Goal: Information Seeking & Learning: Learn about a topic

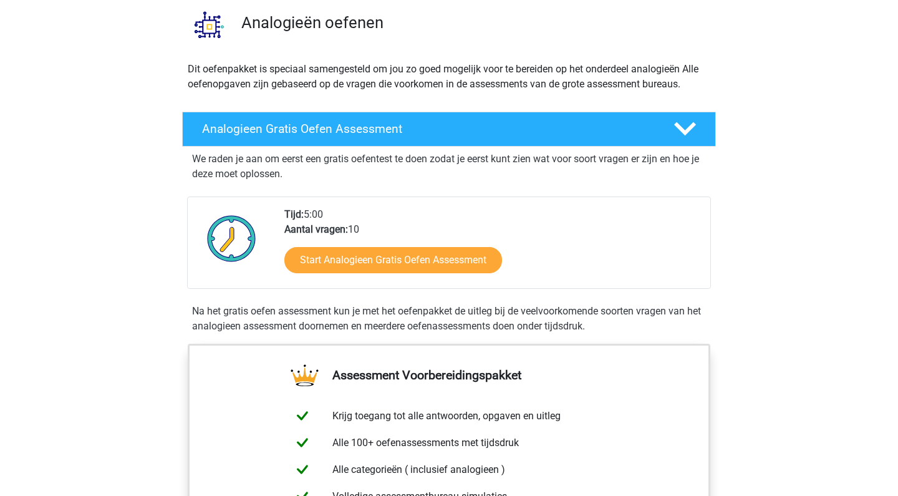
scroll to position [105, 0]
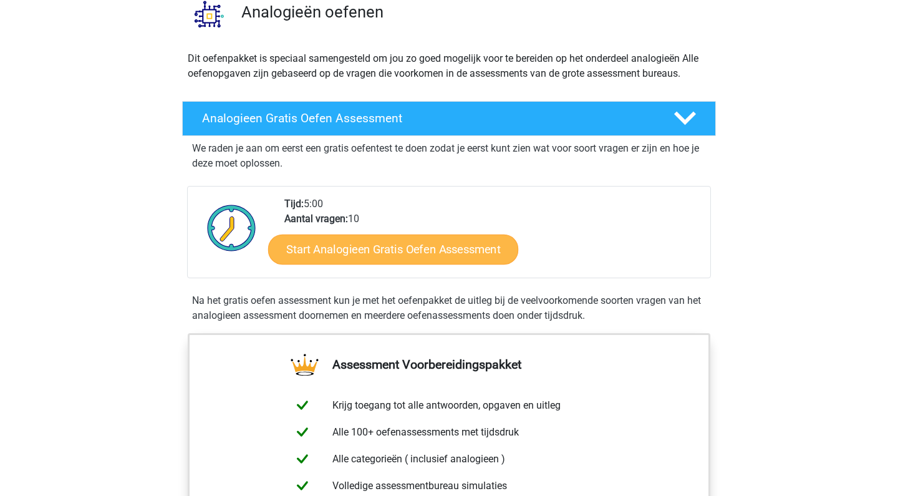
click at [443, 250] on link "Start Analogieen Gratis Oefen Assessment" at bounding box center [393, 249] width 250 height 30
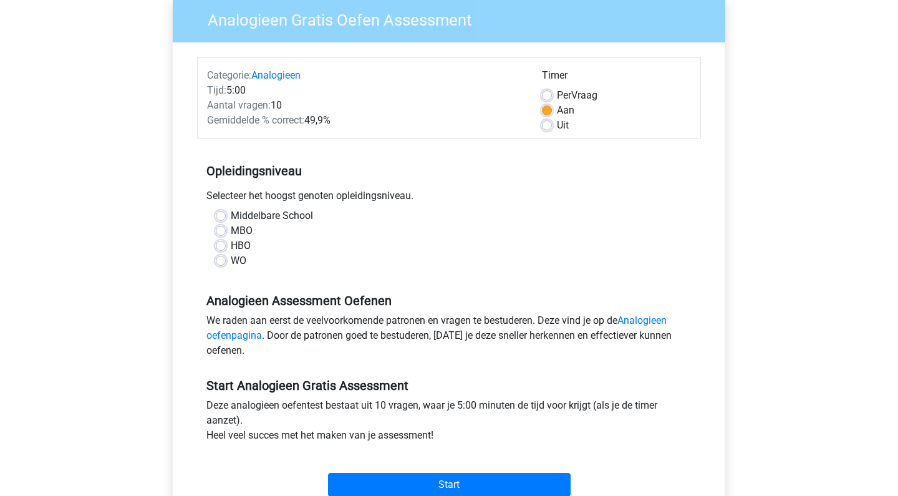
scroll to position [112, 0]
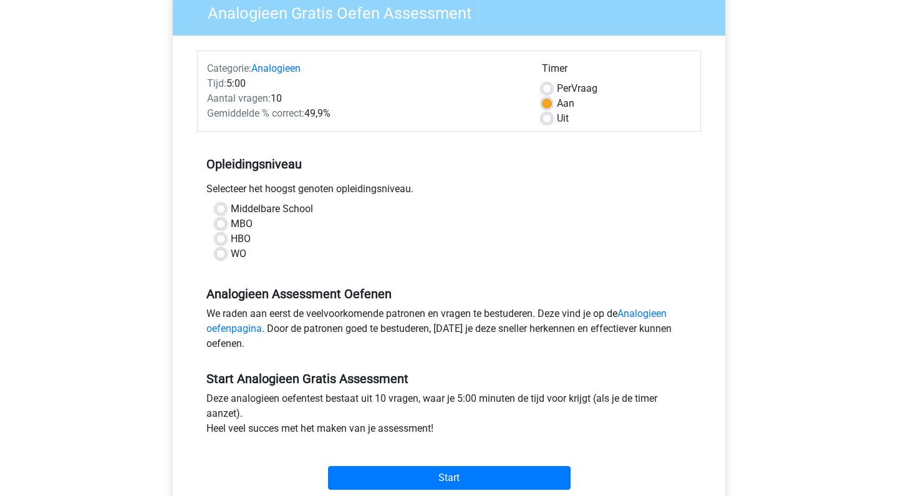
click at [231, 237] on label "HBO" at bounding box center [241, 238] width 20 height 15
click at [221, 237] on input "HBO" at bounding box center [221, 237] width 10 height 12
radio input "true"
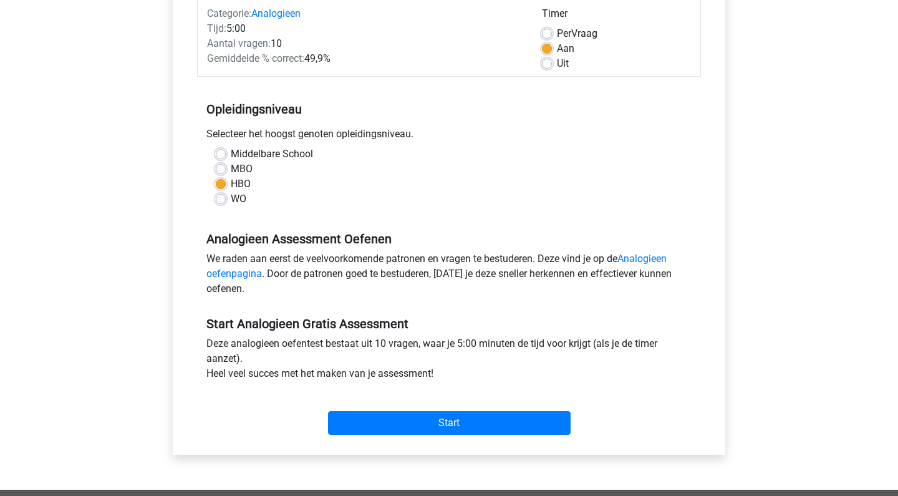
scroll to position [173, 0]
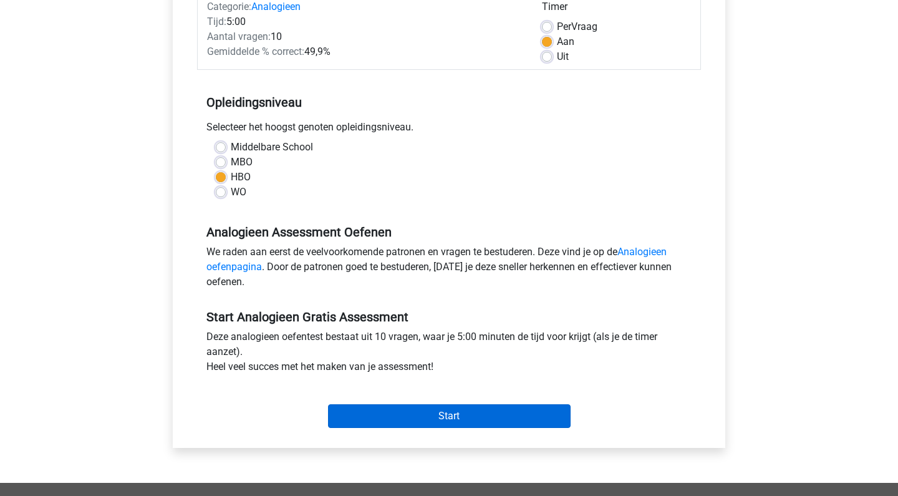
click at [426, 420] on input "Start" at bounding box center [449, 416] width 243 height 24
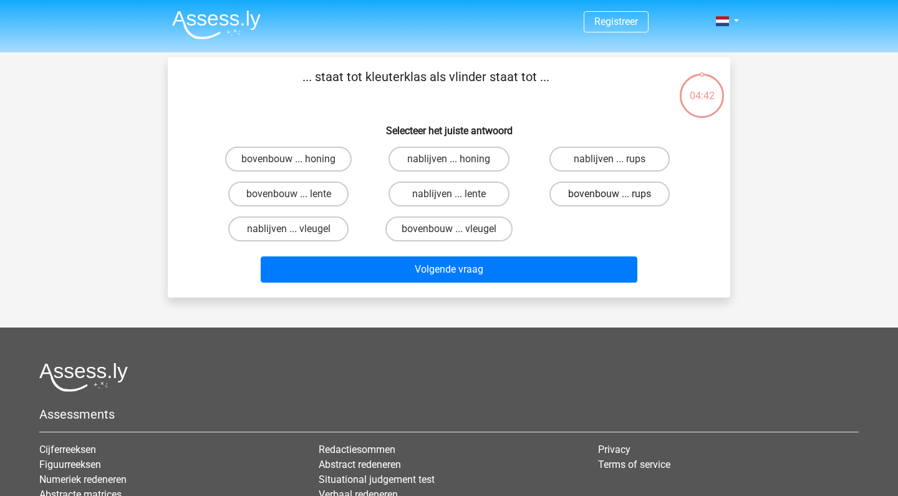
click at [586, 191] on label "bovenbouw ... rups" at bounding box center [609, 193] width 120 height 25
click at [609, 194] on input "bovenbouw ... rups" at bounding box center [613, 198] width 8 height 8
radio input "true"
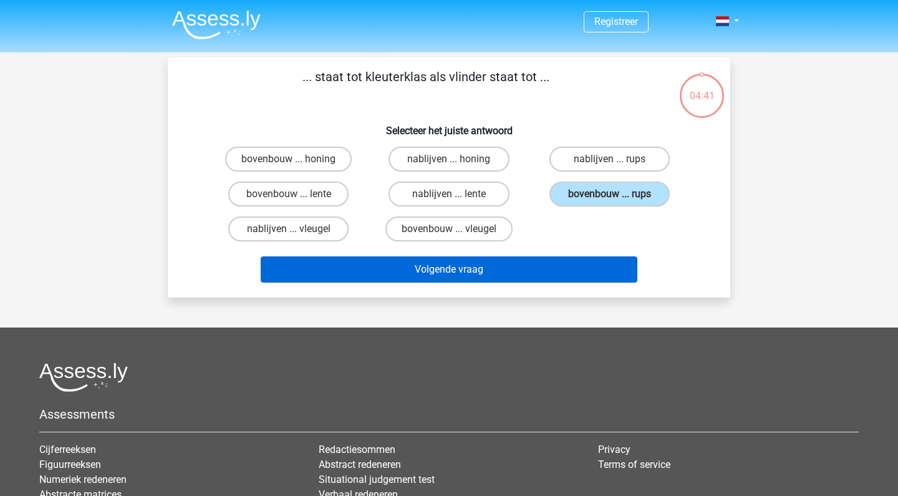
click at [490, 269] on button "Volgende vraag" at bounding box center [449, 269] width 377 height 26
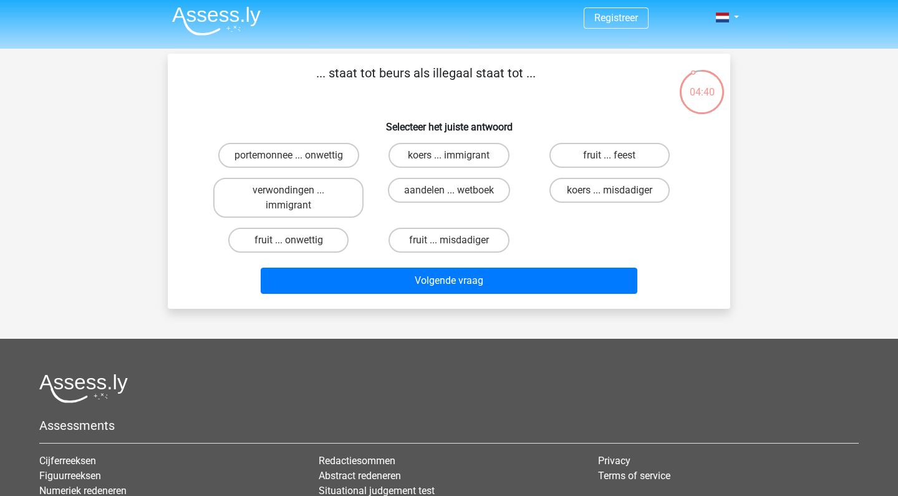
scroll to position [4, 0]
click at [316, 150] on label "portemonnee ... onwettig" at bounding box center [288, 155] width 141 height 25
click at [297, 155] on input "portemonnee ... onwettig" at bounding box center [293, 159] width 8 height 8
radio input "true"
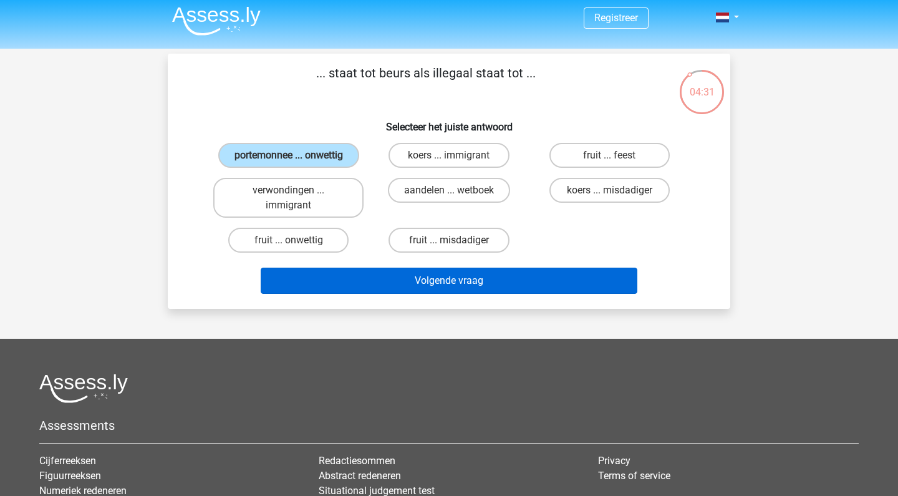
click at [442, 294] on button "Volgende vraag" at bounding box center [449, 281] width 377 height 26
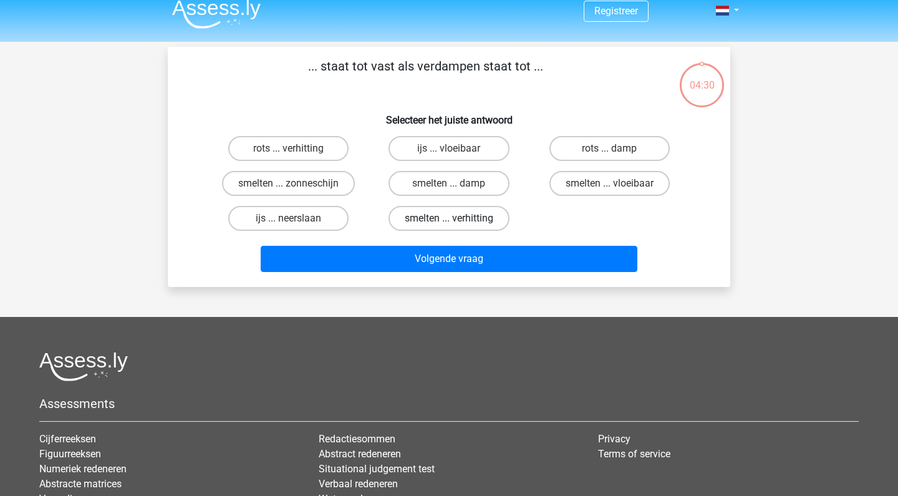
scroll to position [7, 0]
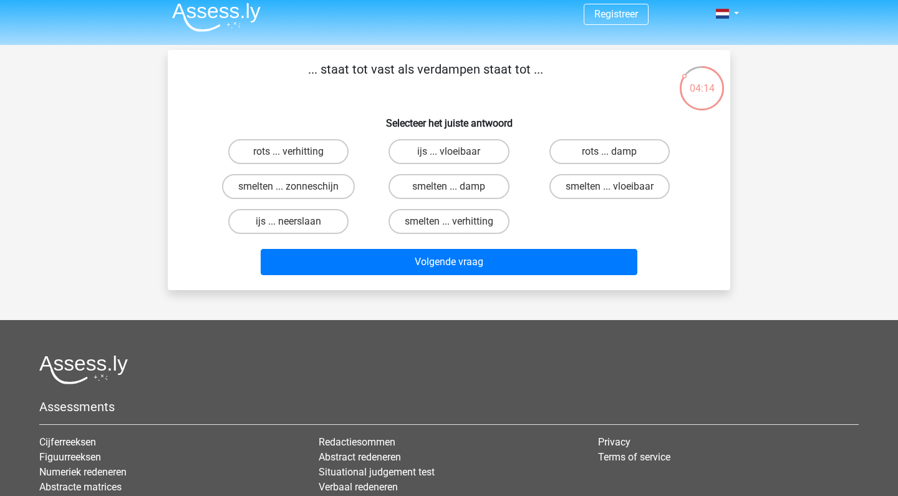
click at [615, 155] on input "rots ... damp" at bounding box center [613, 156] width 8 height 8
radio input "true"
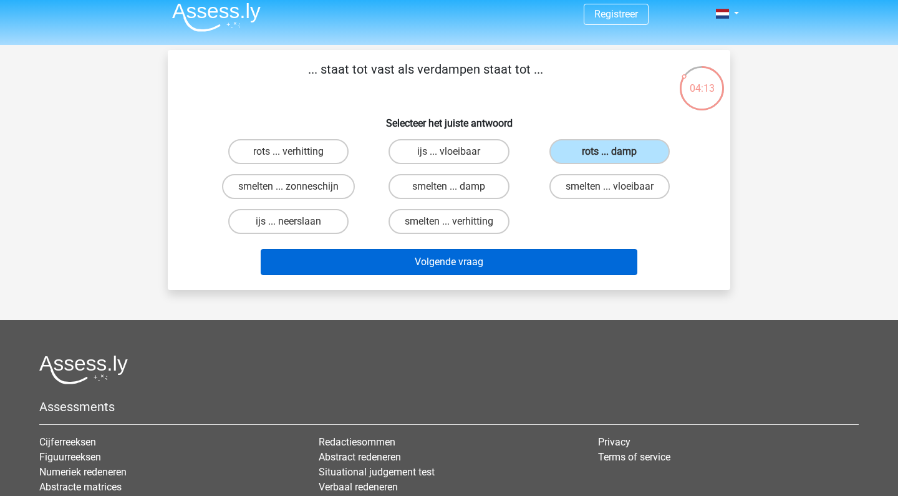
click at [493, 257] on button "Volgende vraag" at bounding box center [449, 262] width 377 height 26
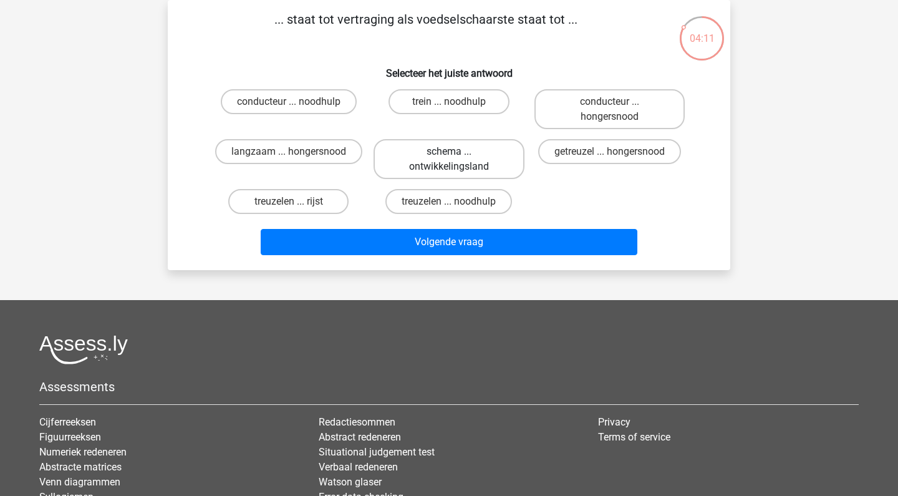
scroll to position [0, 0]
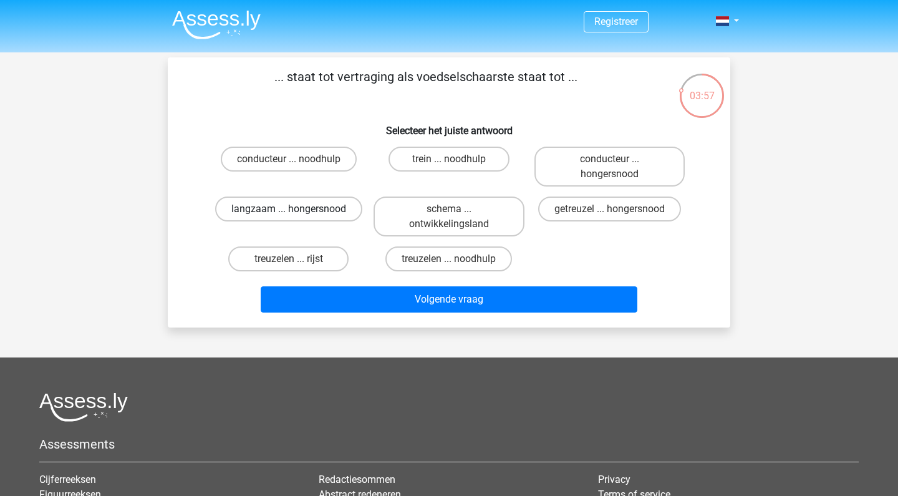
click at [325, 203] on label "langzaam ... hongersnood" at bounding box center [288, 208] width 147 height 25
click at [297, 209] on input "langzaam ... hongersnood" at bounding box center [293, 213] width 8 height 8
radio input "true"
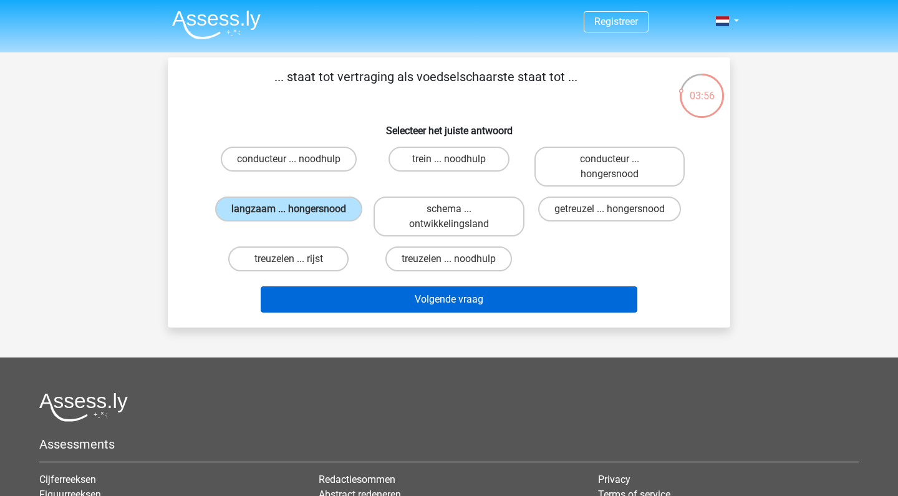
click at [430, 296] on button "Volgende vraag" at bounding box center [449, 299] width 377 height 26
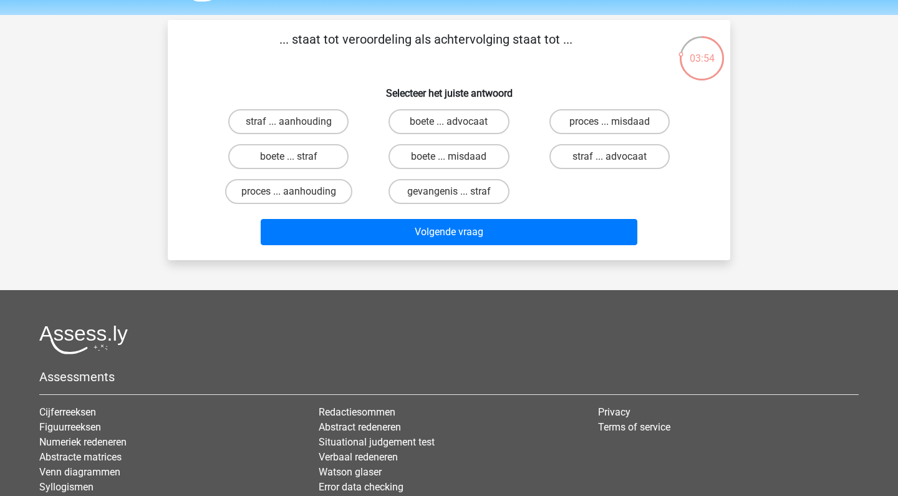
scroll to position [37, 0]
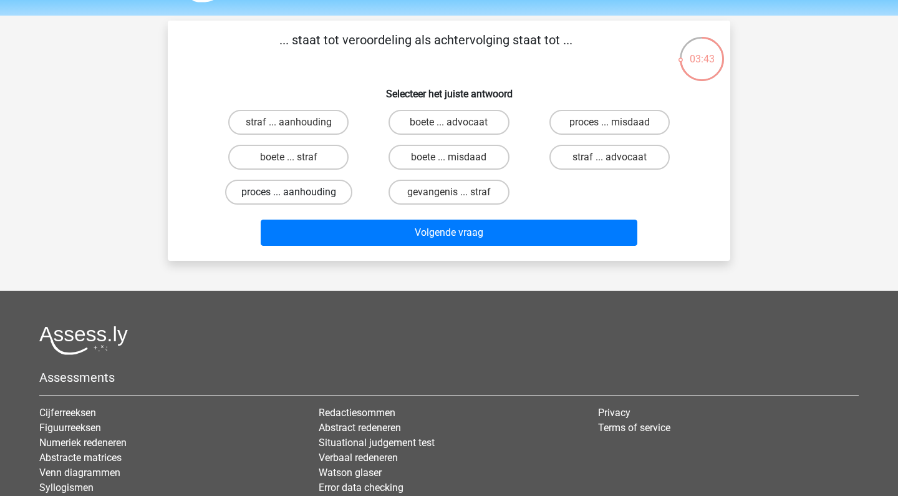
click at [314, 191] on label "proces ... aanhouding" at bounding box center [288, 192] width 127 height 25
click at [297, 192] on input "proces ... aanhouding" at bounding box center [293, 196] width 8 height 8
radio input "true"
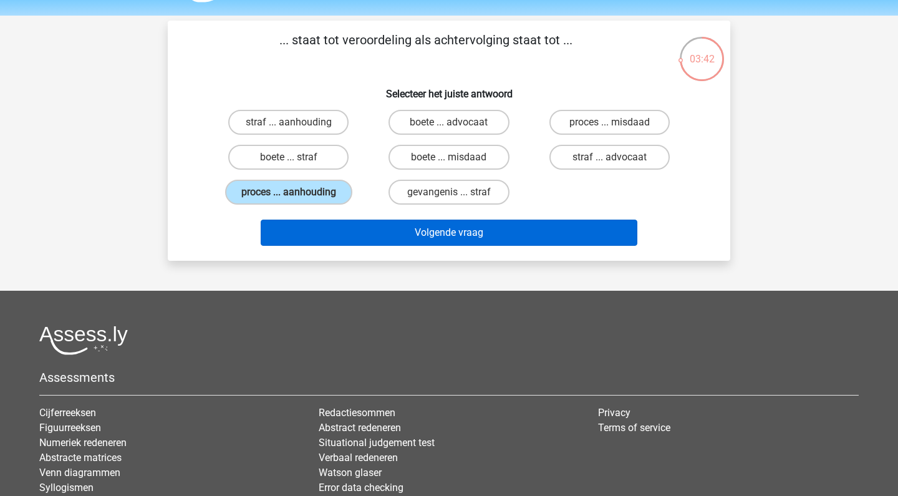
click at [401, 239] on button "Volgende vraag" at bounding box center [449, 233] width 377 height 26
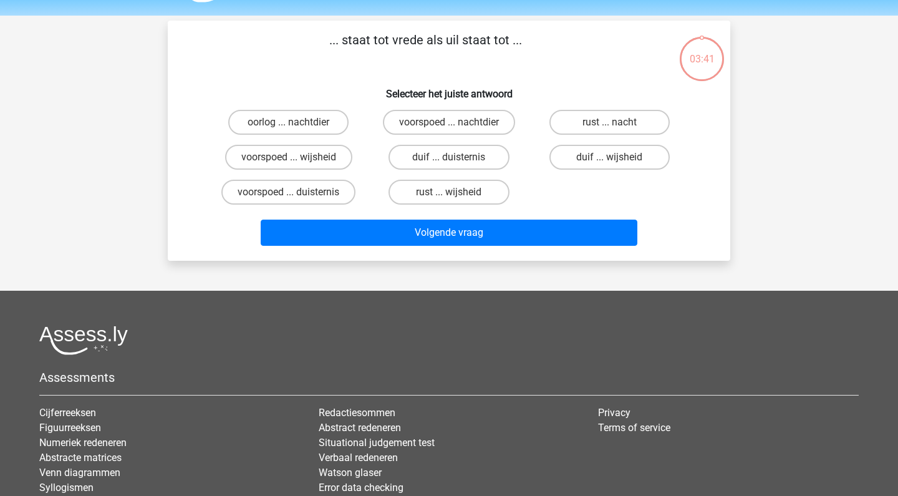
scroll to position [57, 0]
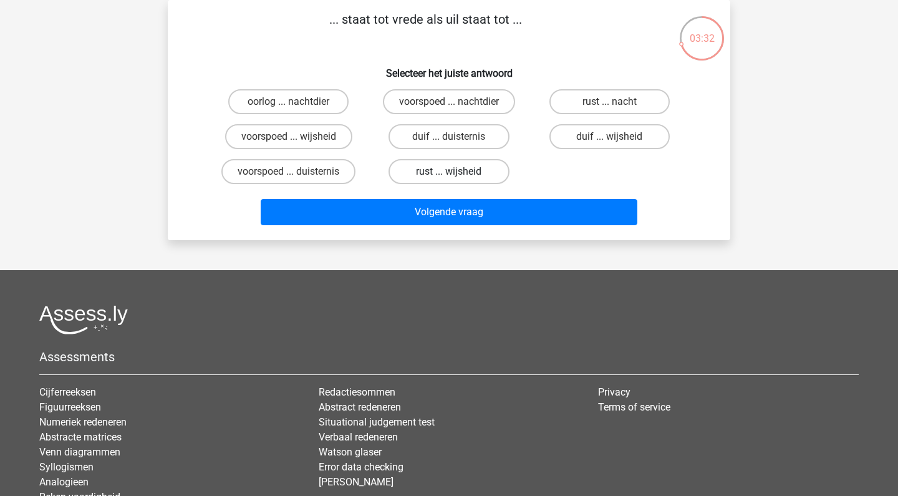
click at [434, 176] on label "rust ... wijsheid" at bounding box center [449, 171] width 120 height 25
click at [449, 176] on input "rust ... wijsheid" at bounding box center [453, 175] width 8 height 8
radio input "true"
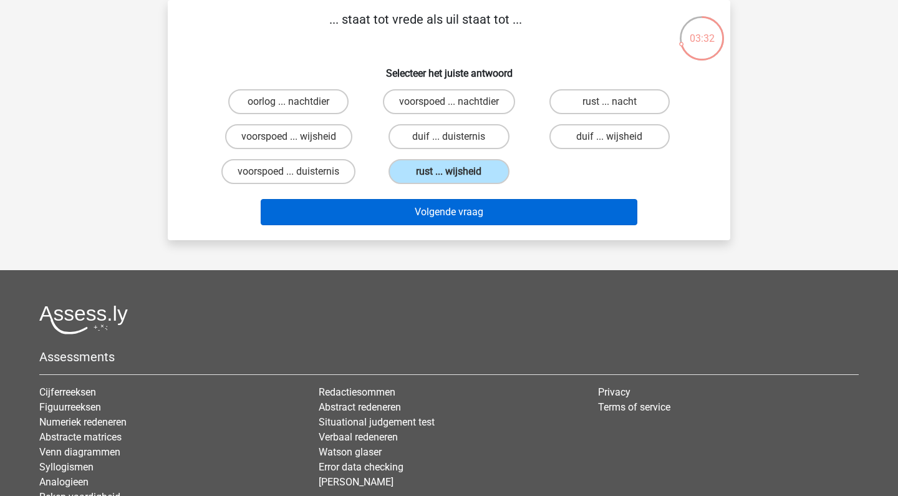
click at [435, 218] on button "Volgende vraag" at bounding box center [449, 212] width 377 height 26
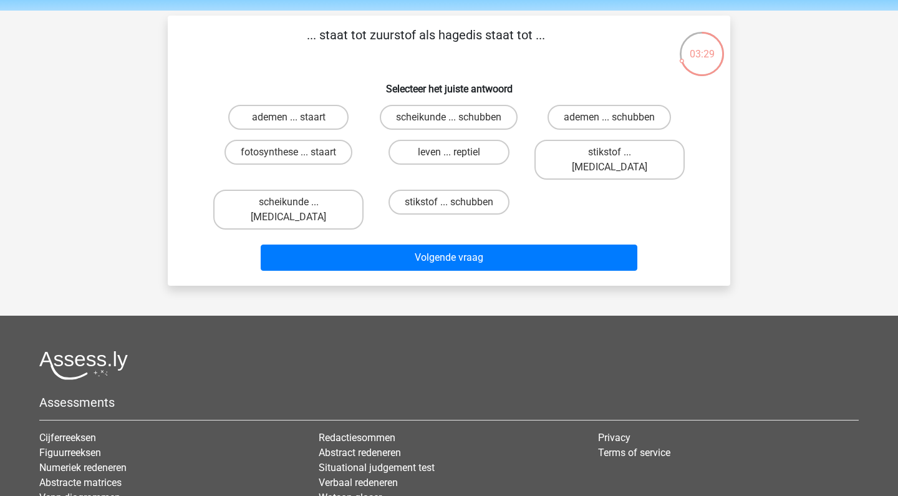
scroll to position [44, 0]
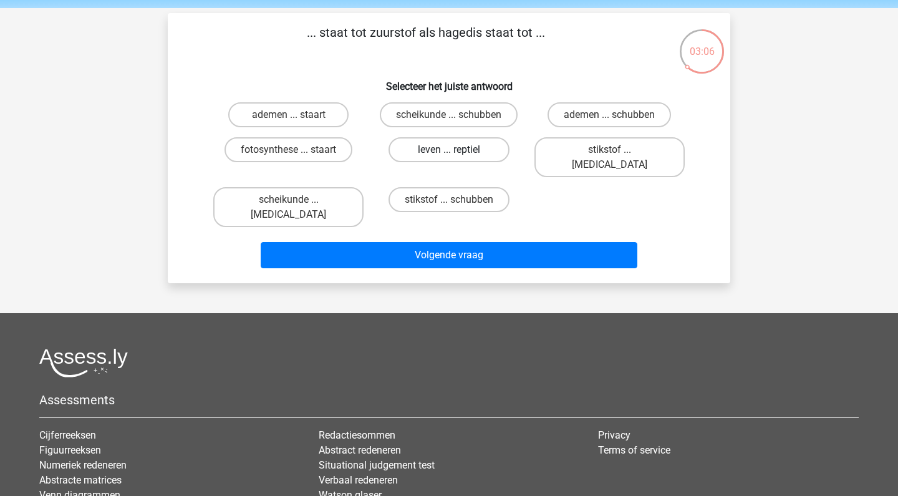
click at [466, 151] on label "leven ... reptiel" at bounding box center [449, 149] width 120 height 25
click at [457, 151] on input "leven ... reptiel" at bounding box center [453, 154] width 8 height 8
radio input "true"
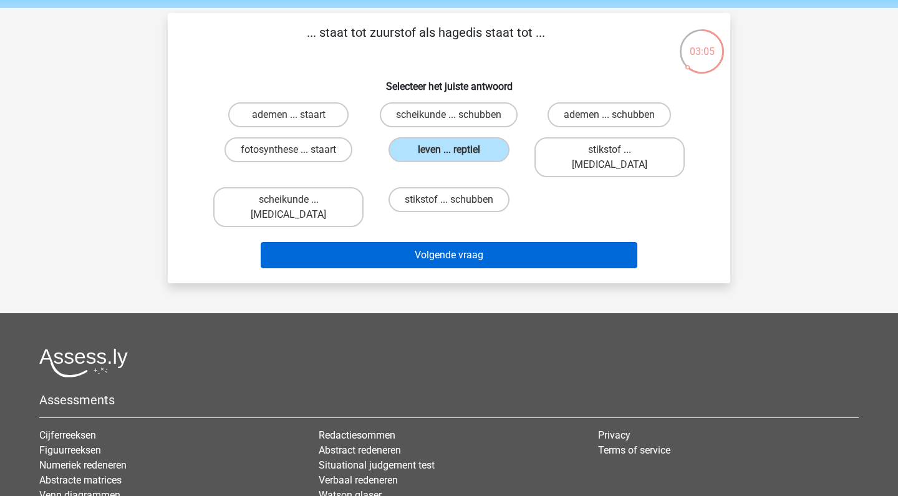
click at [419, 242] on button "Volgende vraag" at bounding box center [449, 255] width 377 height 26
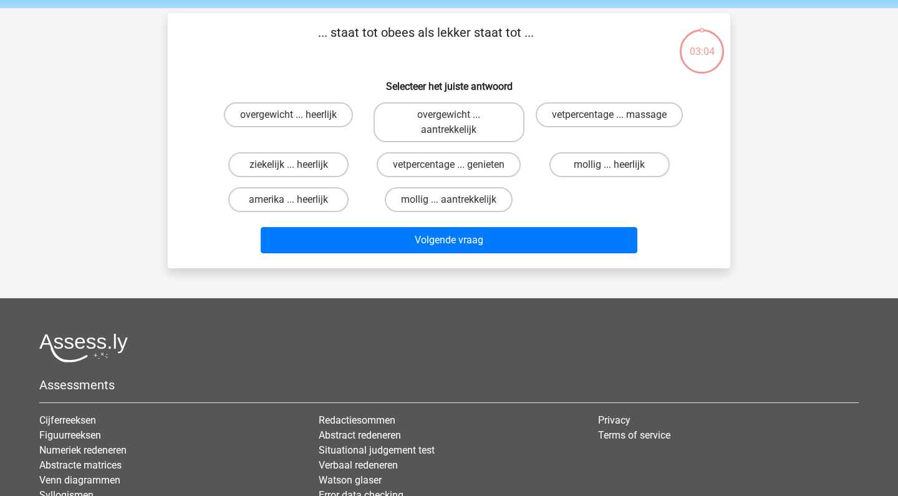
scroll to position [57, 0]
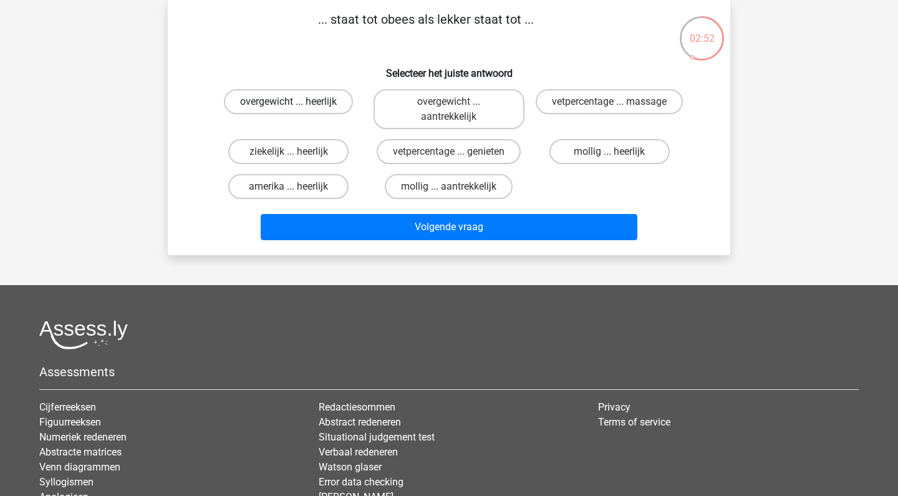
click at [317, 105] on label "overgewicht ... heerlijk" at bounding box center [288, 101] width 129 height 25
click at [297, 105] on input "overgewicht ... heerlijk" at bounding box center [293, 106] width 8 height 8
radio input "true"
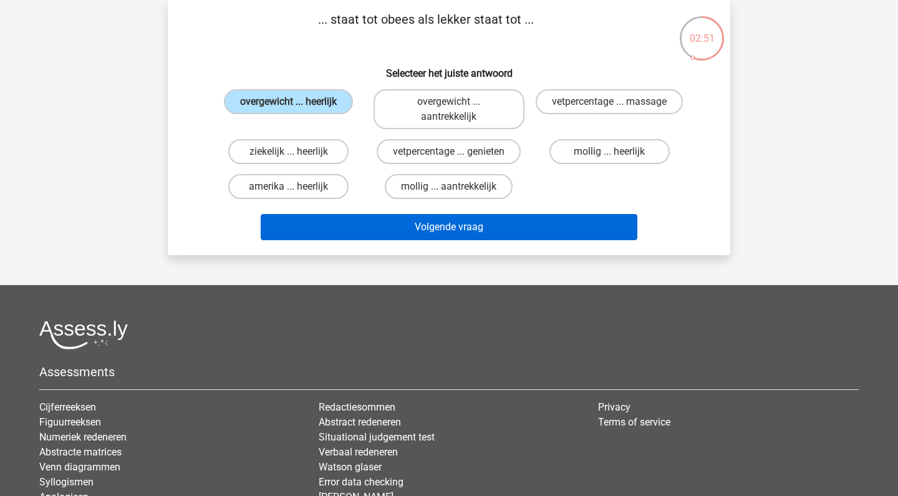
click at [407, 233] on button "Volgende vraag" at bounding box center [449, 227] width 377 height 26
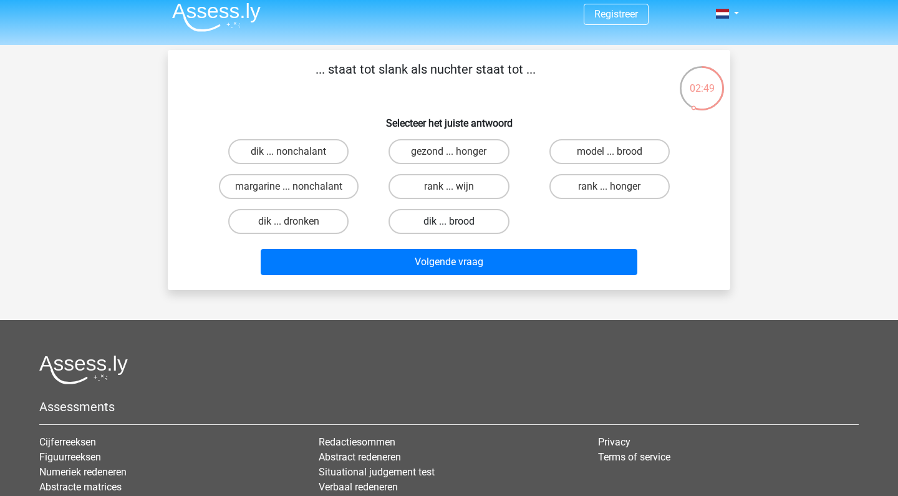
scroll to position [2, 0]
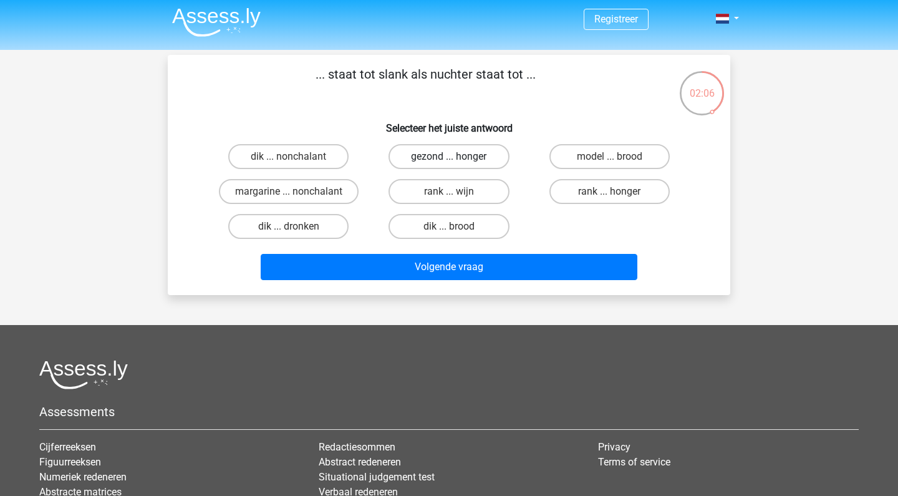
click at [473, 161] on label "gezond ... honger" at bounding box center [449, 156] width 120 height 25
click at [457, 161] on input "gezond ... honger" at bounding box center [453, 161] width 8 height 8
radio input "true"
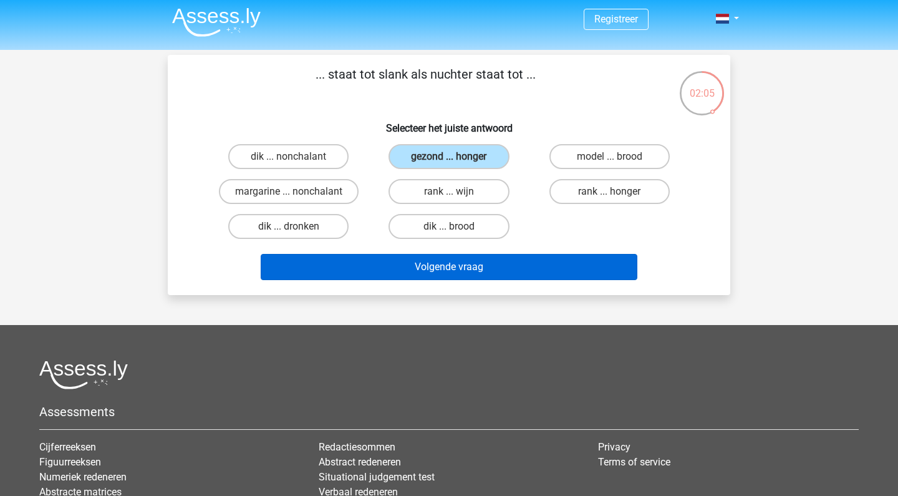
click at [457, 272] on button "Volgende vraag" at bounding box center [449, 267] width 377 height 26
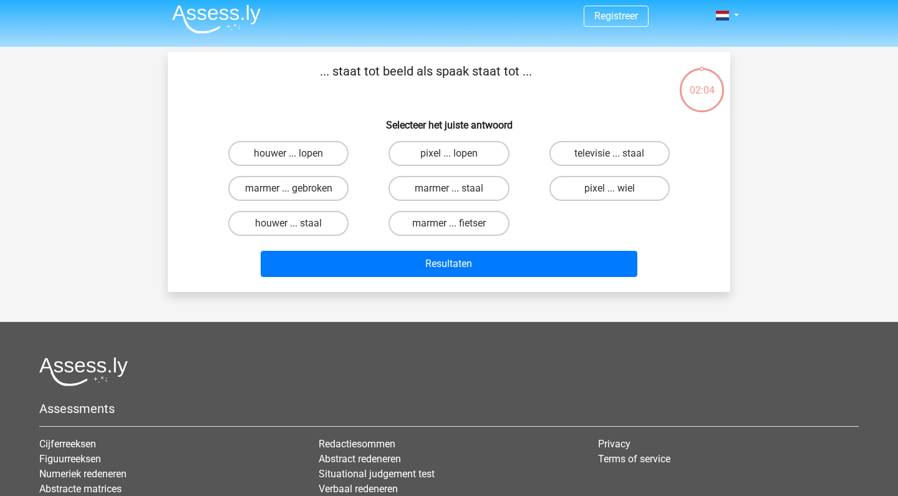
scroll to position [0, 0]
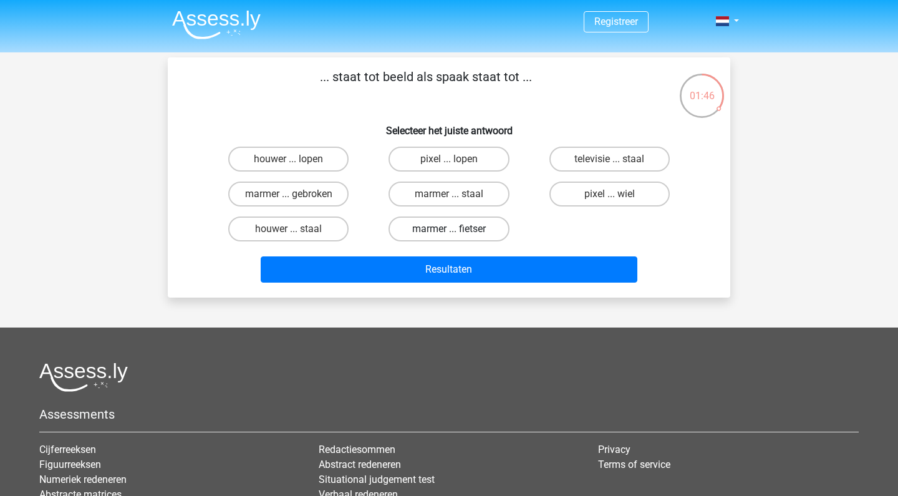
click at [470, 231] on label "marmer ... fietser" at bounding box center [449, 228] width 120 height 25
click at [457, 231] on input "marmer ... fietser" at bounding box center [453, 233] width 8 height 8
radio input "true"
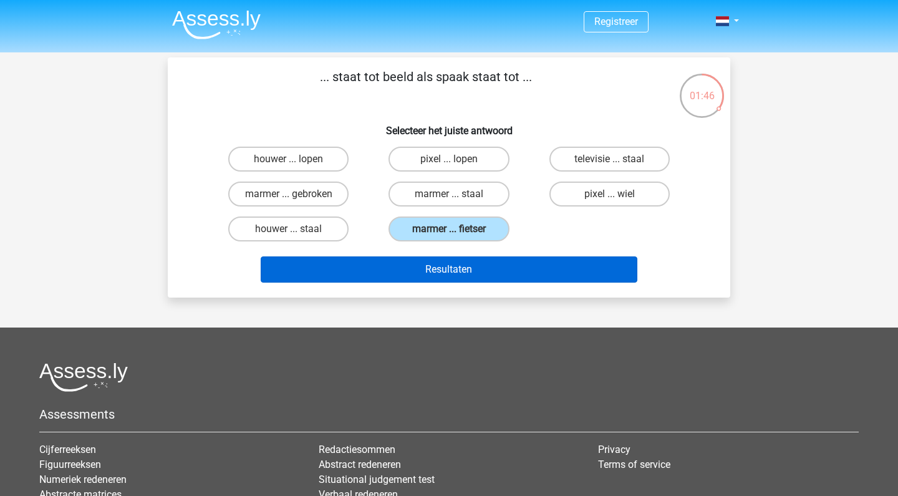
click at [460, 264] on button "Resultaten" at bounding box center [449, 269] width 377 height 26
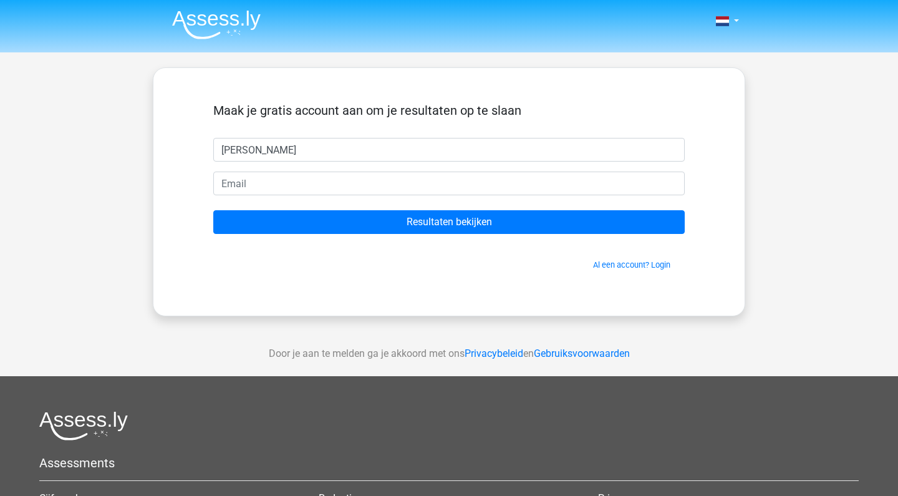
type input "[PERSON_NAME]"
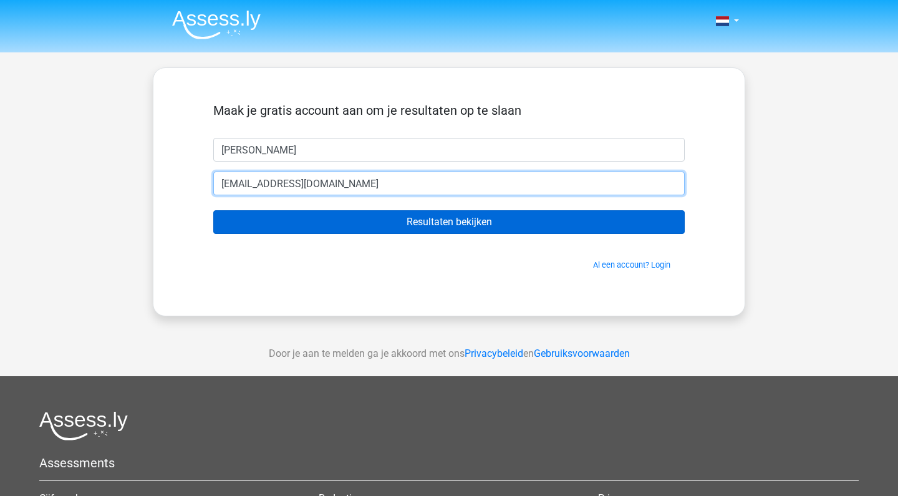
type input "[EMAIL_ADDRESS][DOMAIN_NAME]"
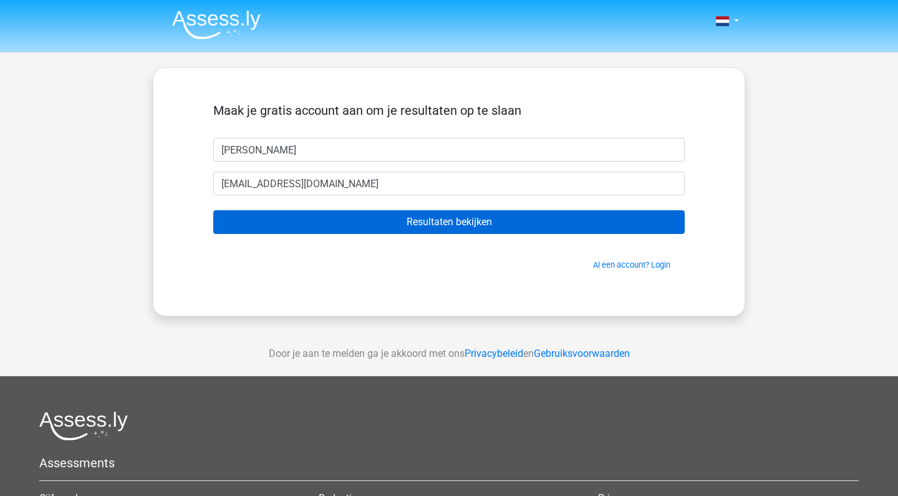
click at [526, 228] on input "Resultaten bekijken" at bounding box center [448, 222] width 471 height 24
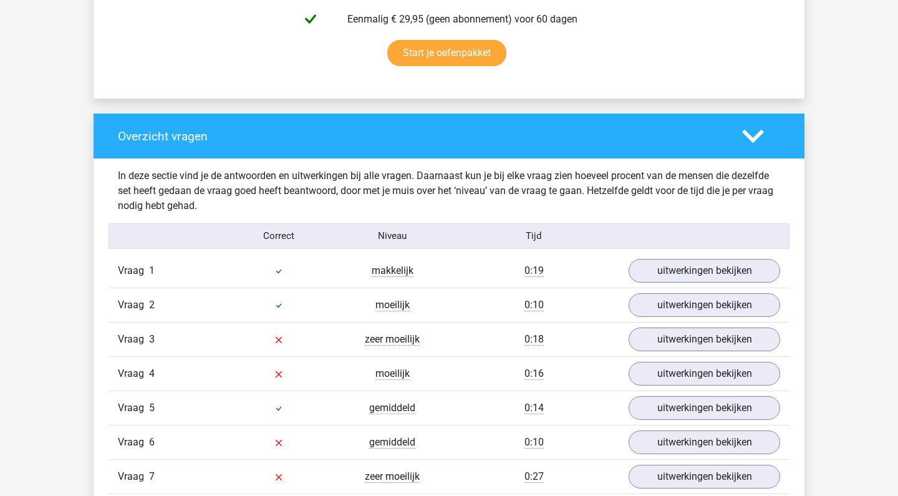
scroll to position [854, 0]
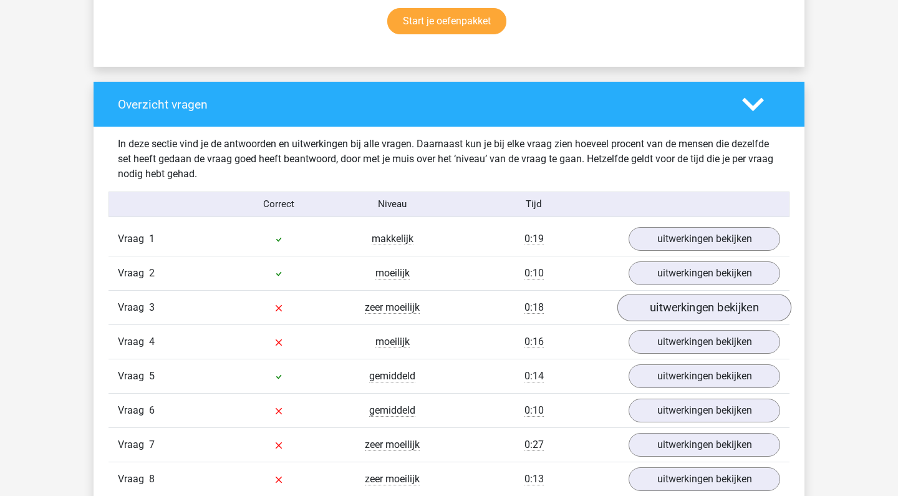
click at [685, 312] on link "uitwerkingen bekijken" at bounding box center [704, 307] width 174 height 27
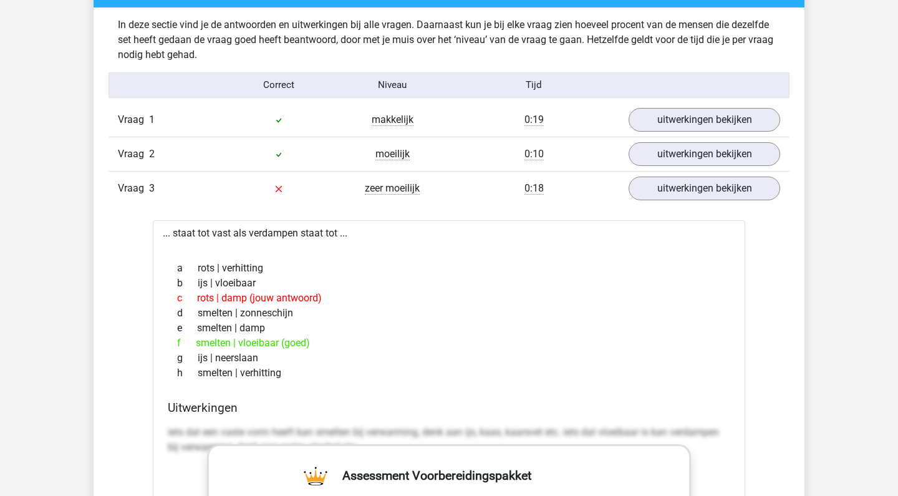
scroll to position [937, 0]
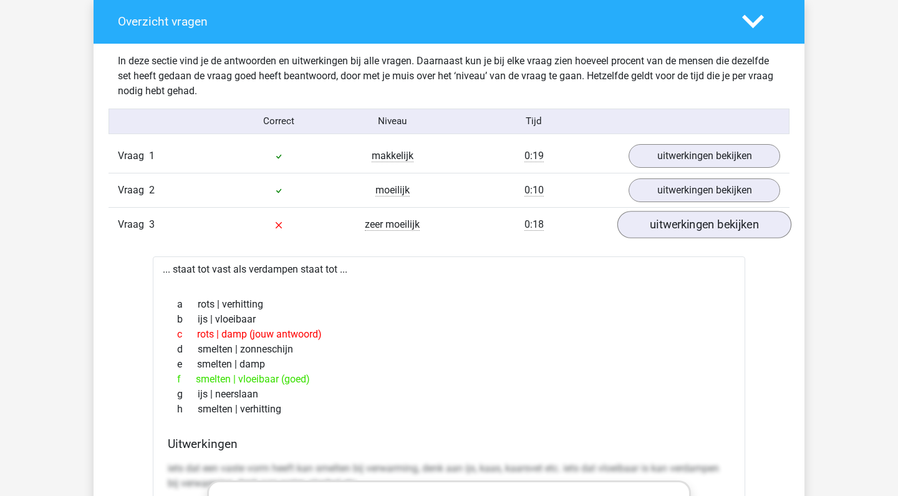
click at [680, 226] on link "uitwerkingen bekijken" at bounding box center [704, 224] width 174 height 27
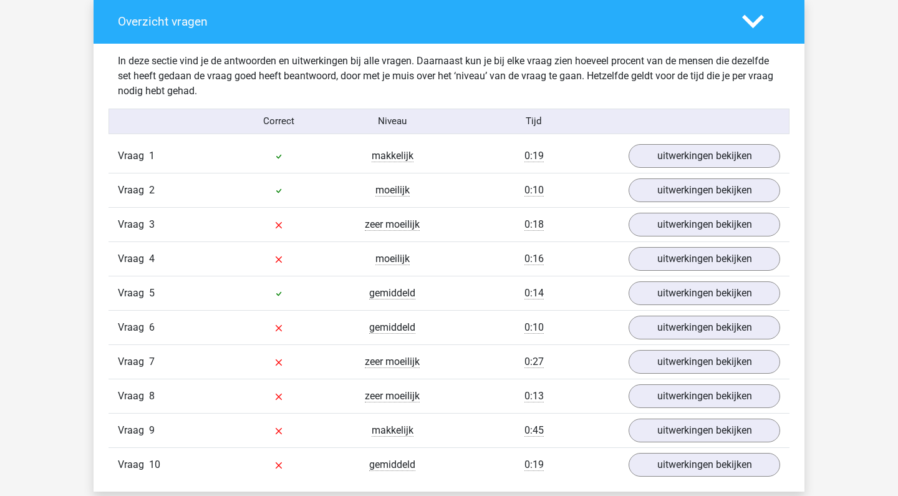
scroll to position [1035, 0]
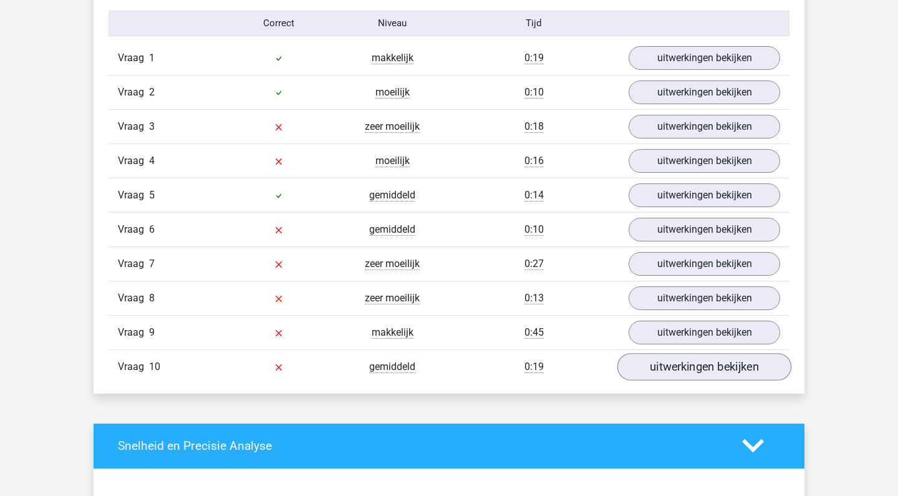
click at [668, 367] on link "uitwerkingen bekijken" at bounding box center [704, 366] width 174 height 27
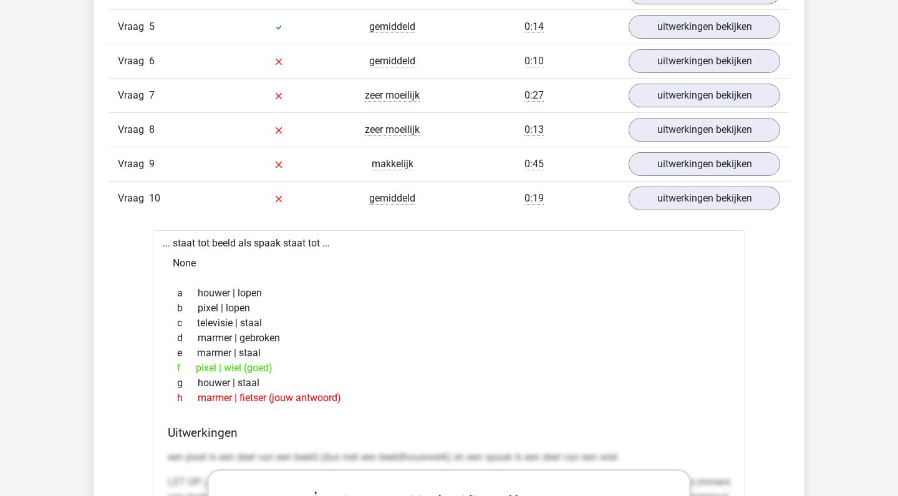
scroll to position [1209, 0]
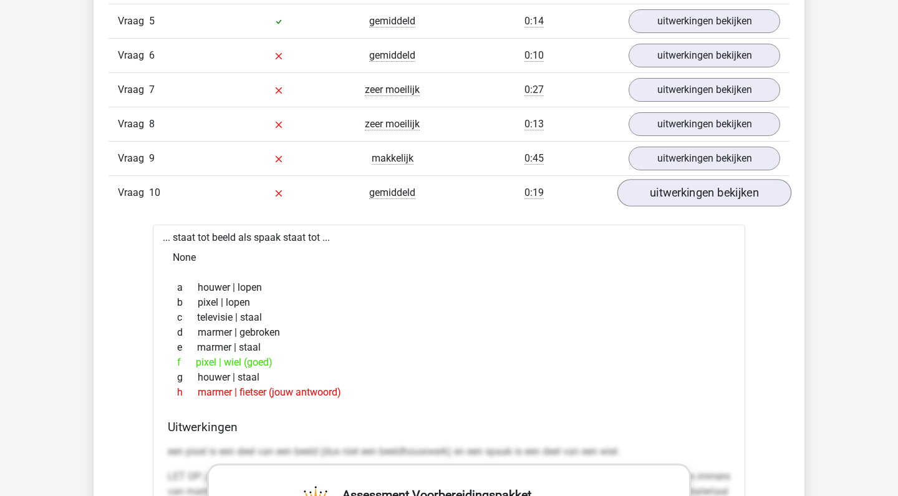
click at [707, 196] on link "uitwerkingen bekijken" at bounding box center [704, 192] width 174 height 27
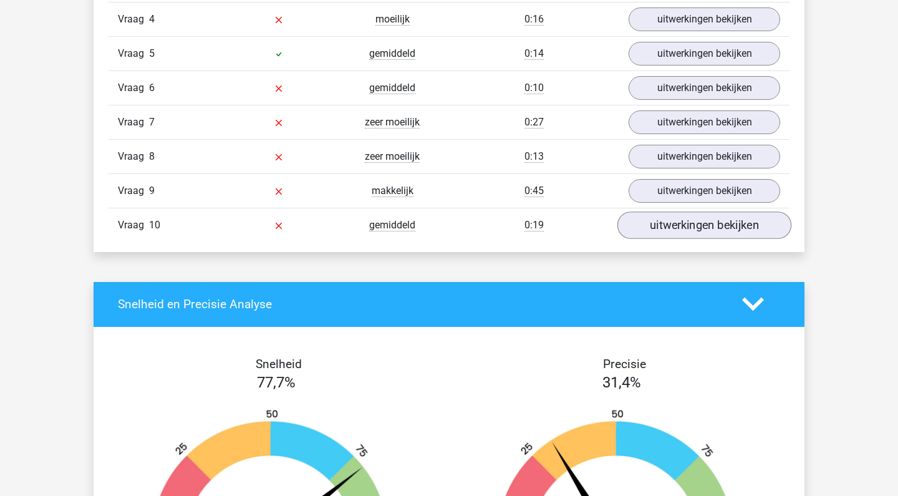
scroll to position [1172, 0]
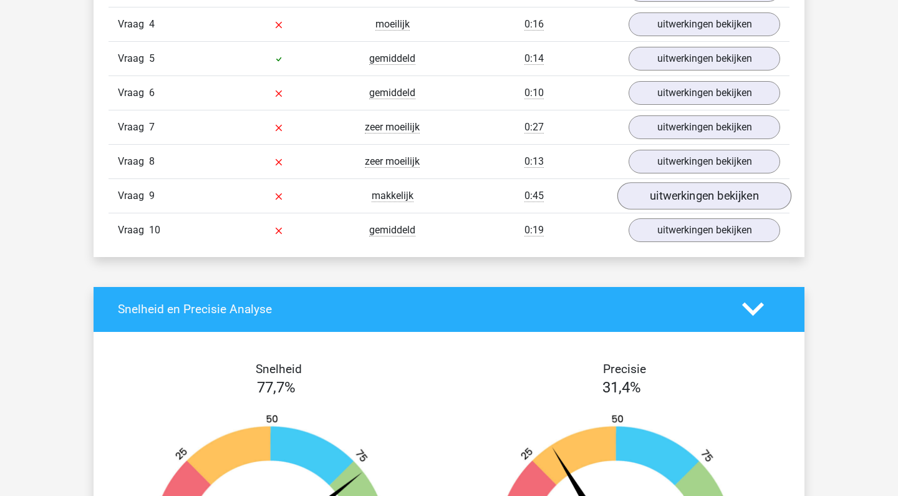
click at [712, 191] on link "uitwerkingen bekijken" at bounding box center [704, 195] width 174 height 27
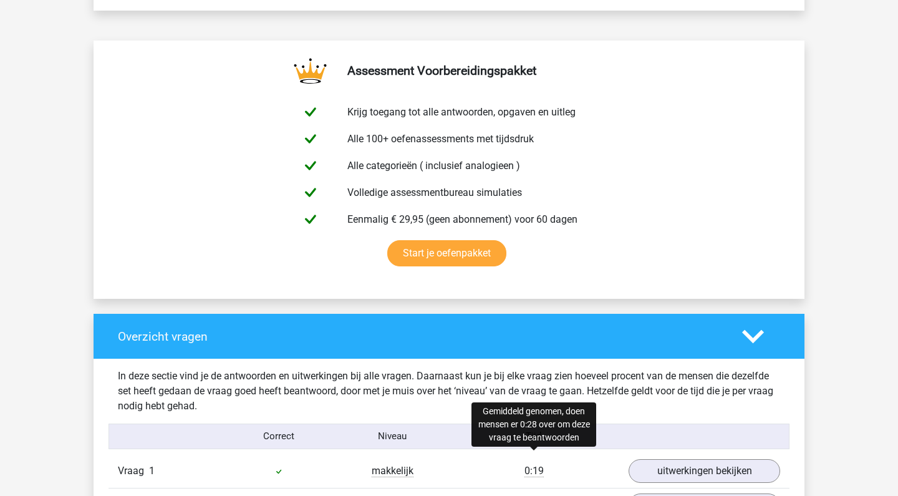
scroll to position [620, 0]
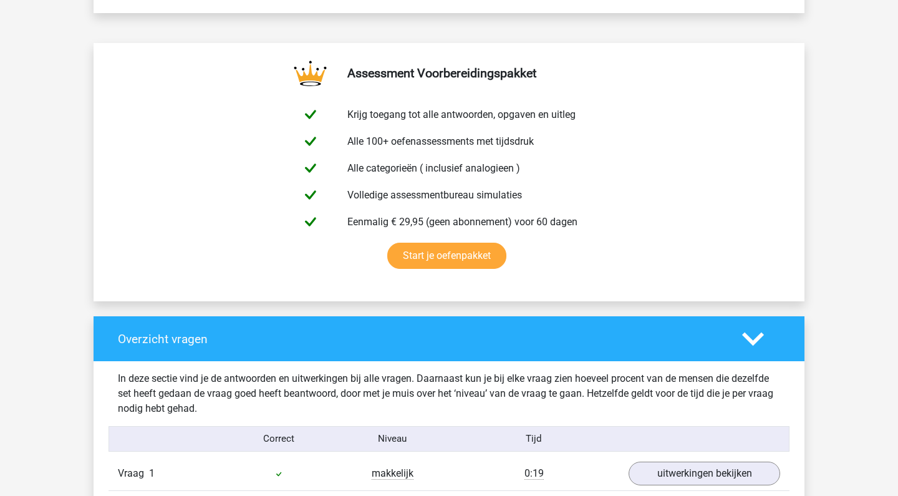
click at [771, 337] on div at bounding box center [761, 339] width 57 height 22
click at [753, 337] on icon at bounding box center [753, 339] width 22 height 22
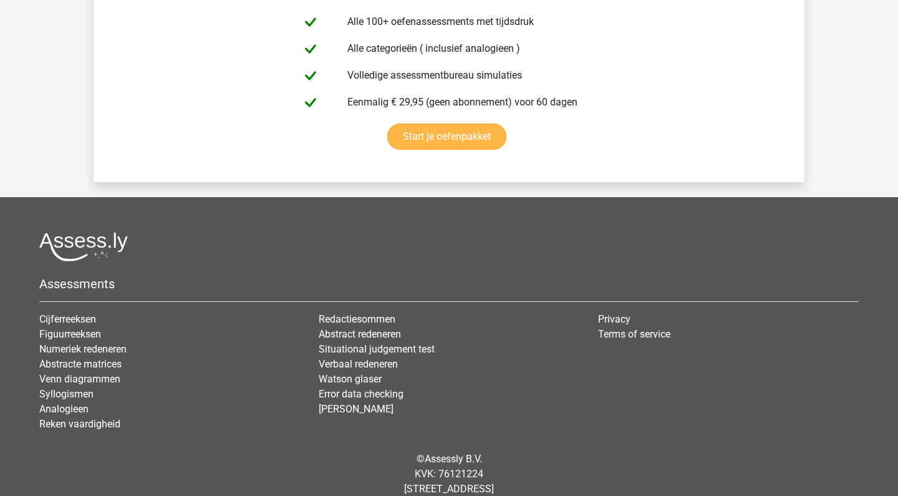
scroll to position [1774, 0]
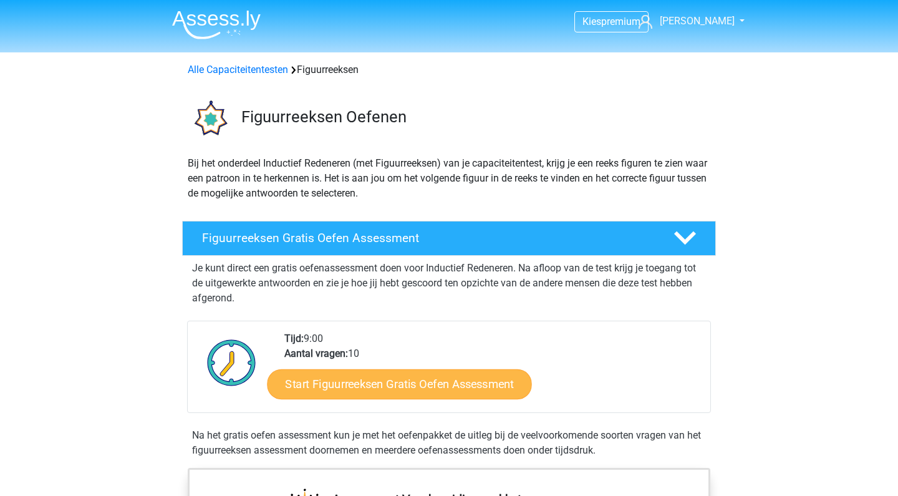
click at [392, 387] on link "Start Figuurreeksen Gratis Oefen Assessment" at bounding box center [400, 384] width 264 height 30
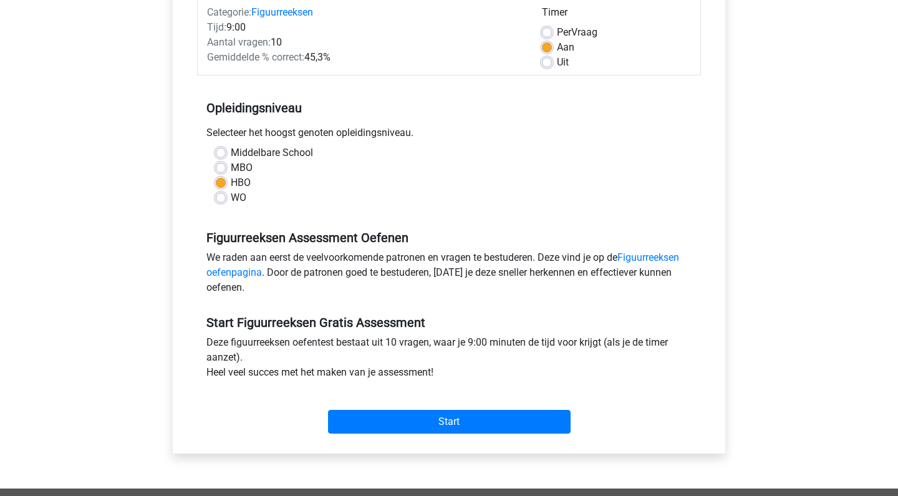
scroll to position [170, 0]
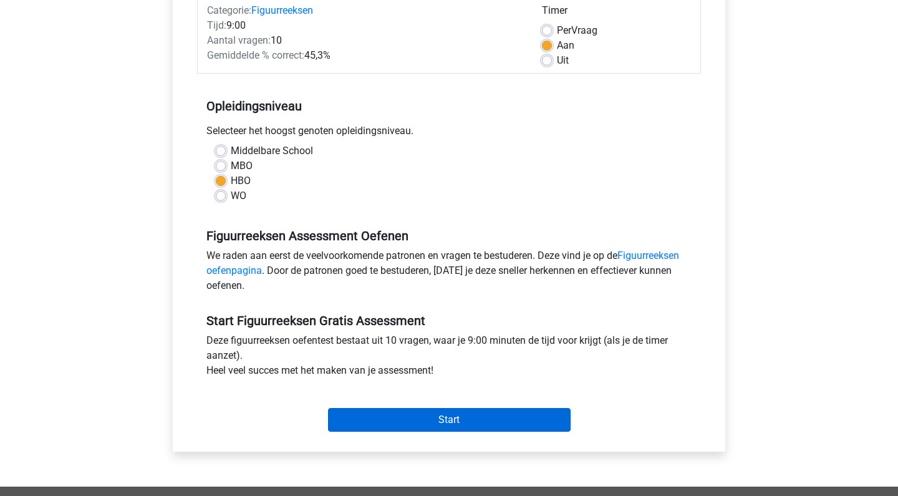
click at [426, 421] on input "Start" at bounding box center [449, 420] width 243 height 24
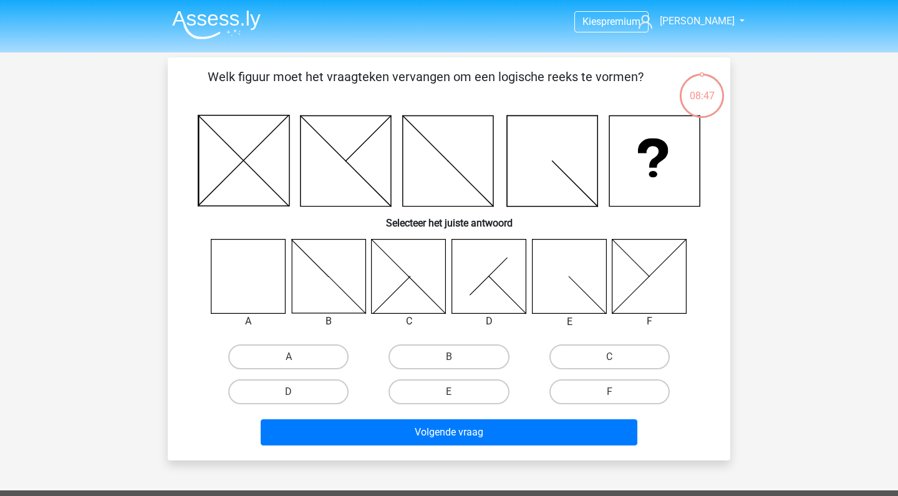
click at [239, 286] on icon at bounding box center [248, 276] width 74 height 74
click at [300, 357] on label "A" at bounding box center [288, 356] width 120 height 25
click at [297, 357] on input "A" at bounding box center [293, 361] width 8 height 8
radio input "true"
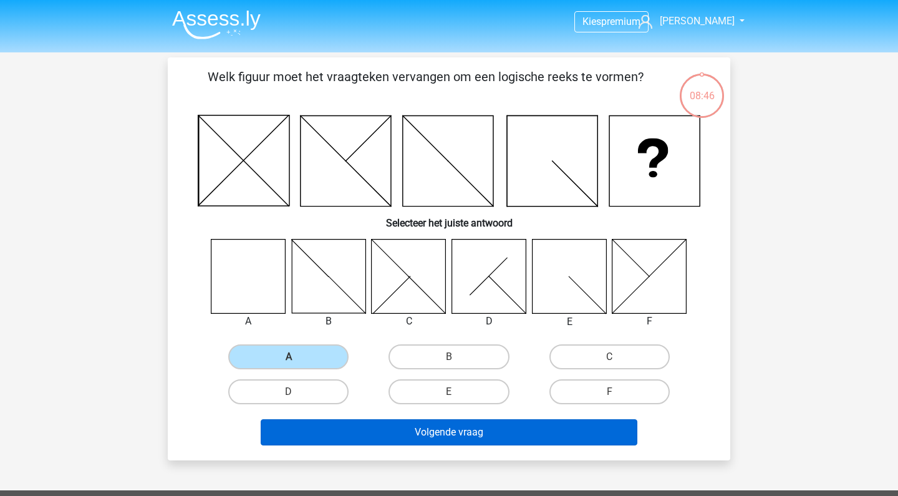
click at [460, 440] on button "Volgende vraag" at bounding box center [449, 432] width 377 height 26
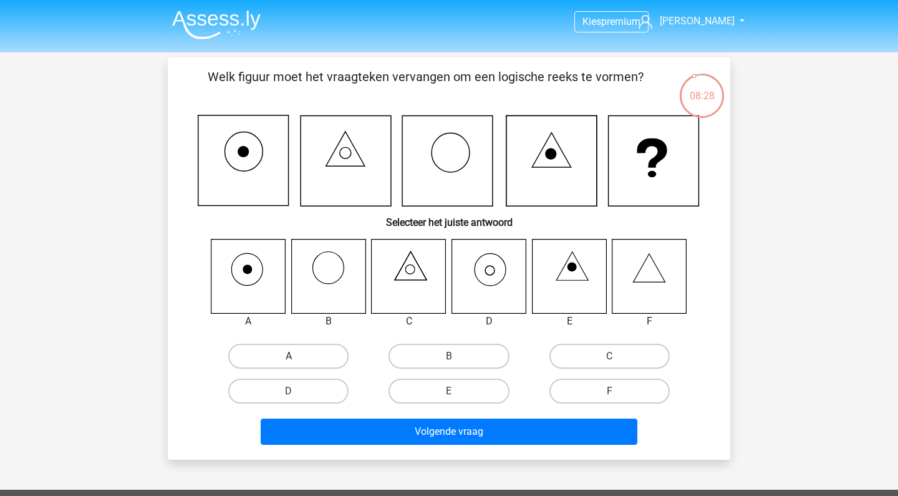
click at [283, 357] on label "A" at bounding box center [288, 356] width 120 height 25
click at [289, 357] on input "A" at bounding box center [293, 360] width 8 height 8
radio input "true"
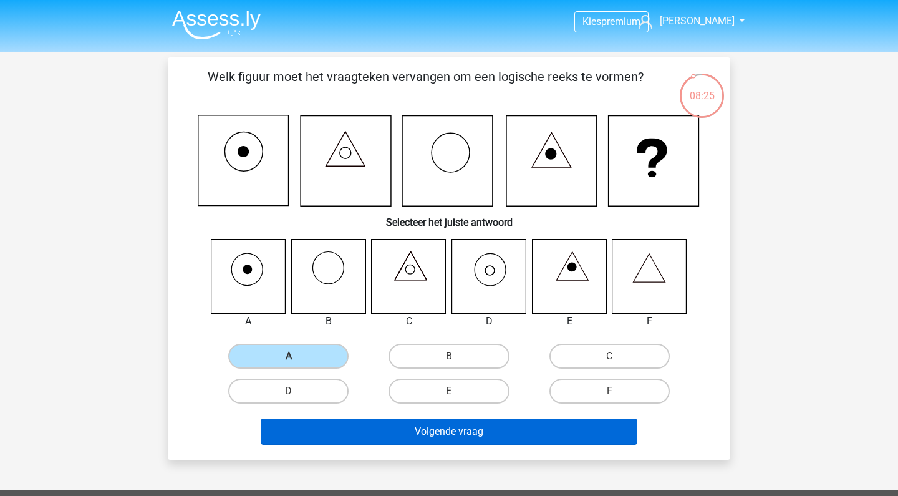
click at [461, 431] on button "Volgende vraag" at bounding box center [449, 431] width 377 height 26
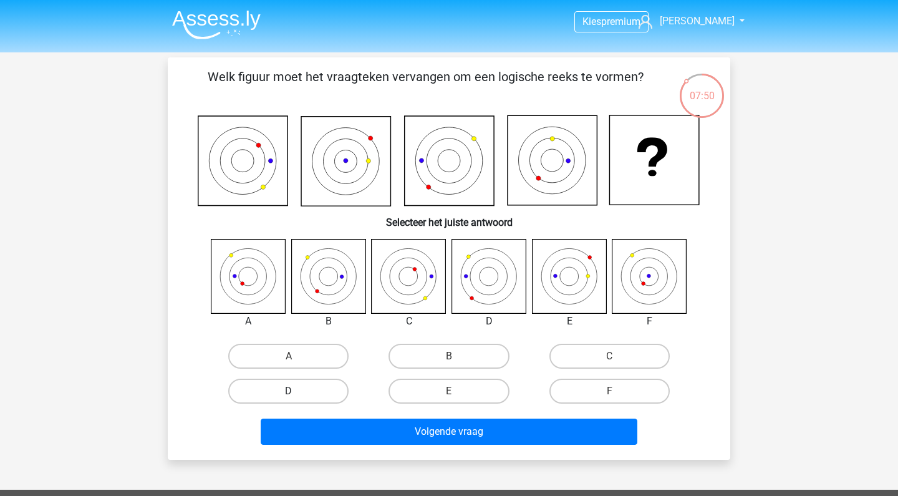
click at [312, 388] on label "D" at bounding box center [288, 391] width 120 height 25
click at [297, 391] on input "D" at bounding box center [293, 395] width 8 height 8
radio input "true"
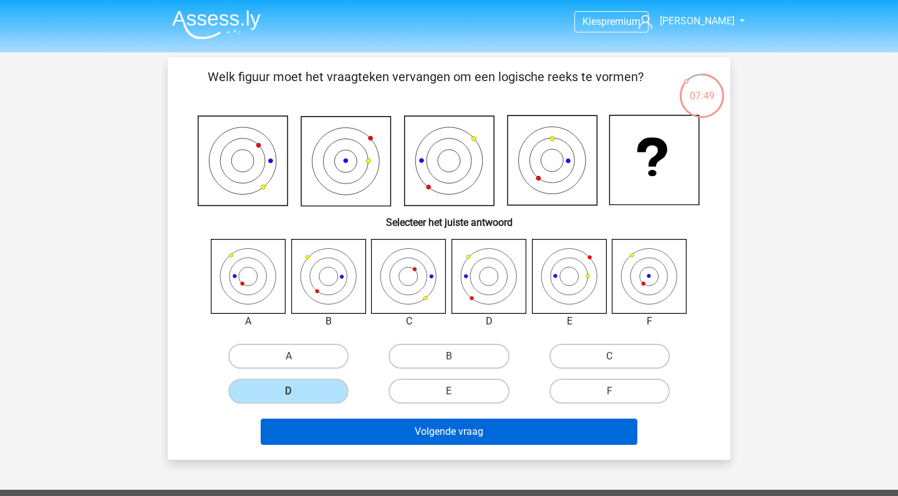
click at [430, 433] on button "Volgende vraag" at bounding box center [449, 431] width 377 height 26
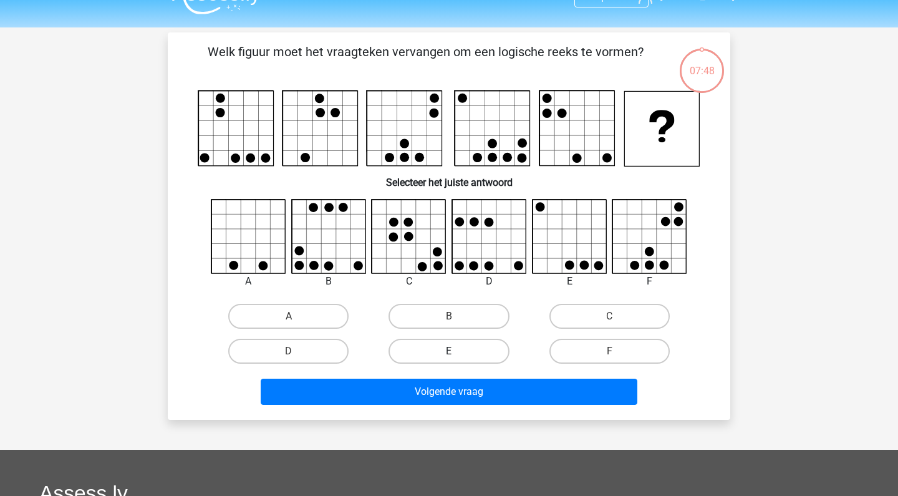
scroll to position [9, 0]
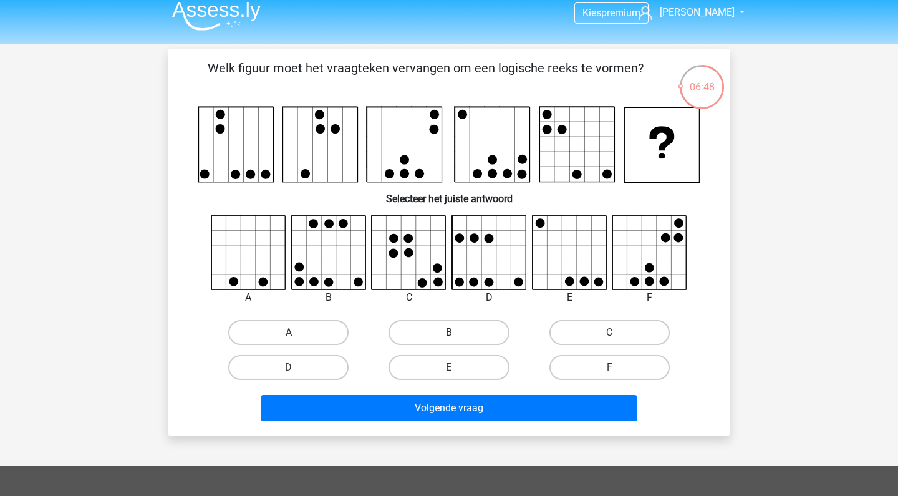
click at [481, 332] on label "B" at bounding box center [449, 332] width 120 height 25
click at [457, 332] on input "B" at bounding box center [453, 336] width 8 height 8
radio input "true"
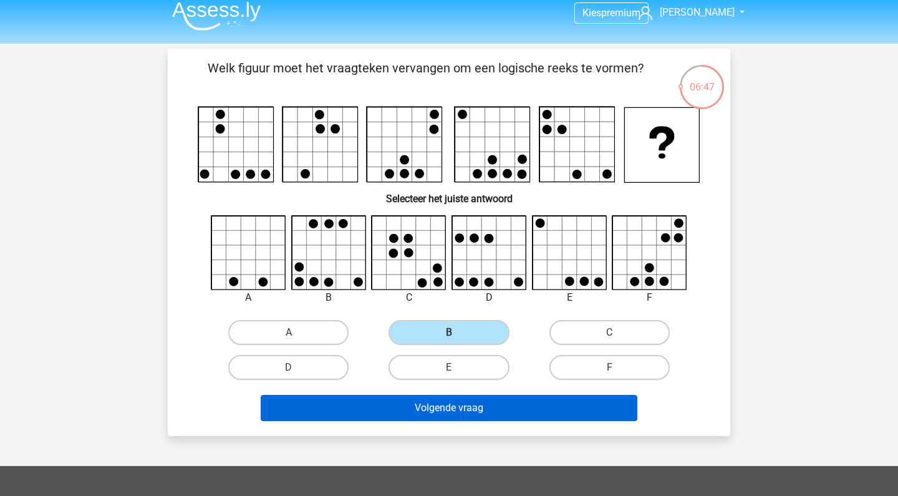
click at [439, 410] on button "Volgende vraag" at bounding box center [449, 408] width 377 height 26
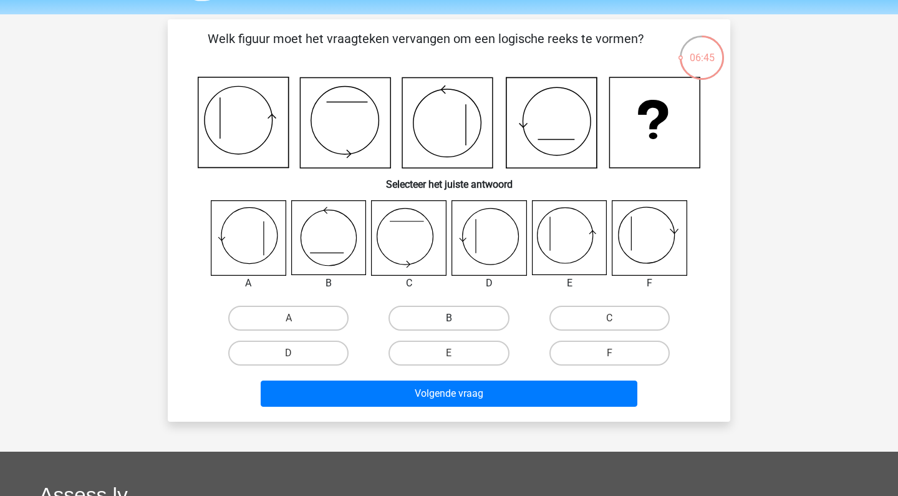
scroll to position [29, 0]
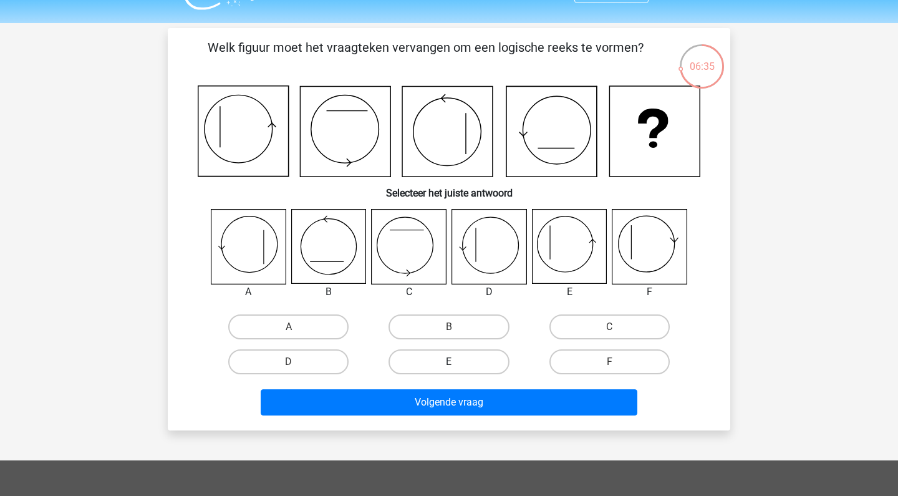
click at [431, 361] on label "E" at bounding box center [449, 361] width 120 height 25
click at [449, 362] on input "E" at bounding box center [453, 366] width 8 height 8
radio input "true"
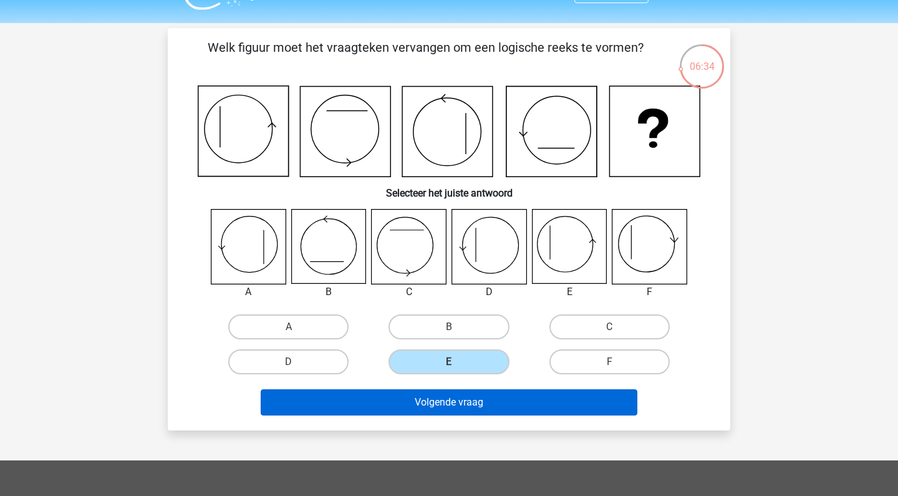
click at [437, 412] on button "Volgende vraag" at bounding box center [449, 402] width 377 height 26
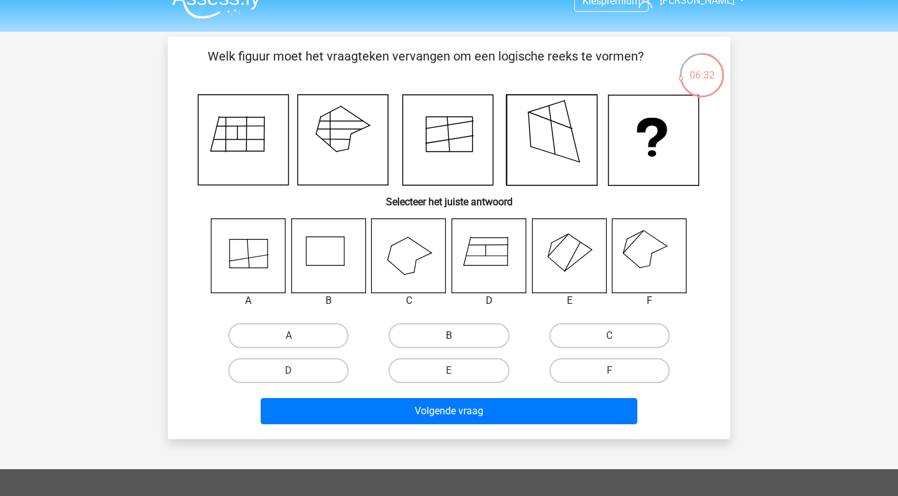
scroll to position [17, 0]
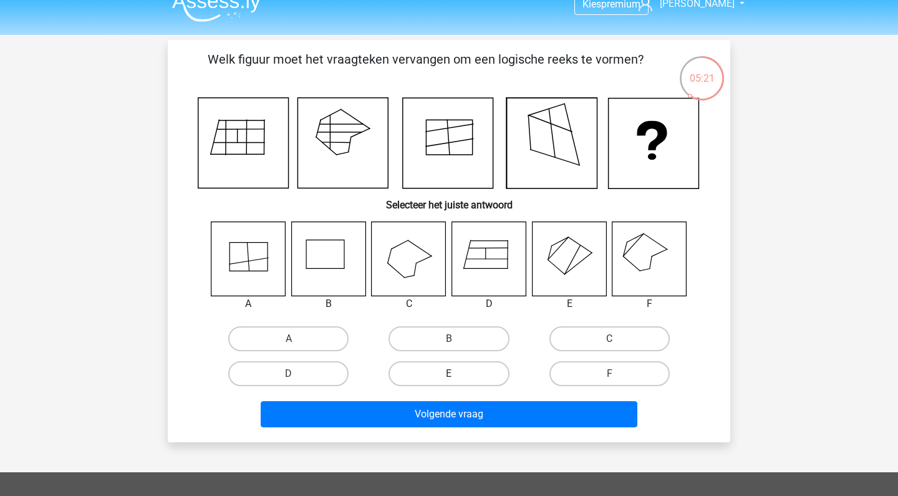
click at [457, 372] on label "E" at bounding box center [449, 373] width 120 height 25
click at [457, 374] on input "E" at bounding box center [453, 378] width 8 height 8
radio input "true"
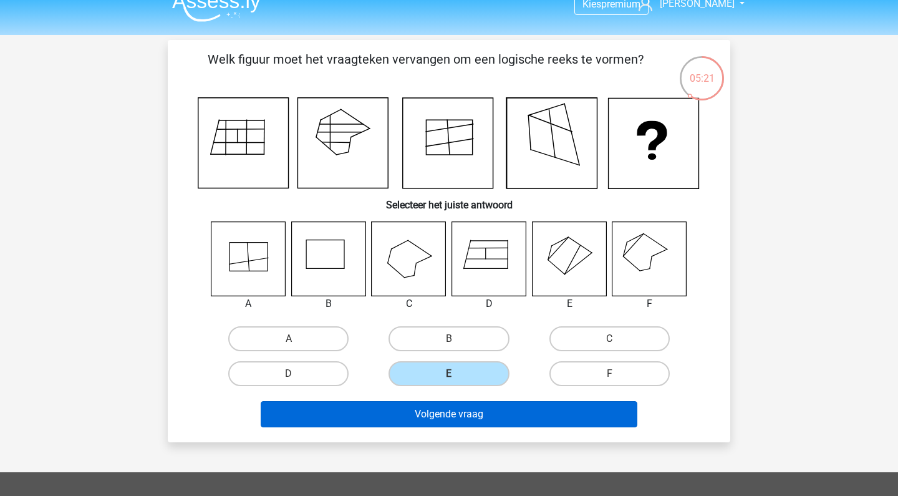
click at [443, 414] on button "Volgende vraag" at bounding box center [449, 414] width 377 height 26
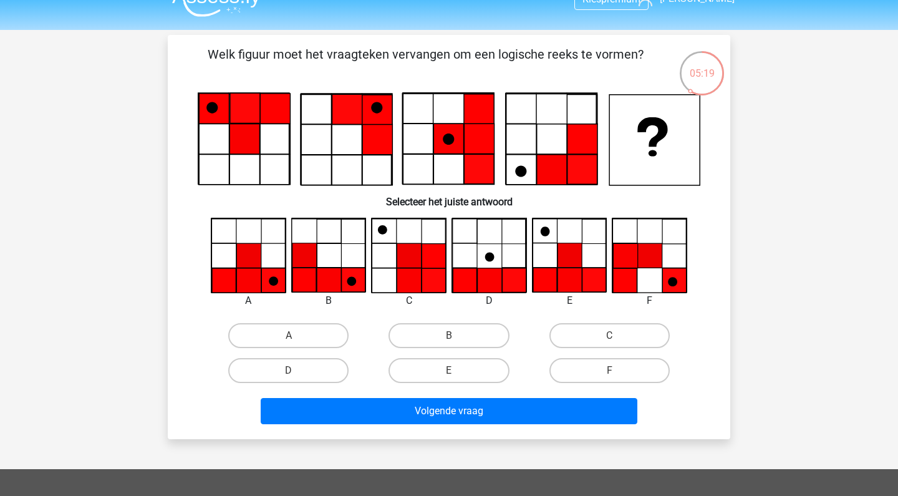
scroll to position [21, 0]
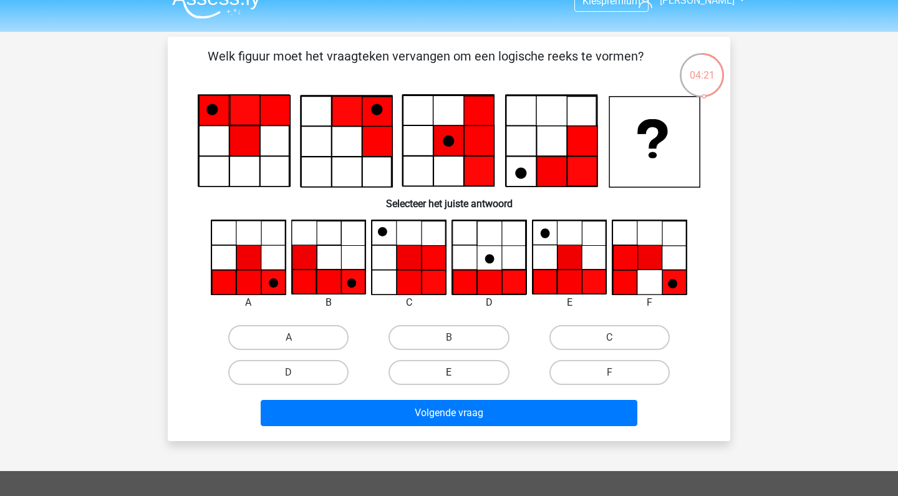
click at [455, 369] on label "E" at bounding box center [449, 372] width 120 height 25
click at [455, 372] on input "E" at bounding box center [453, 376] width 8 height 8
radio input "true"
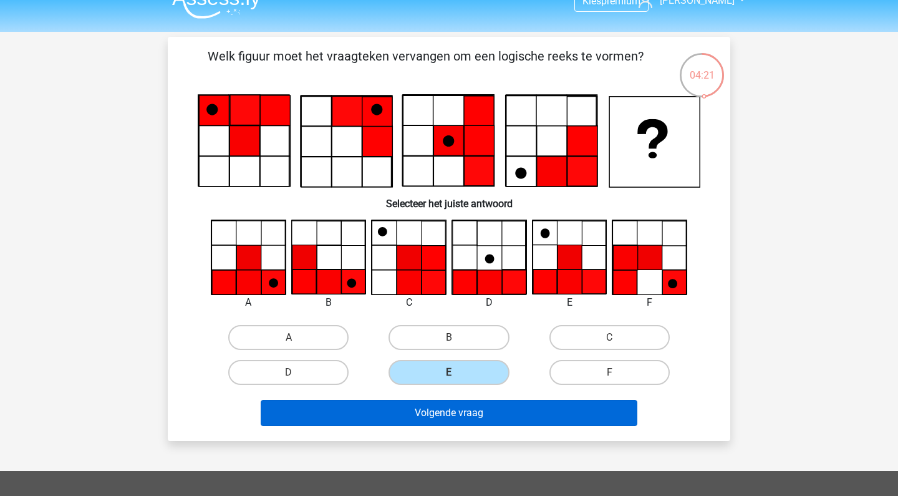
click at [451, 415] on button "Volgende vraag" at bounding box center [449, 413] width 377 height 26
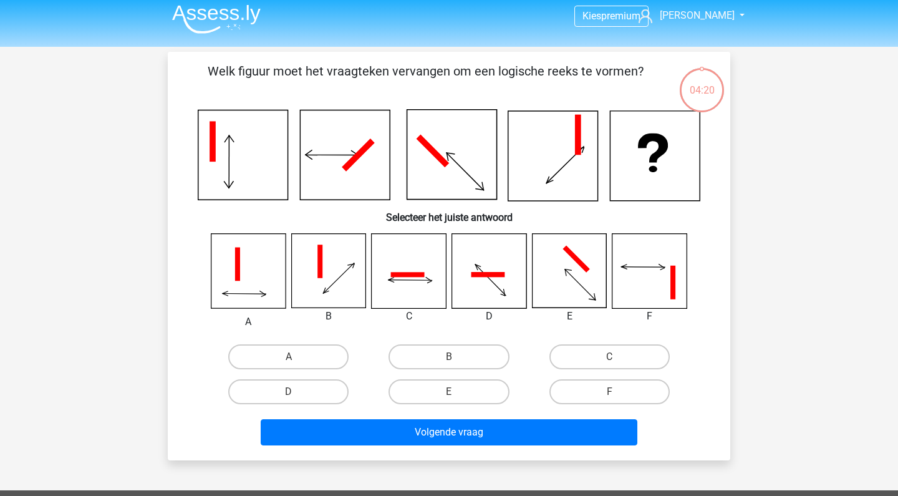
scroll to position [1, 0]
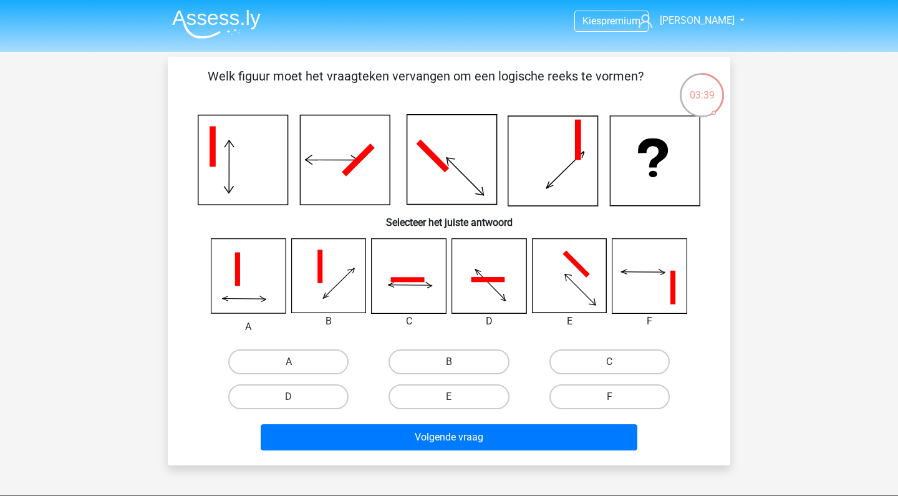
click at [325, 278] on icon at bounding box center [328, 276] width 74 height 74
click at [467, 360] on label "B" at bounding box center [449, 361] width 120 height 25
click at [457, 362] on input "B" at bounding box center [453, 366] width 8 height 8
radio input "true"
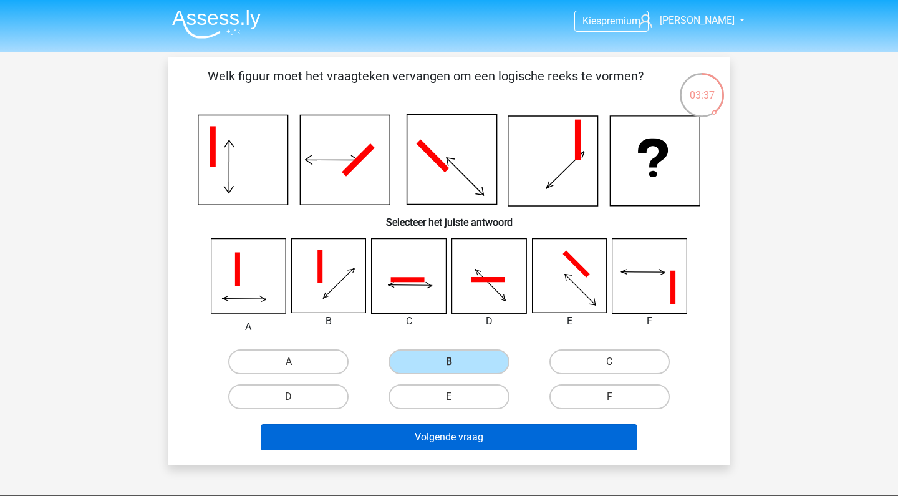
click at [435, 440] on button "Volgende vraag" at bounding box center [449, 437] width 377 height 26
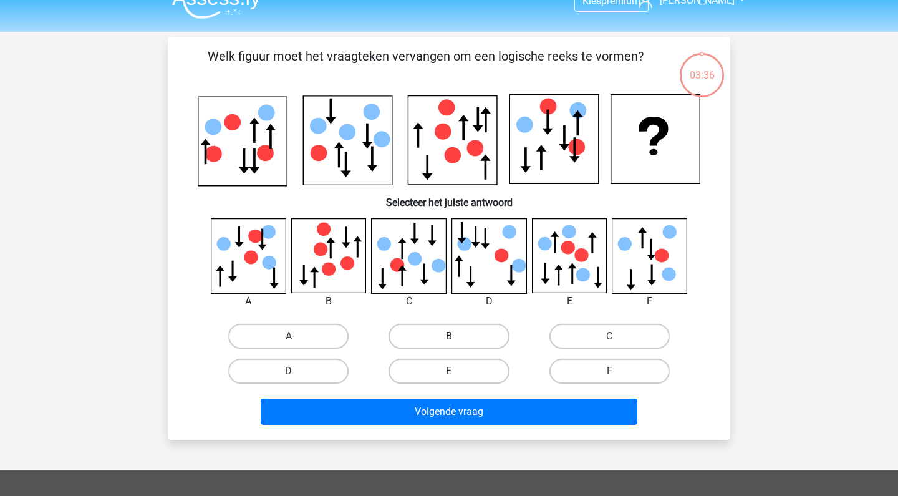
scroll to position [15, 0]
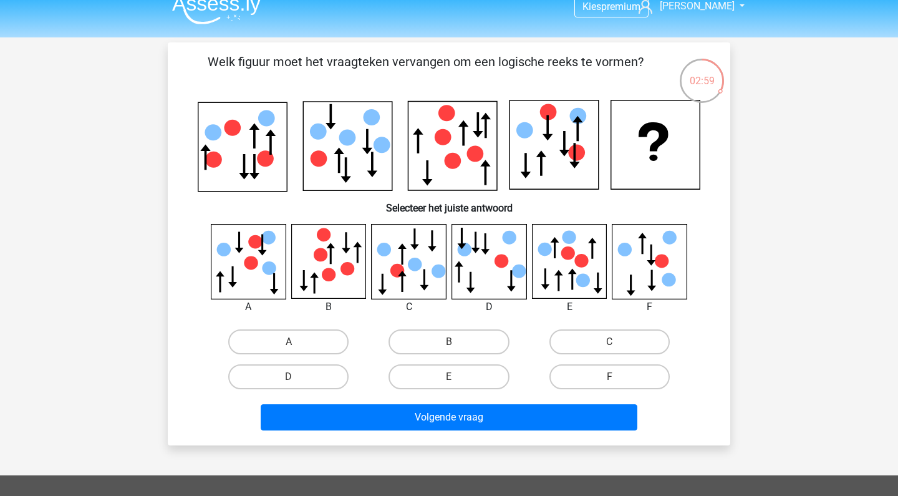
click at [612, 342] on input "C" at bounding box center [613, 346] width 8 height 8
radio input "true"
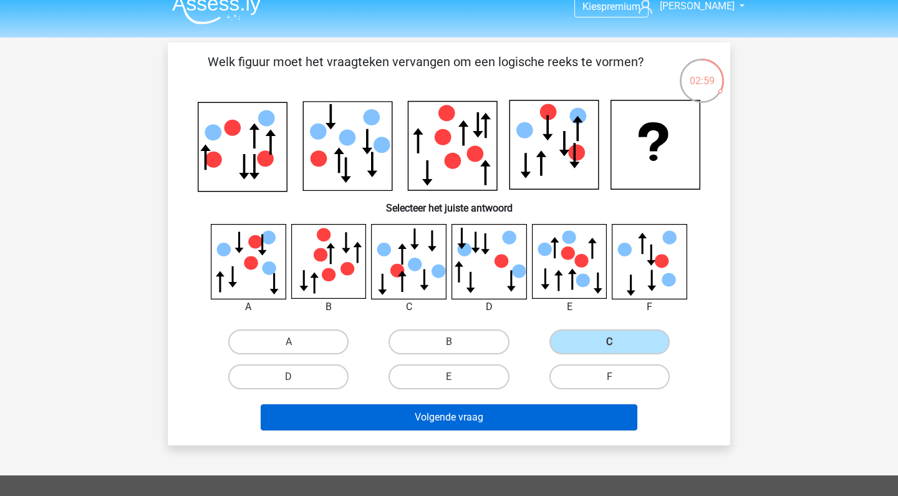
click at [538, 420] on button "Volgende vraag" at bounding box center [449, 417] width 377 height 26
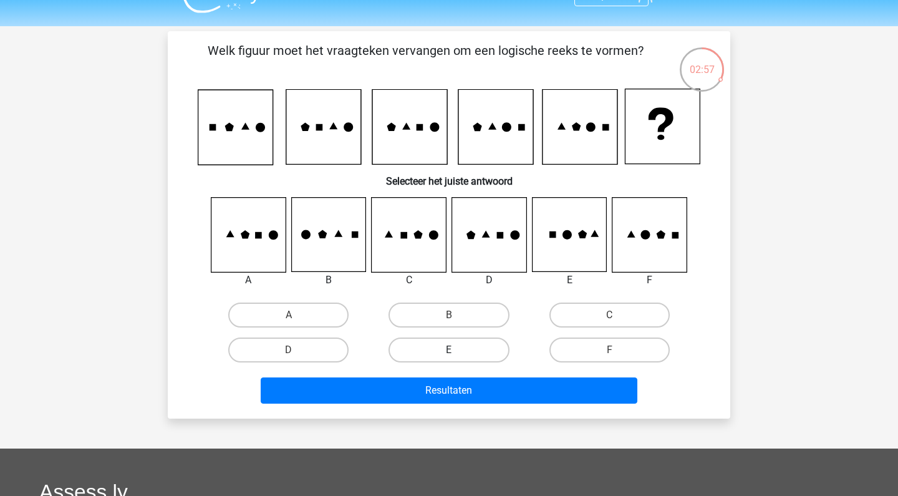
scroll to position [23, 0]
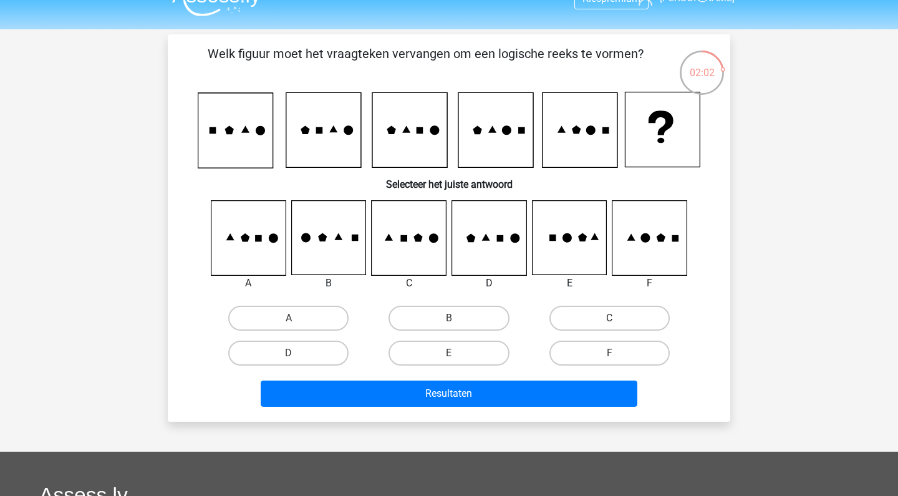
click at [594, 319] on label "C" at bounding box center [609, 318] width 120 height 25
click at [609, 319] on input "C" at bounding box center [613, 322] width 8 height 8
radio input "true"
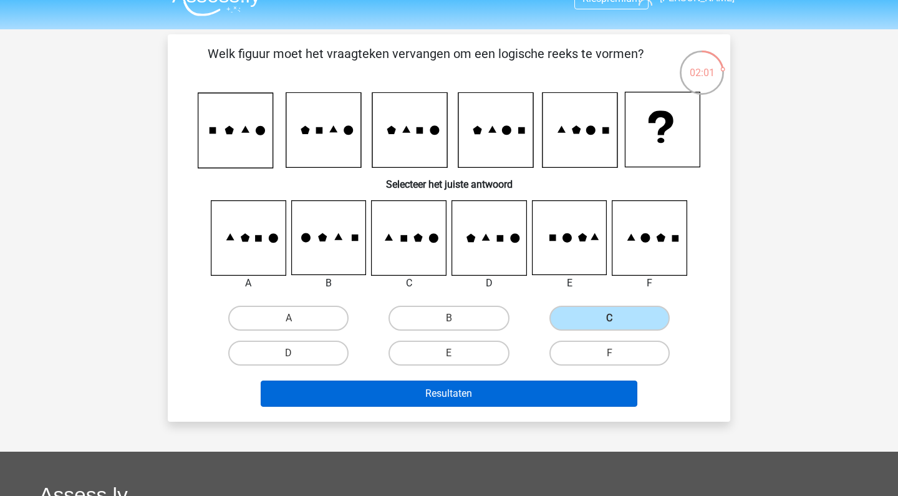
click at [493, 392] on button "Resultaten" at bounding box center [449, 393] width 377 height 26
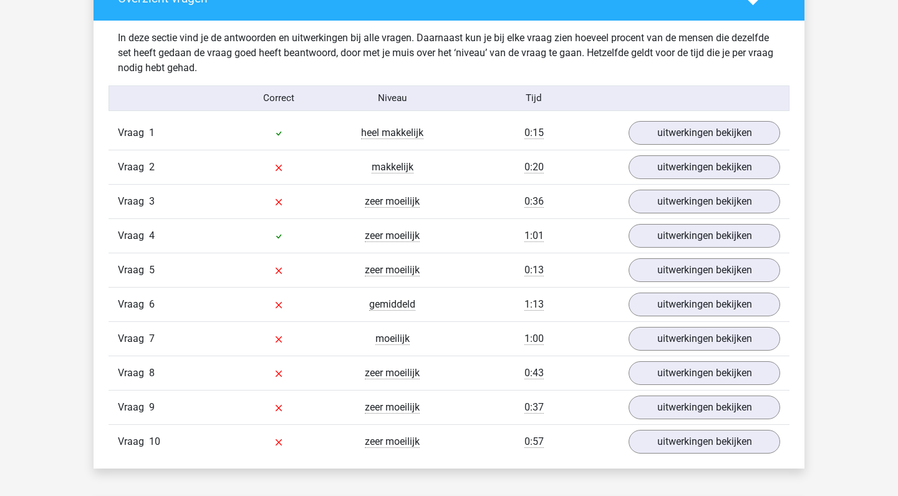
scroll to position [962, 0]
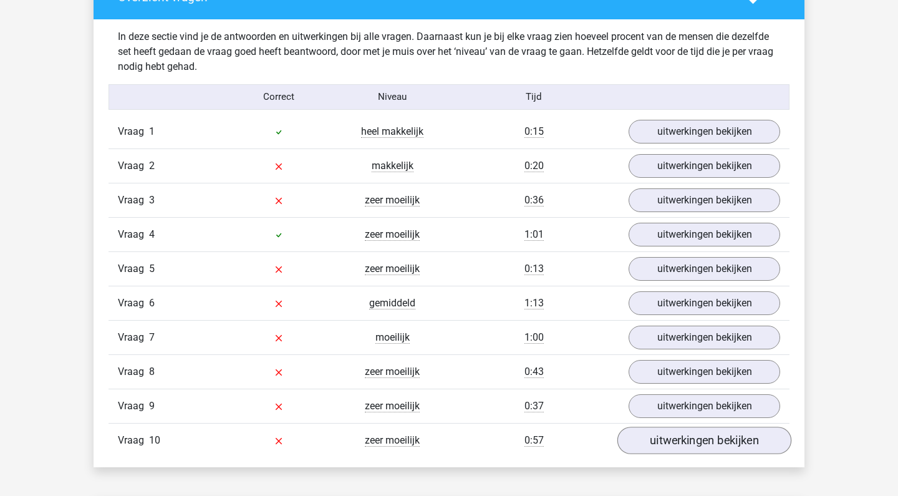
click at [702, 442] on link "uitwerkingen bekijken" at bounding box center [704, 440] width 174 height 27
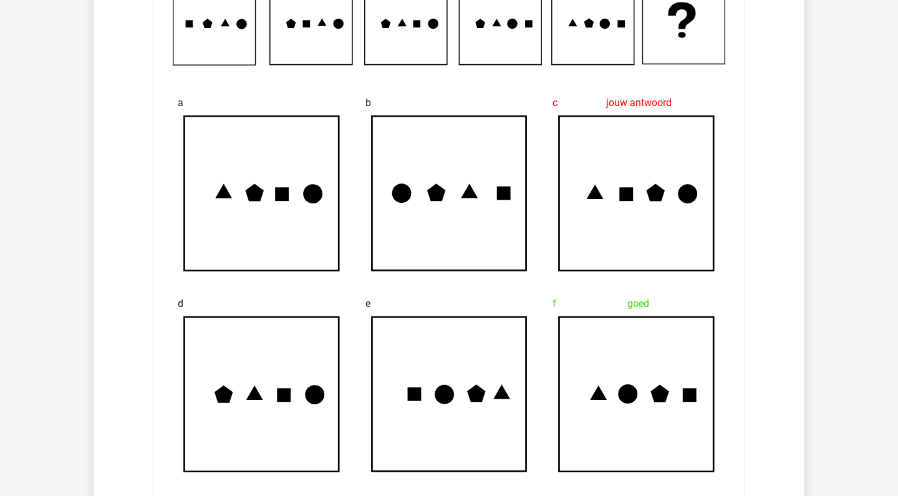
scroll to position [1498, 0]
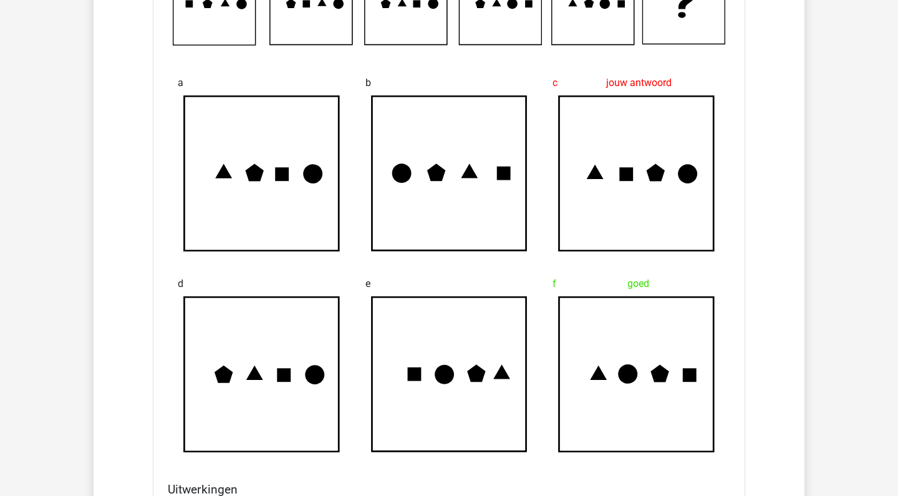
click at [667, 368] on icon at bounding box center [636, 374] width 155 height 155
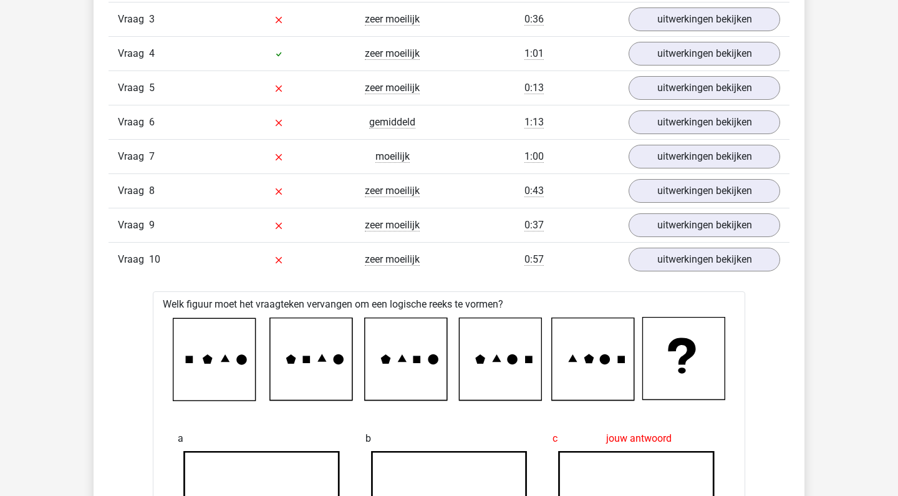
scroll to position [1144, 0]
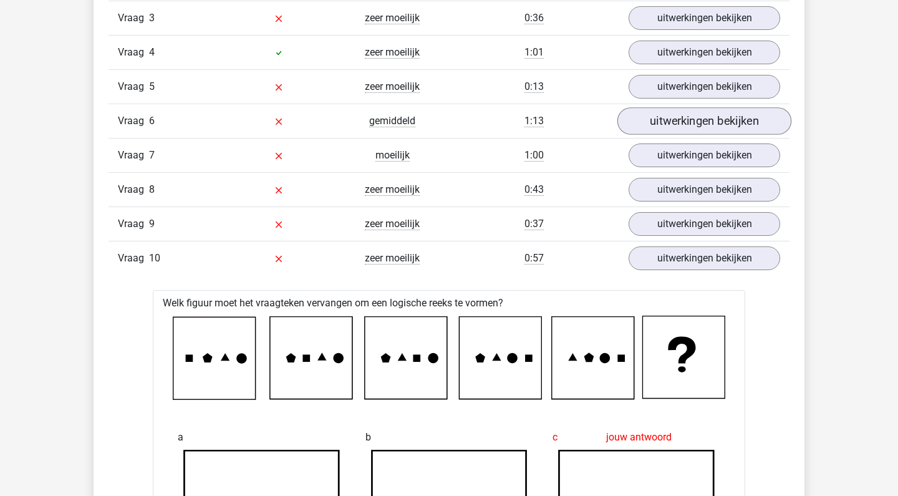
click at [694, 117] on link "uitwerkingen bekijken" at bounding box center [704, 120] width 174 height 27
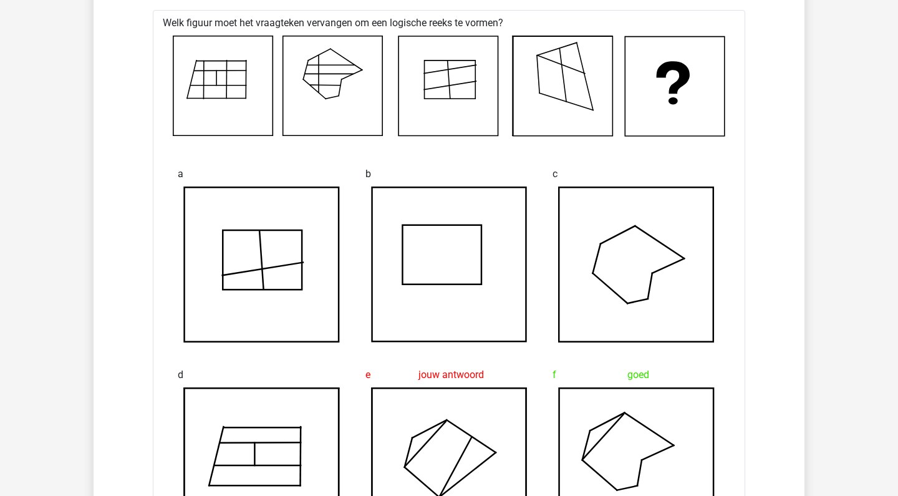
scroll to position [1286, 0]
click at [365, 377] on span "e" at bounding box center [367, 374] width 5 height 25
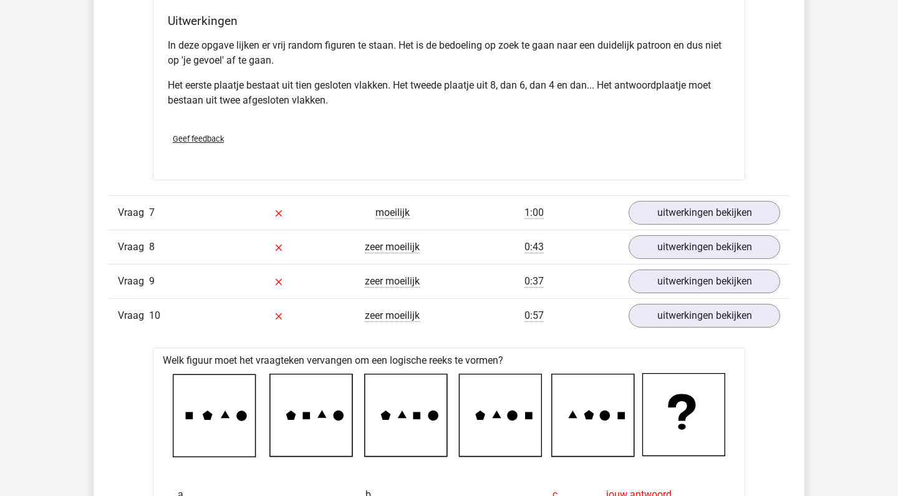
scroll to position [1846, 0]
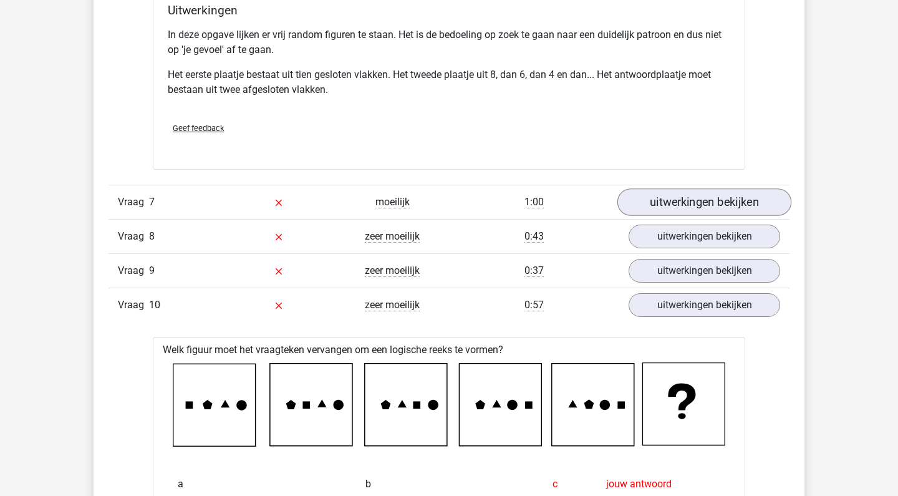
click at [703, 203] on link "uitwerkingen bekijken" at bounding box center [704, 201] width 174 height 27
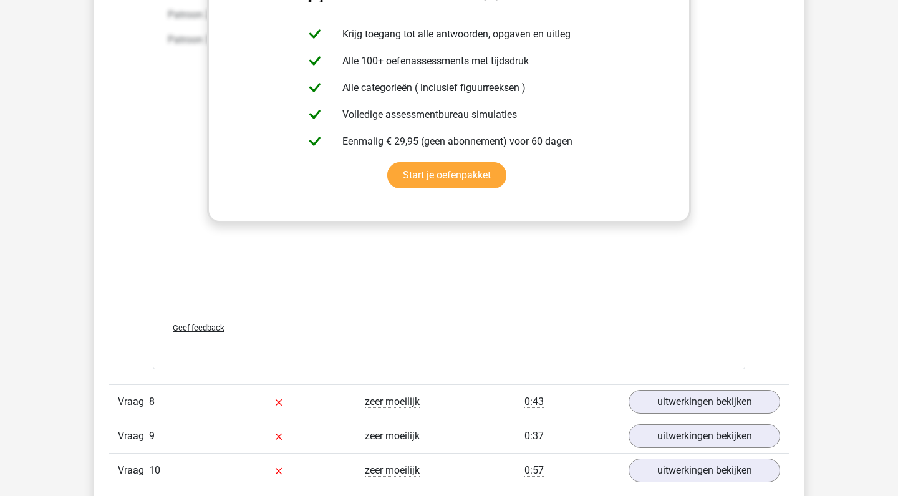
scroll to position [2734, 0]
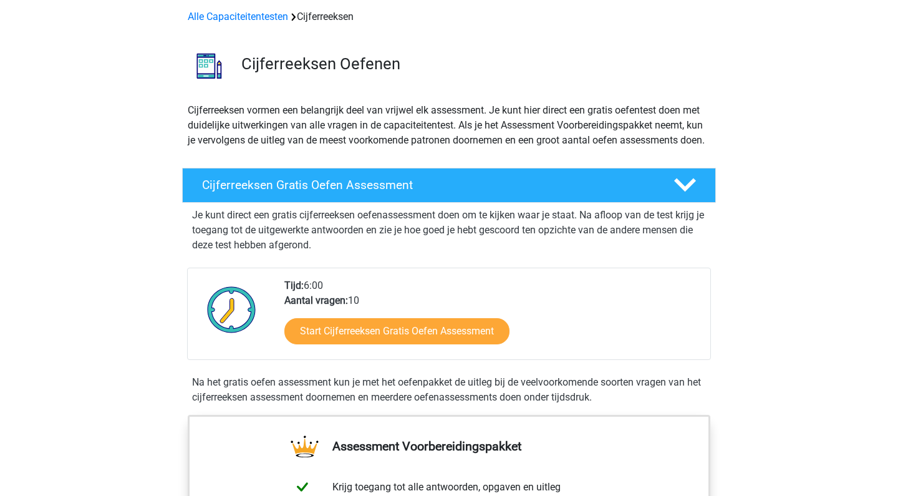
scroll to position [56, 0]
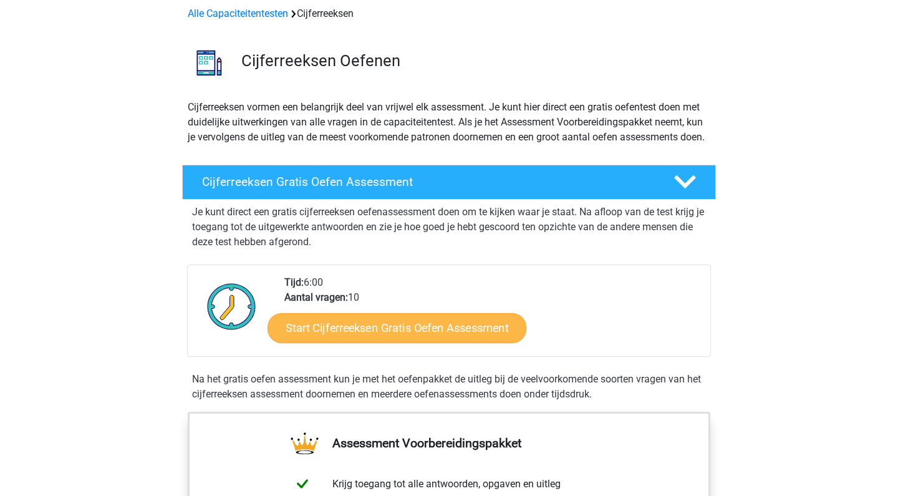
click at [398, 342] on link "Start Cijferreeksen Gratis Oefen Assessment" at bounding box center [397, 327] width 259 height 30
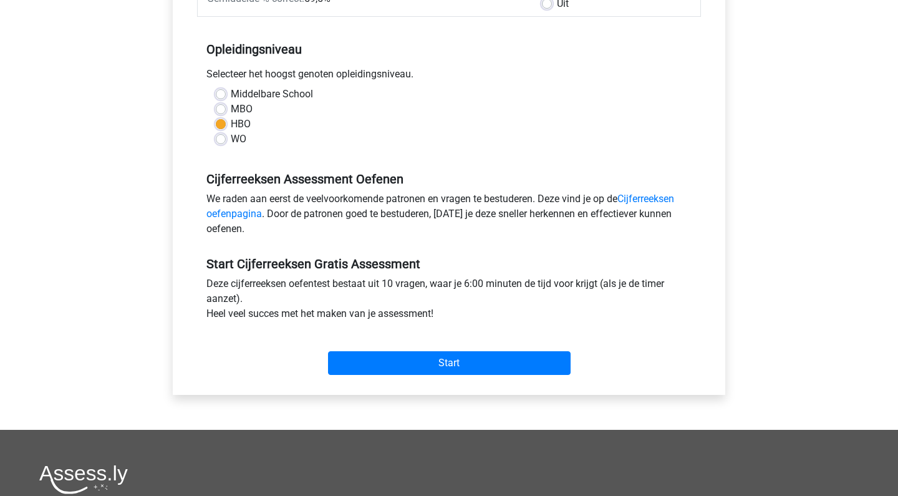
scroll to position [228, 0]
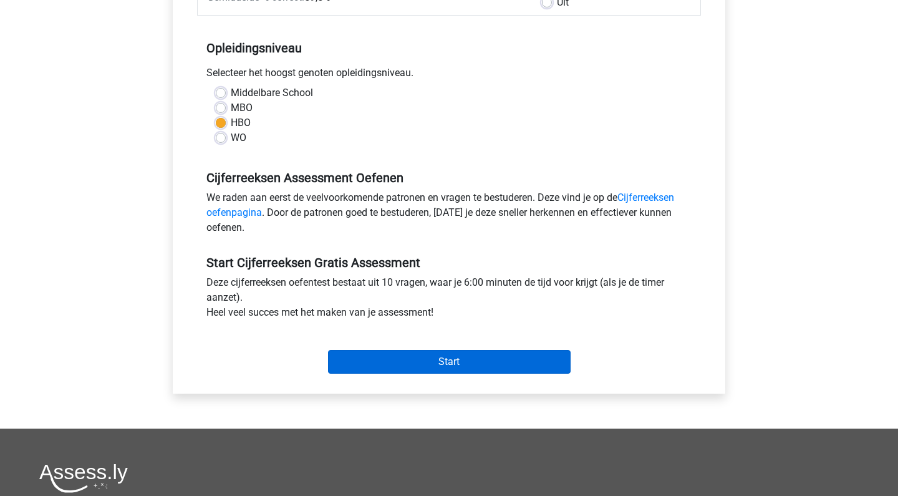
click at [426, 360] on input "Start" at bounding box center [449, 362] width 243 height 24
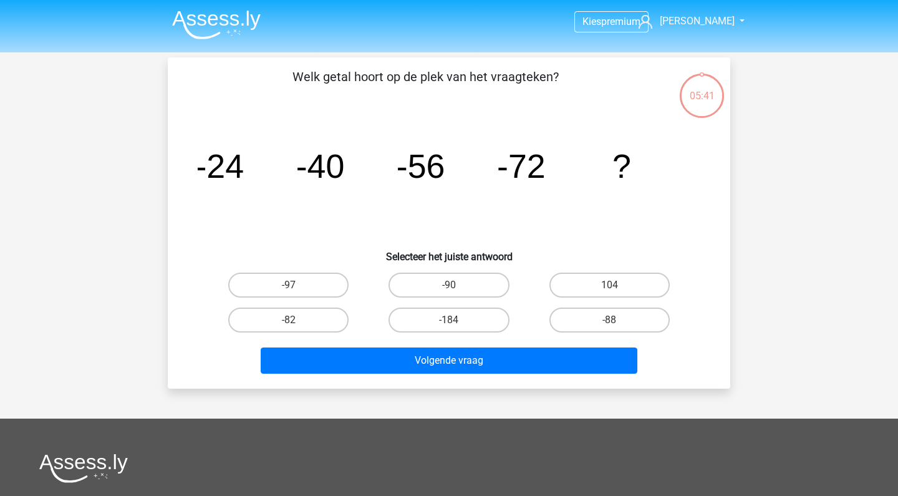
click at [616, 321] on input "-88" at bounding box center [613, 324] width 8 height 8
radio input "true"
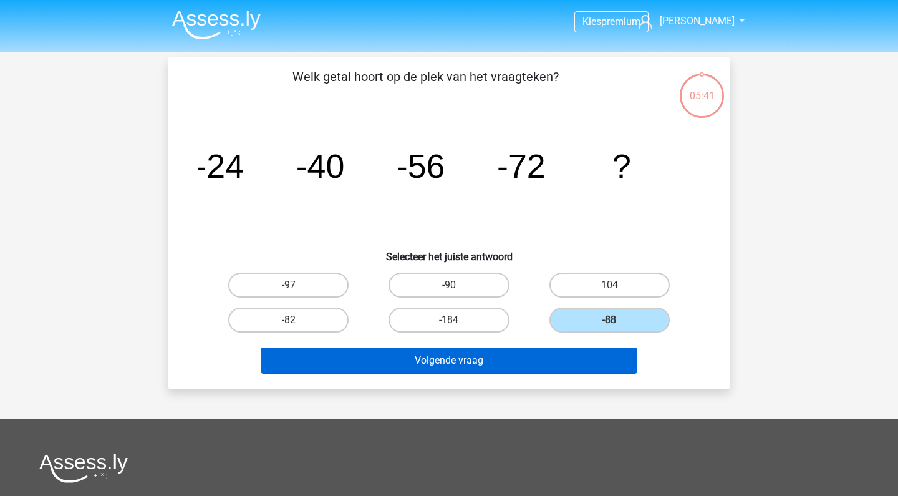
click at [531, 356] on button "Volgende vraag" at bounding box center [449, 360] width 377 height 26
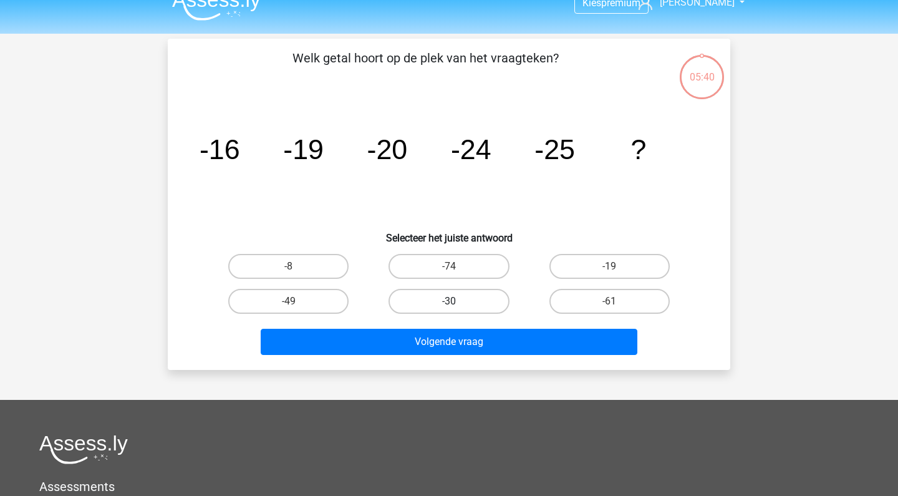
scroll to position [3, 0]
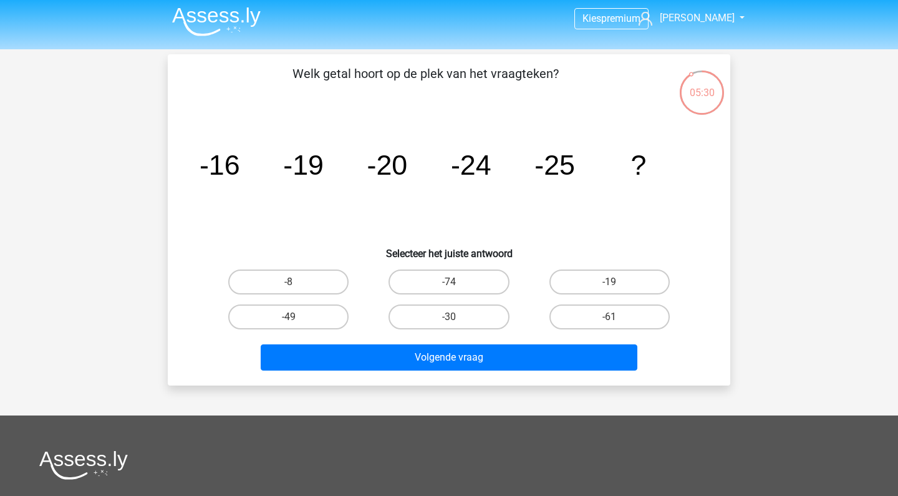
click at [449, 318] on input "-30" at bounding box center [453, 321] width 8 height 8
radio input "true"
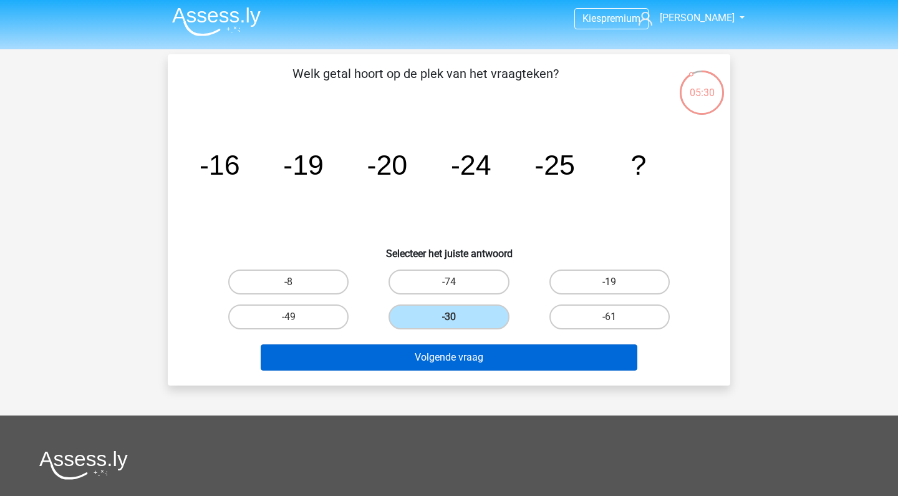
click at [438, 357] on button "Volgende vraag" at bounding box center [449, 357] width 377 height 26
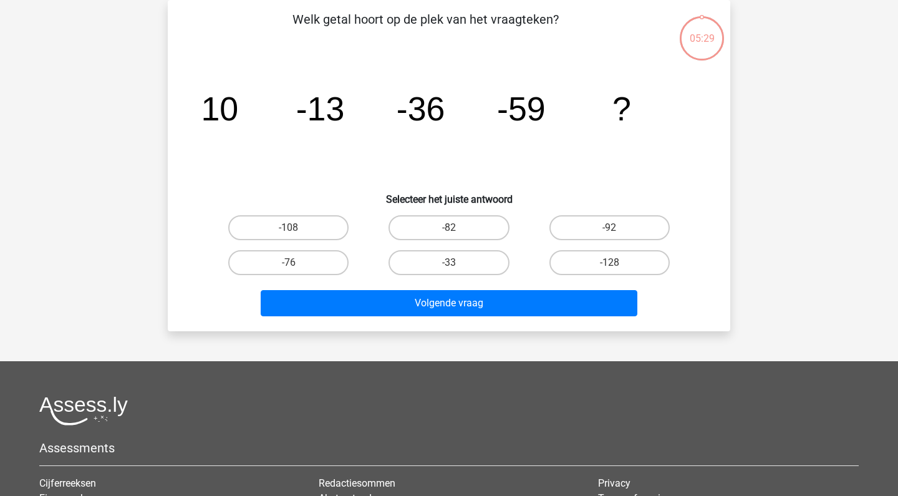
scroll to position [12, 0]
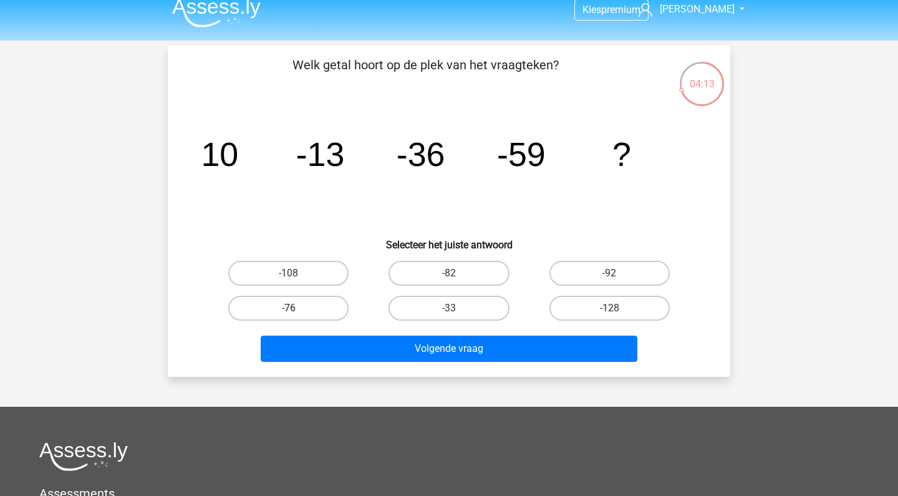
click at [301, 308] on label "-76" at bounding box center [288, 308] width 120 height 25
click at [297, 308] on input "-76" at bounding box center [293, 312] width 8 height 8
radio input "true"
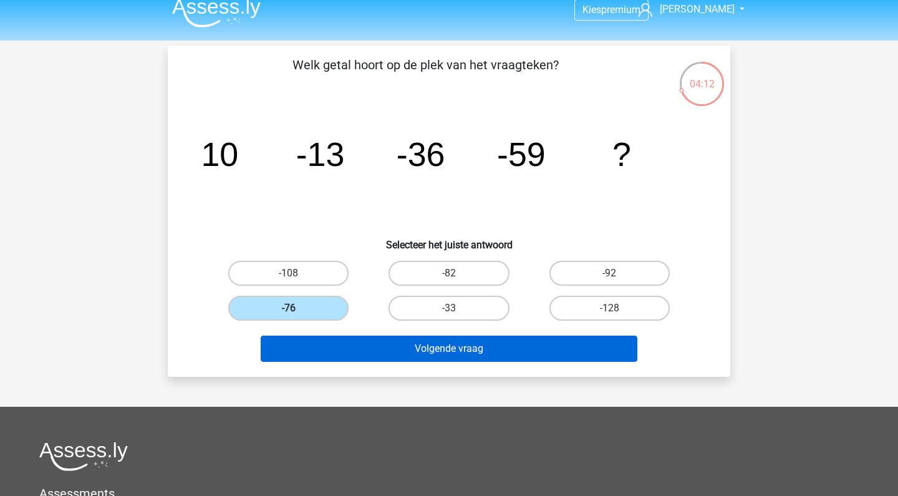
click at [449, 349] on button "Volgende vraag" at bounding box center [449, 348] width 377 height 26
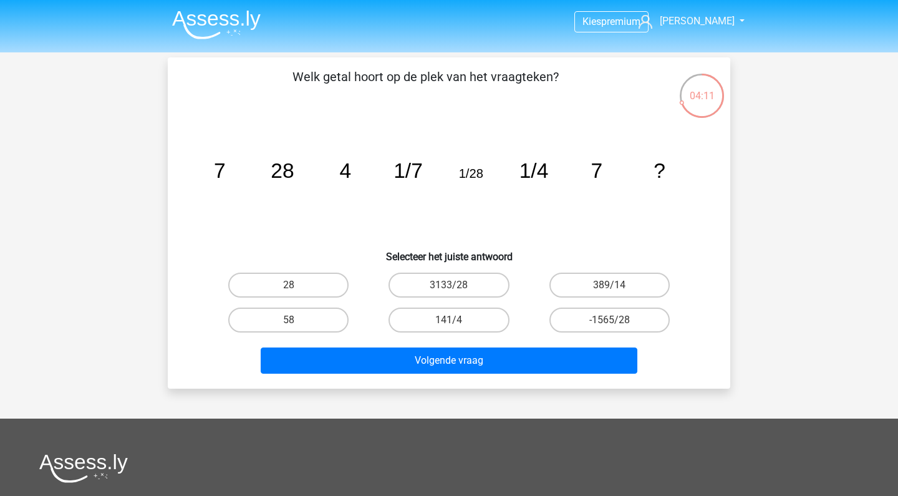
scroll to position [0, 0]
click at [312, 284] on label "28" at bounding box center [288, 285] width 120 height 25
click at [297, 285] on input "28" at bounding box center [293, 289] width 8 height 8
radio input "true"
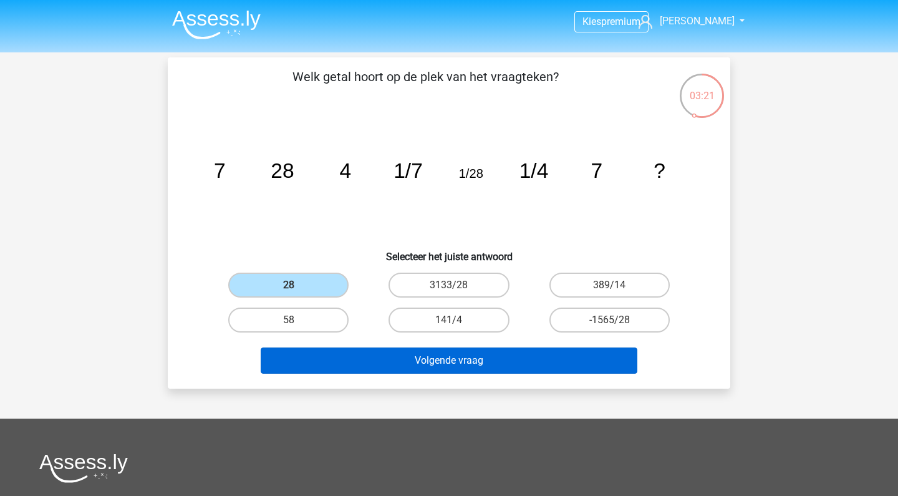
click at [429, 355] on button "Volgende vraag" at bounding box center [449, 360] width 377 height 26
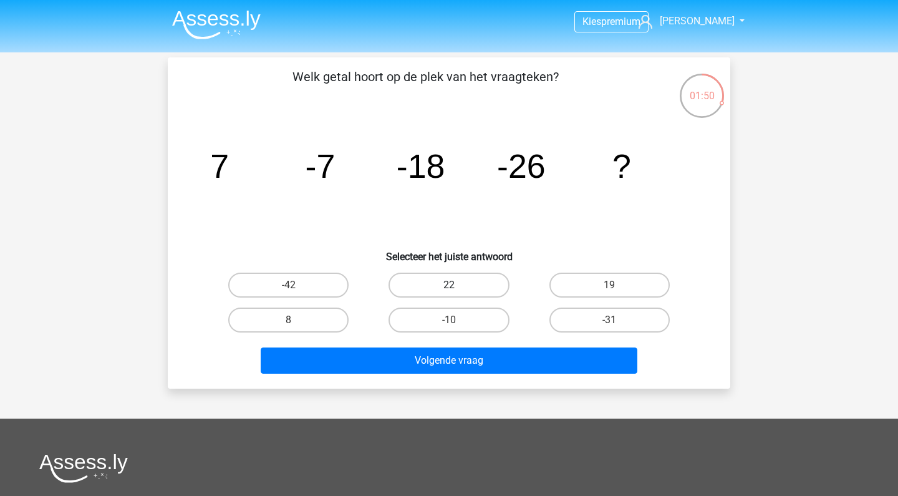
click at [475, 278] on label "22" at bounding box center [449, 285] width 120 height 25
click at [457, 285] on input "22" at bounding box center [453, 289] width 8 height 8
radio input "true"
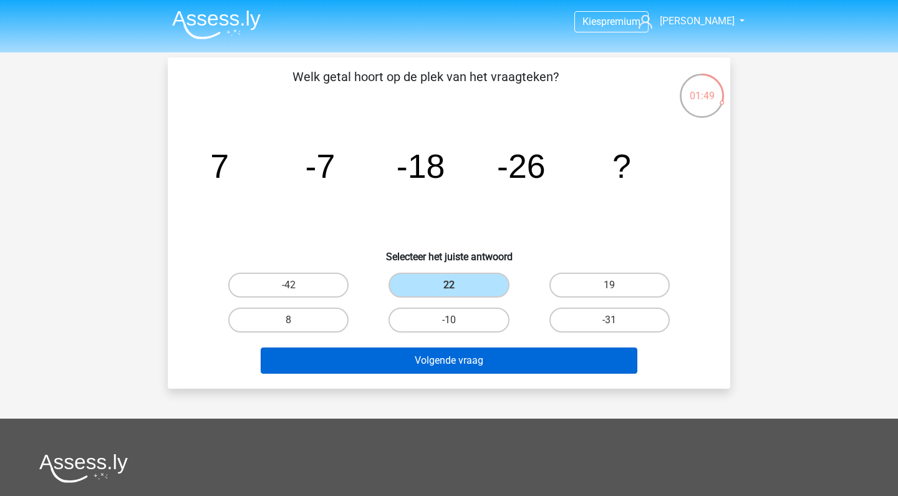
click at [440, 360] on button "Volgende vraag" at bounding box center [449, 360] width 377 height 26
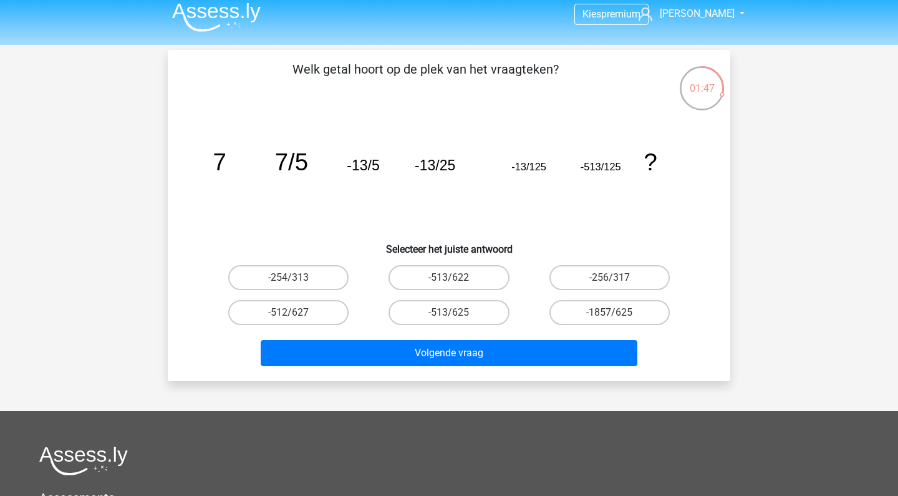
scroll to position [2, 0]
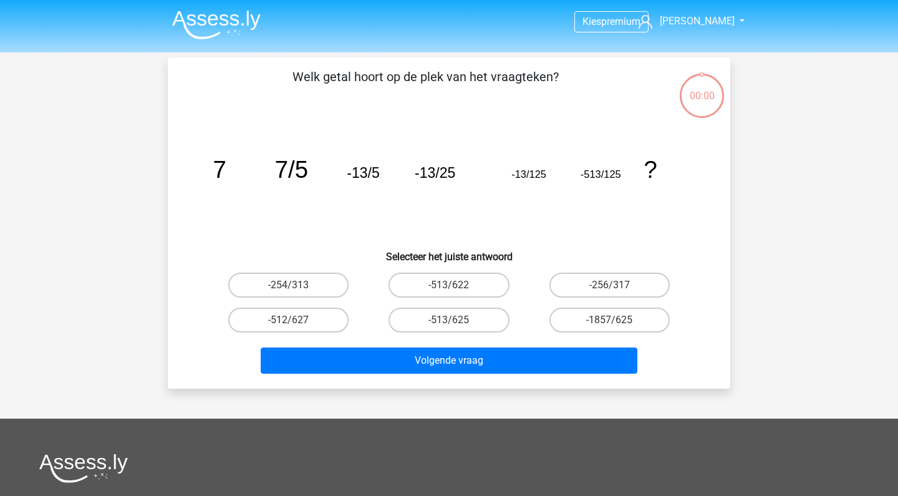
scroll to position [2, 0]
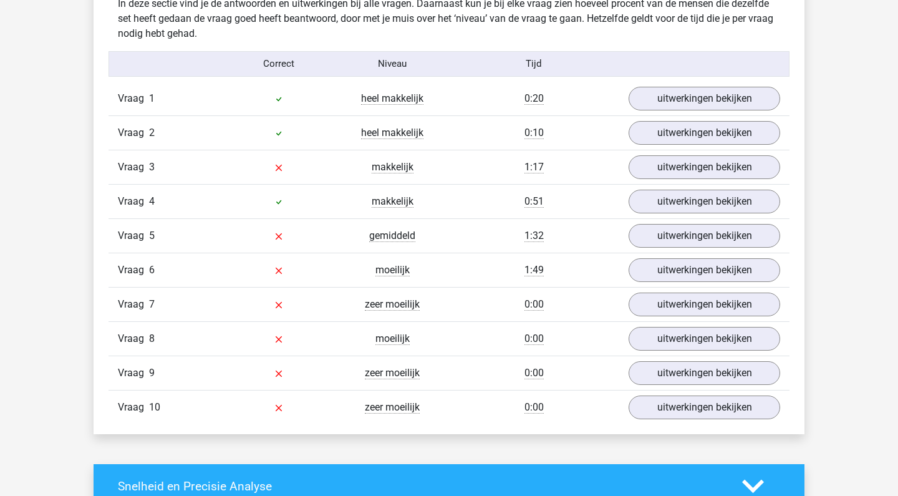
scroll to position [945, 0]
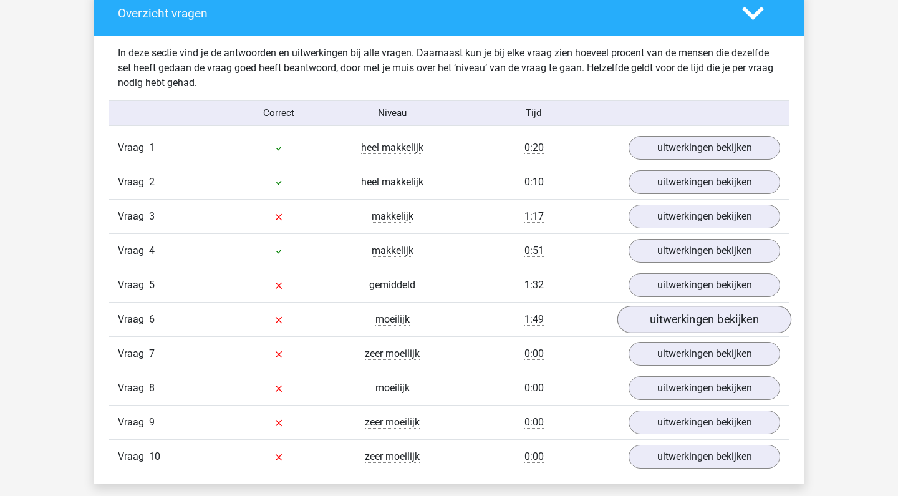
click at [677, 319] on link "uitwerkingen bekijken" at bounding box center [704, 319] width 174 height 27
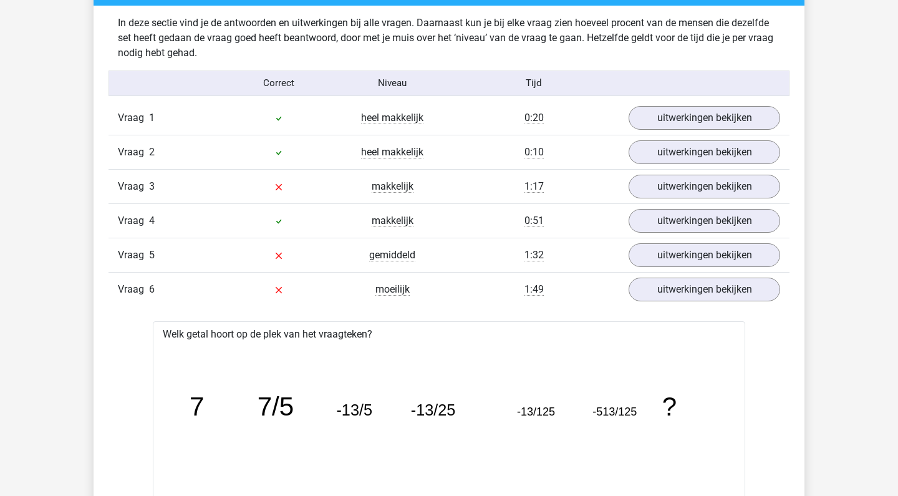
scroll to position [958, 0]
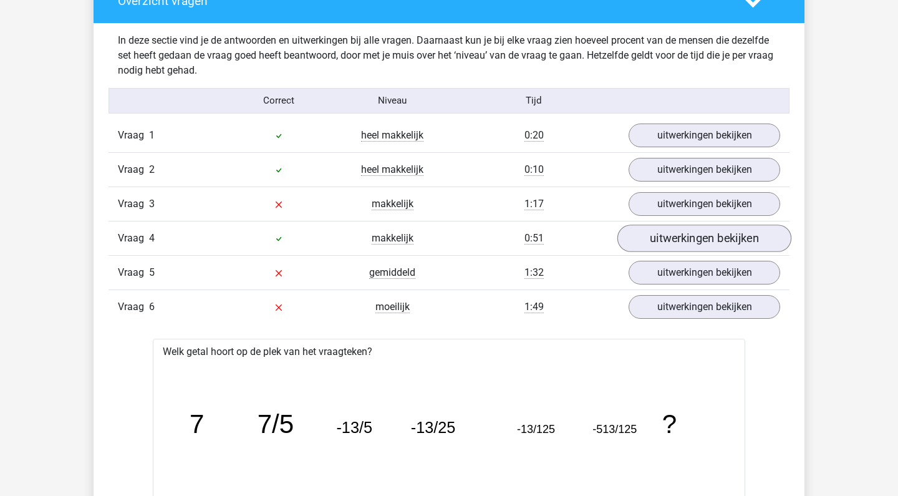
click at [658, 243] on link "uitwerkingen bekijken" at bounding box center [704, 237] width 174 height 27
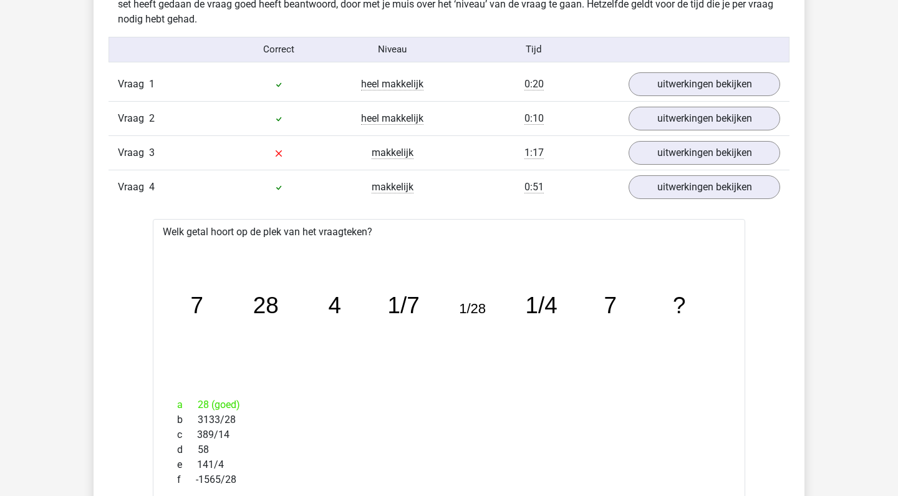
scroll to position [1007, 0]
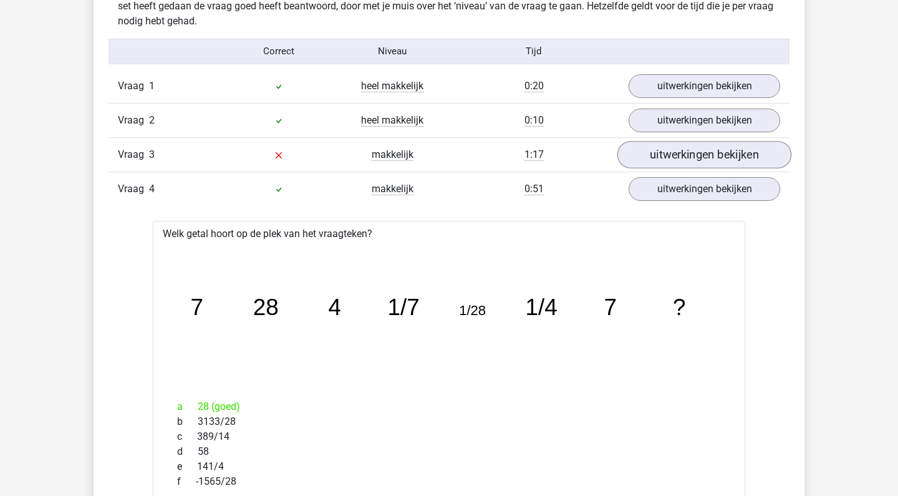
click at [663, 157] on link "uitwerkingen bekijken" at bounding box center [704, 154] width 174 height 27
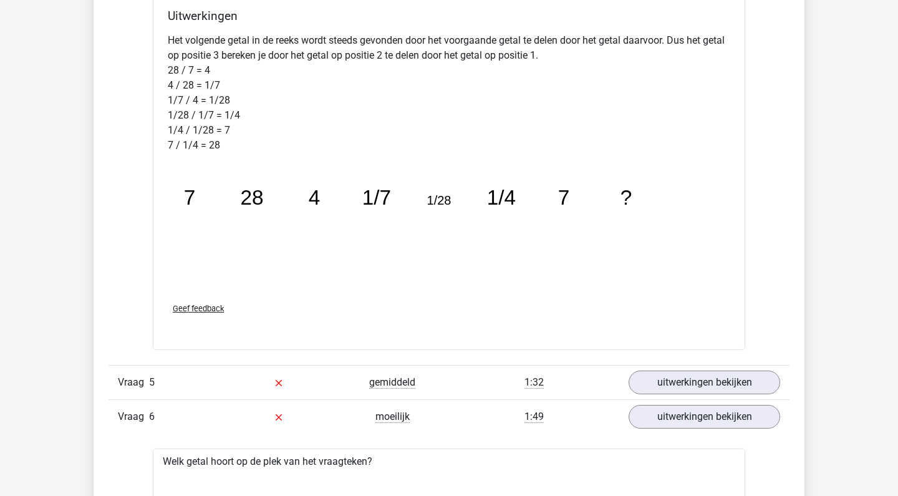
scroll to position [2327, 0]
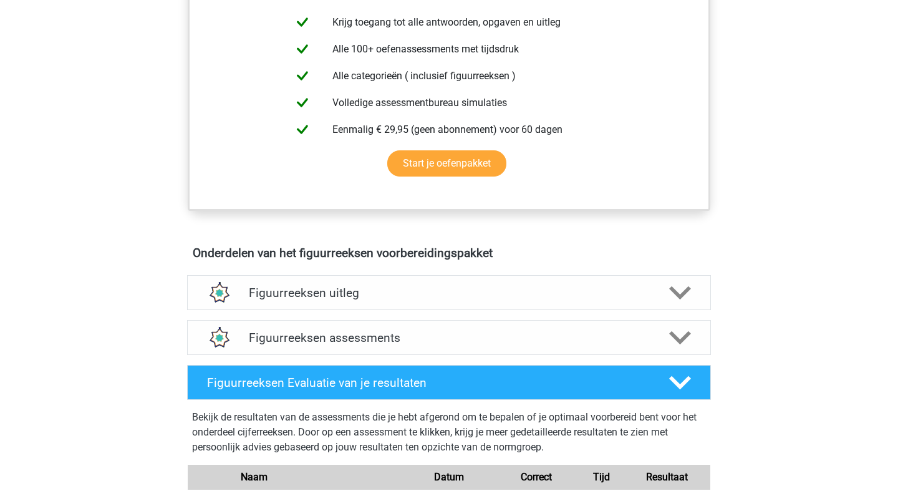
scroll to position [518, 0]
click at [448, 293] on h4 "Figuurreeksen uitleg" at bounding box center [449, 292] width 400 height 14
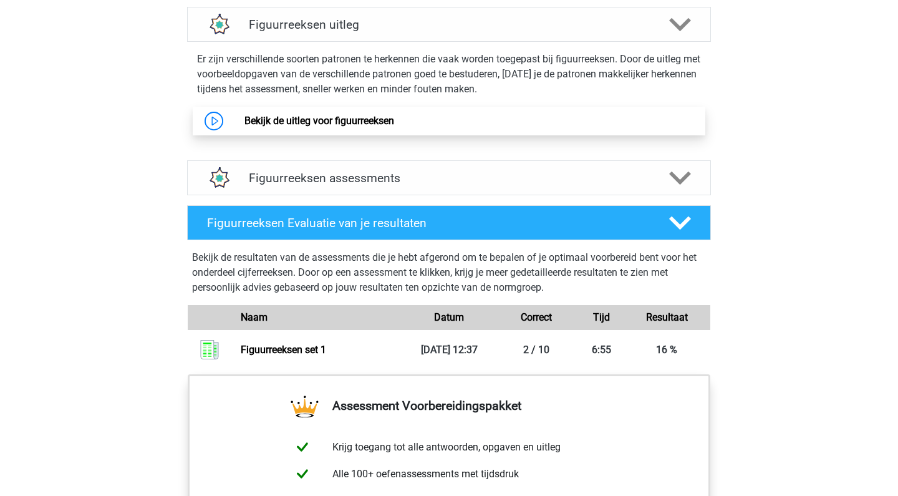
scroll to position [788, 0]
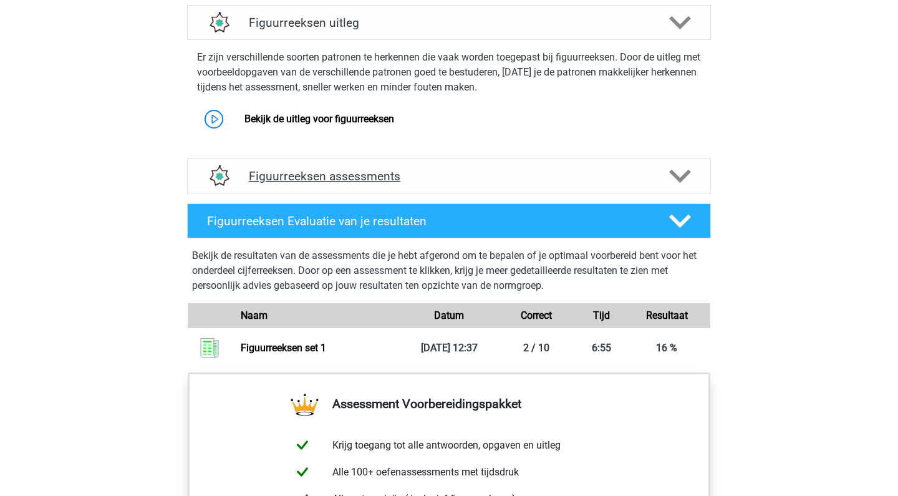
click at [491, 181] on h4 "Figuurreeksen assessments" at bounding box center [449, 176] width 400 height 14
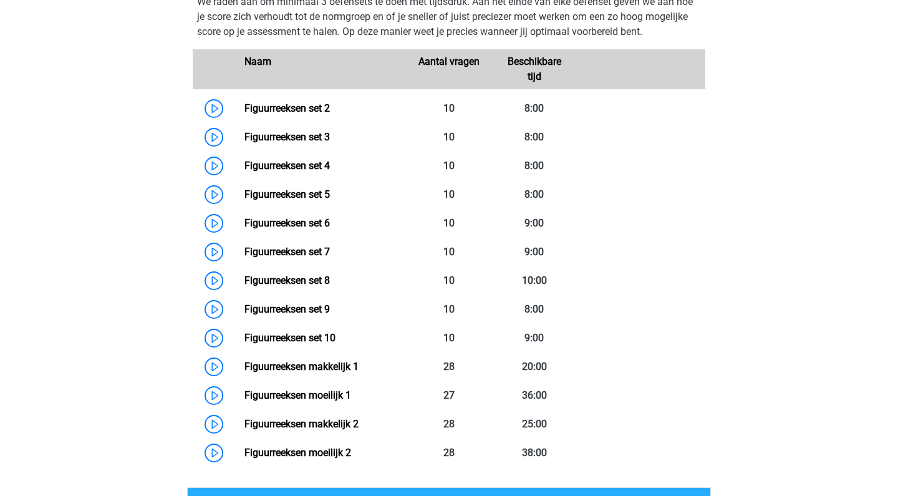
scroll to position [998, 0]
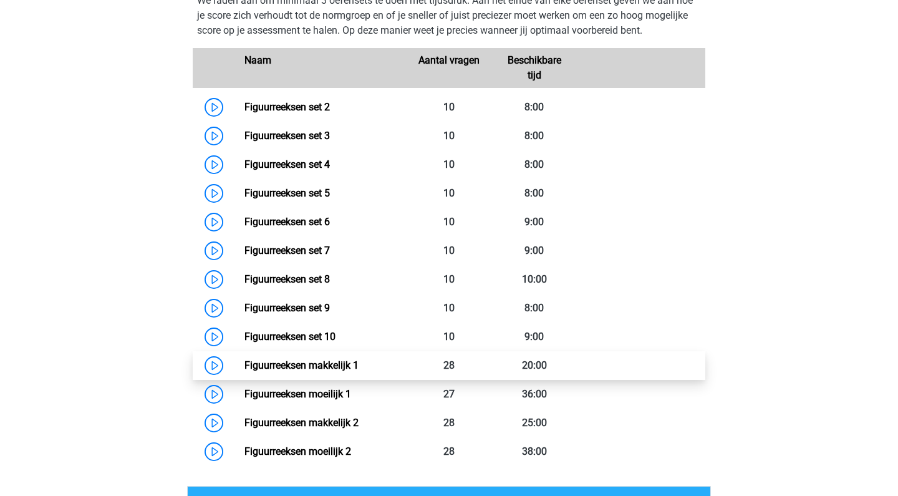
click at [244, 369] on link "Figuurreeksen makkelijk 1" at bounding box center [301, 365] width 114 height 12
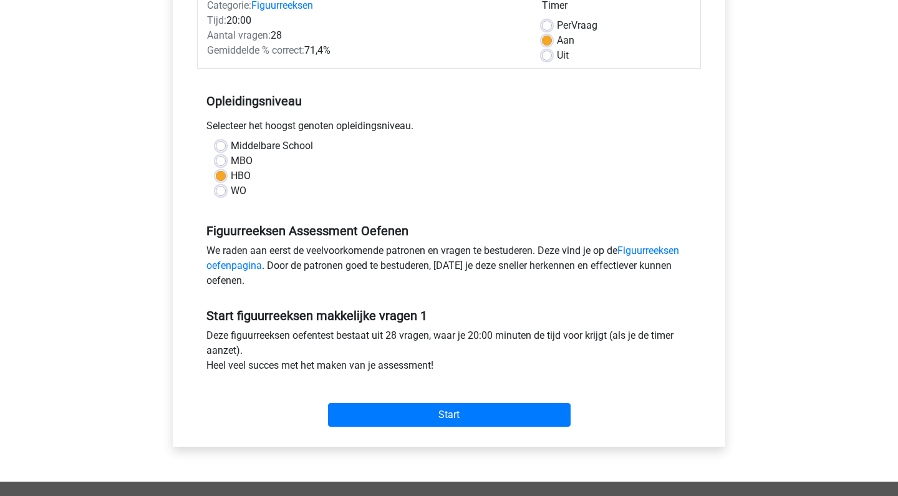
scroll to position [182, 0]
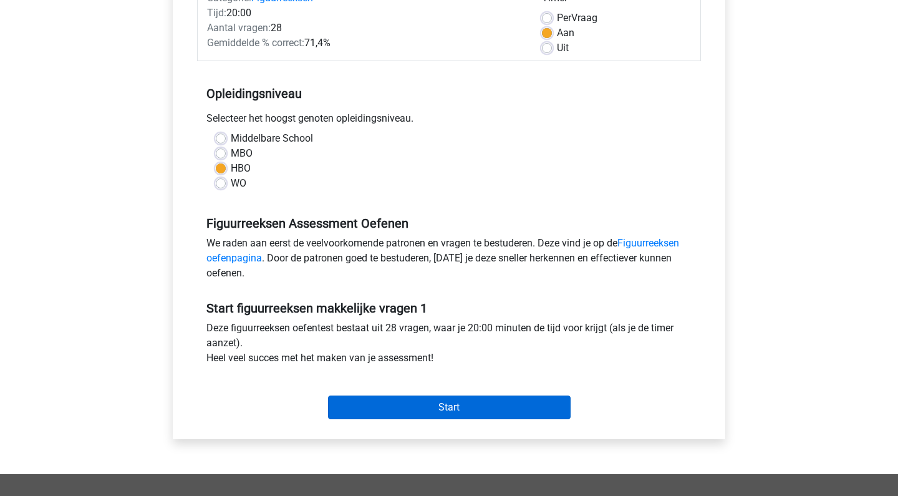
click at [435, 410] on input "Start" at bounding box center [449, 407] width 243 height 24
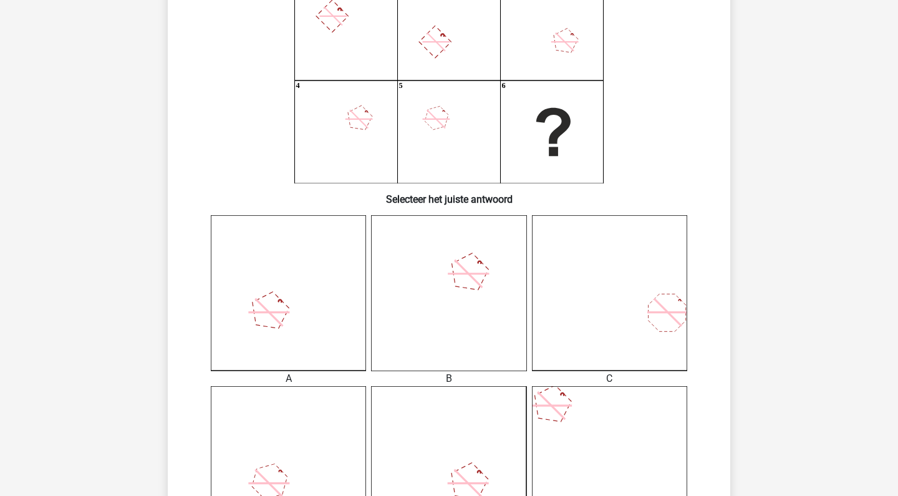
scroll to position [137, 0]
click at [470, 292] on icon at bounding box center [448, 292] width 155 height 155
click at [451, 327] on icon at bounding box center [448, 292] width 155 height 155
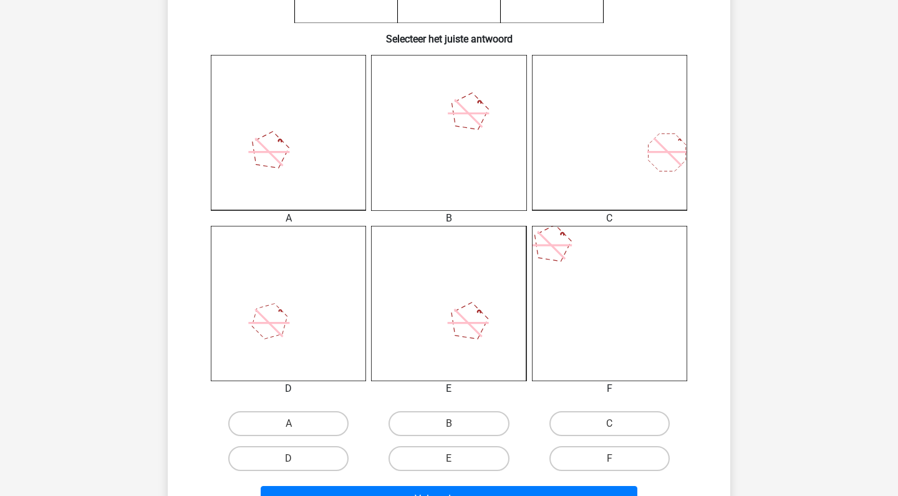
scroll to position [316, 0]
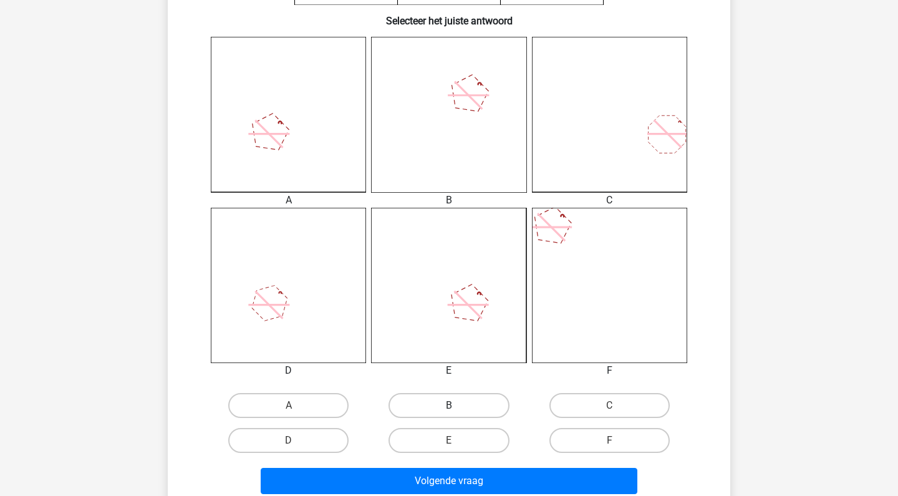
click at [428, 413] on label "B" at bounding box center [449, 405] width 120 height 25
click at [449, 413] on input "B" at bounding box center [453, 409] width 8 height 8
radio input "true"
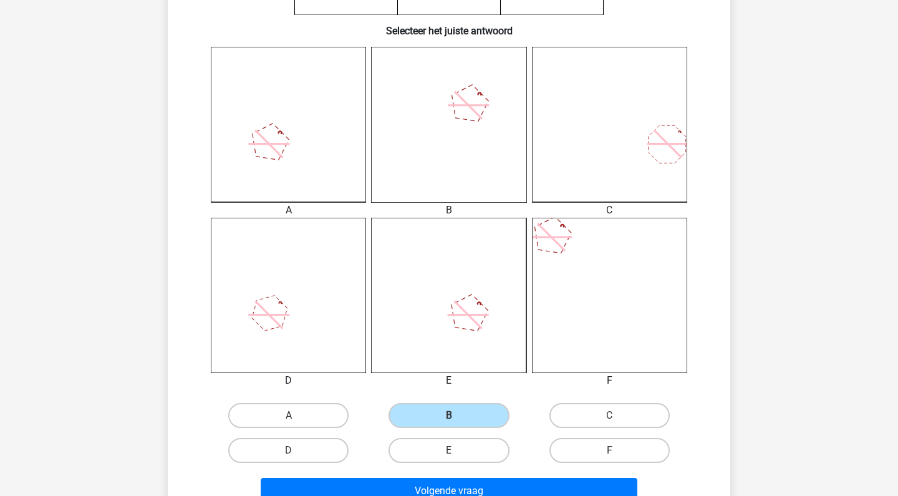
scroll to position [309, 0]
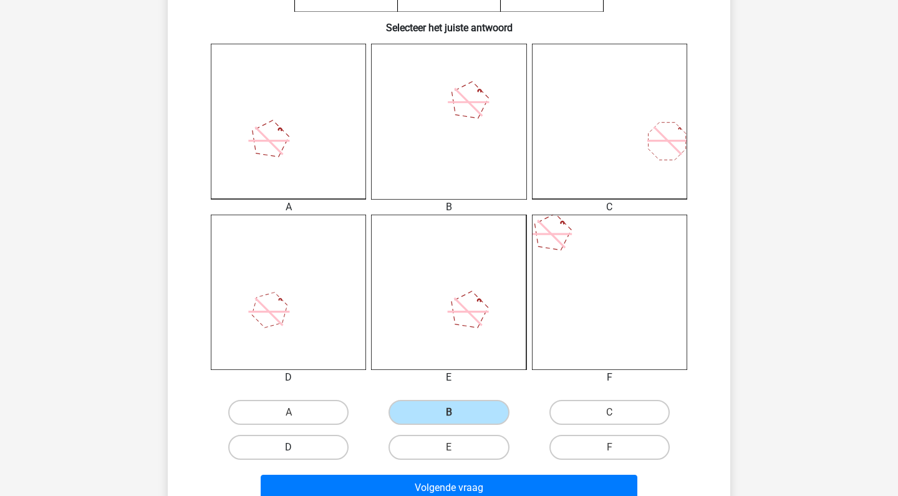
click at [306, 444] on label "D" at bounding box center [288, 447] width 120 height 25
click at [297, 447] on input "D" at bounding box center [293, 451] width 8 height 8
radio input "true"
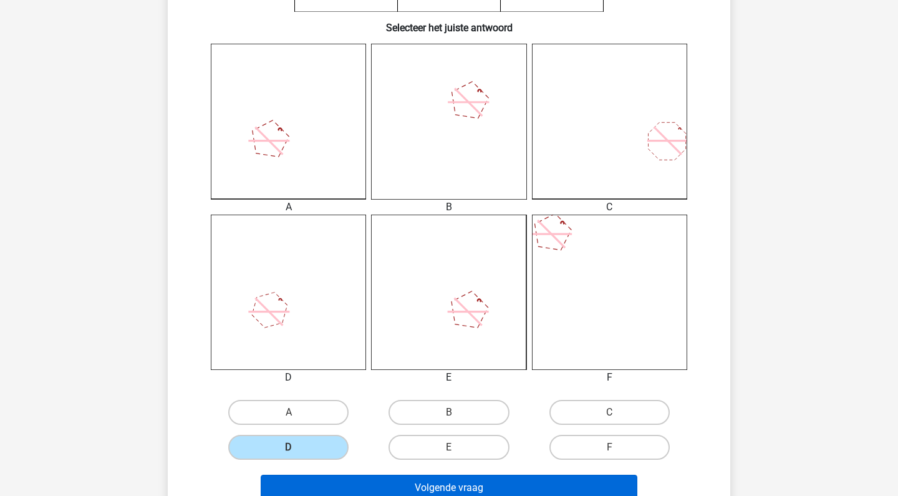
click at [366, 489] on button "Volgende vraag" at bounding box center [449, 488] width 377 height 26
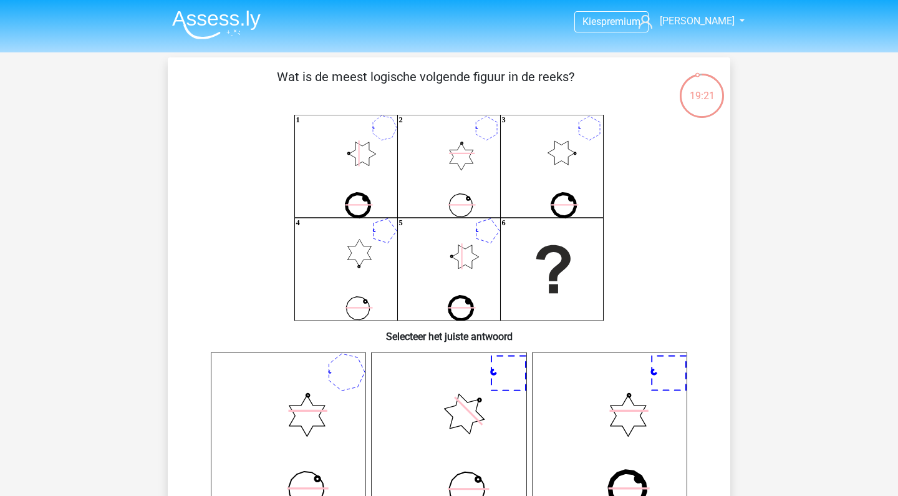
scroll to position [0, 0]
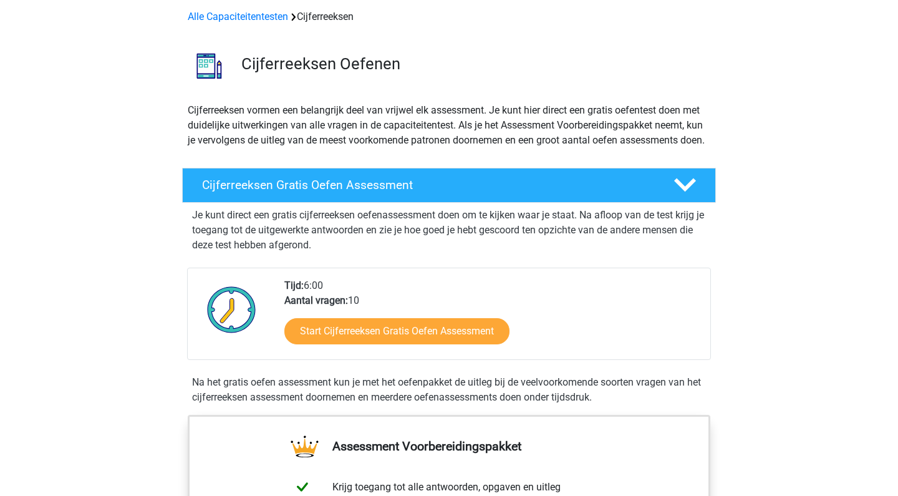
scroll to position [56, 0]
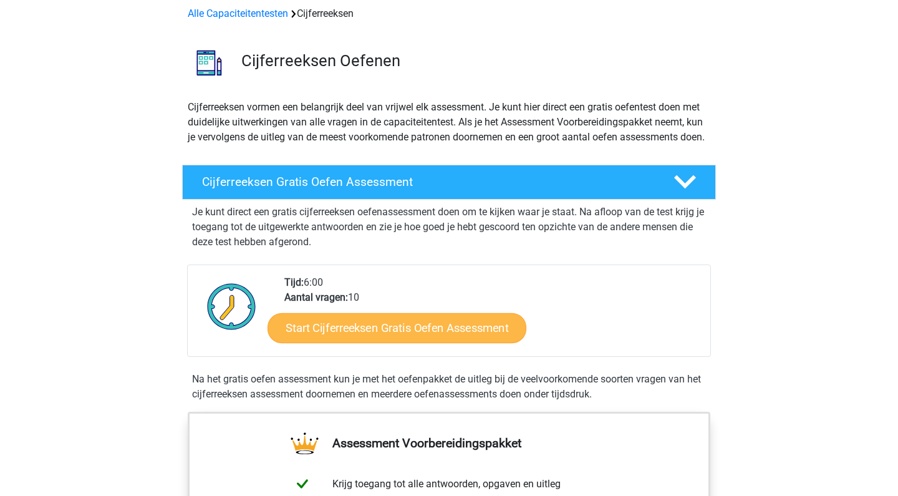
click at [412, 337] on link "Start Cijferreeksen Gratis Oefen Assessment" at bounding box center [397, 327] width 259 height 30
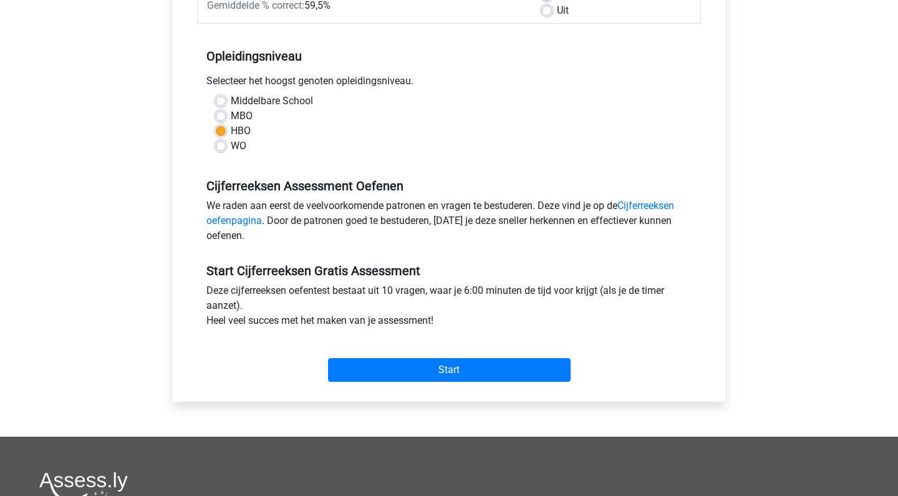
scroll to position [222, 0]
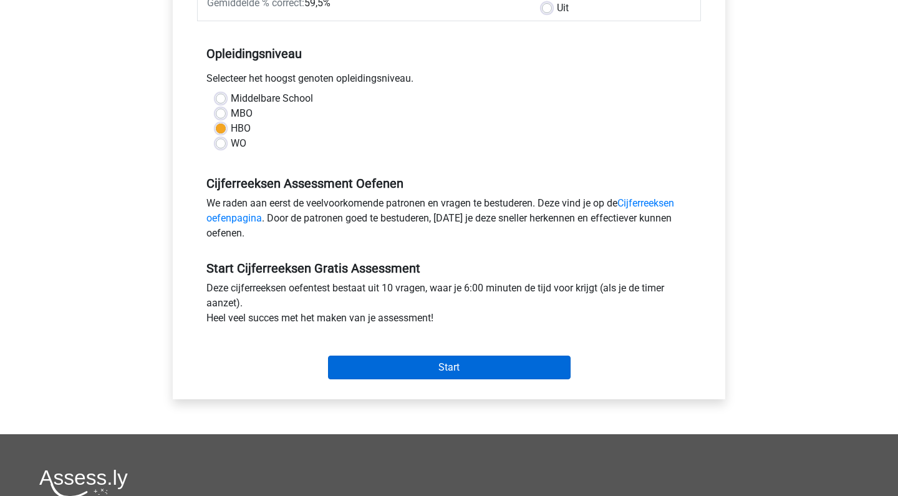
click at [424, 363] on input "Start" at bounding box center [449, 367] width 243 height 24
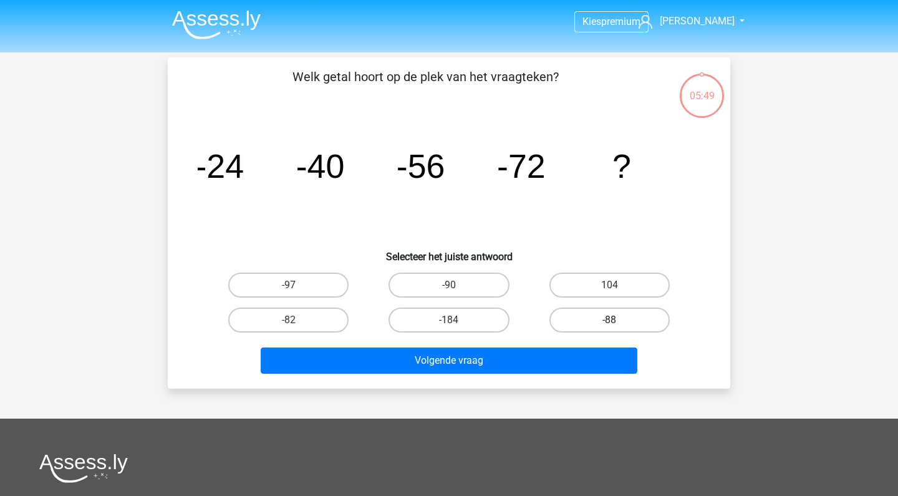
click at [594, 319] on label "-88" at bounding box center [609, 319] width 120 height 25
click at [609, 320] on input "-88" at bounding box center [613, 324] width 8 height 8
radio input "true"
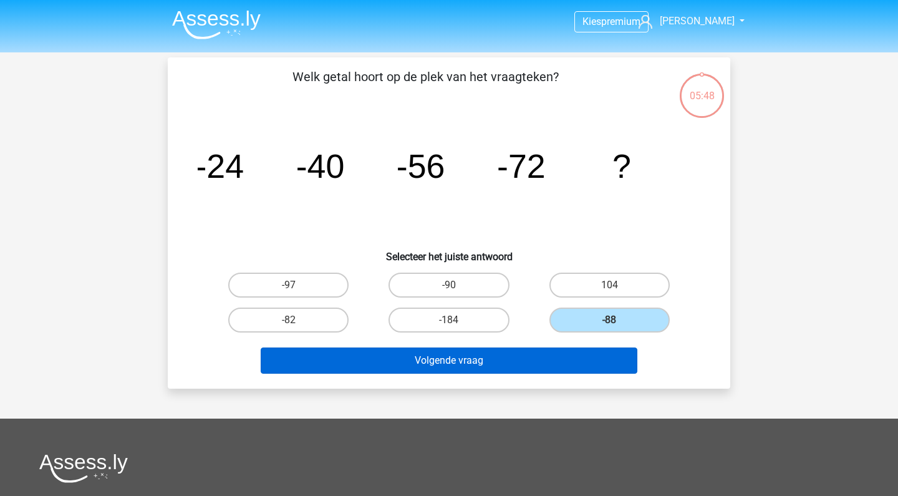
click at [510, 367] on button "Volgende vraag" at bounding box center [449, 360] width 377 height 26
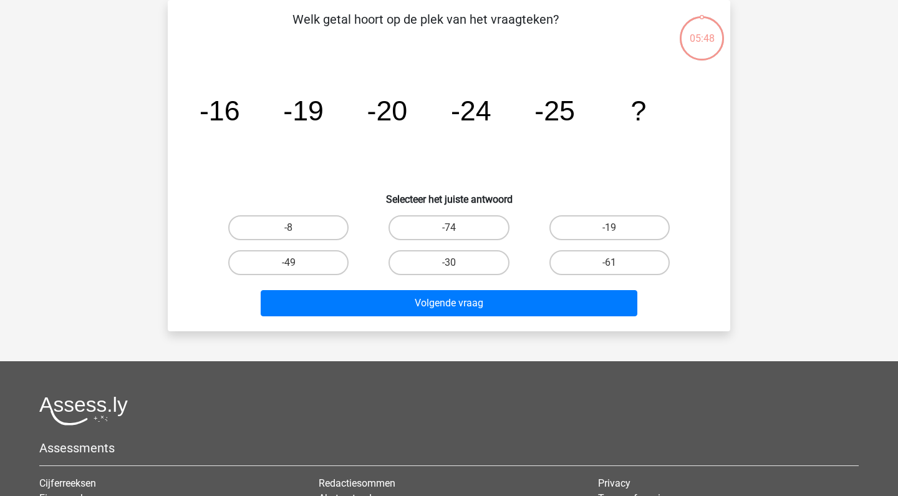
scroll to position [31, 0]
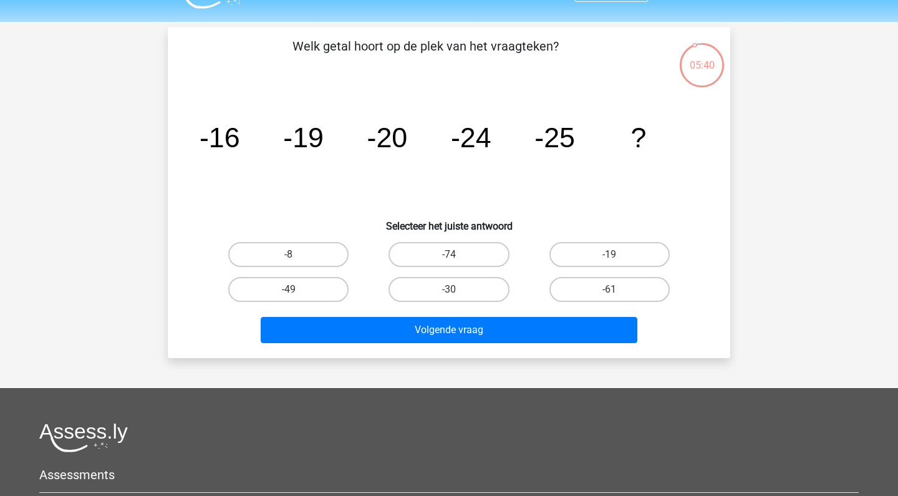
click at [456, 291] on input "-30" at bounding box center [453, 293] width 8 height 8
radio input "true"
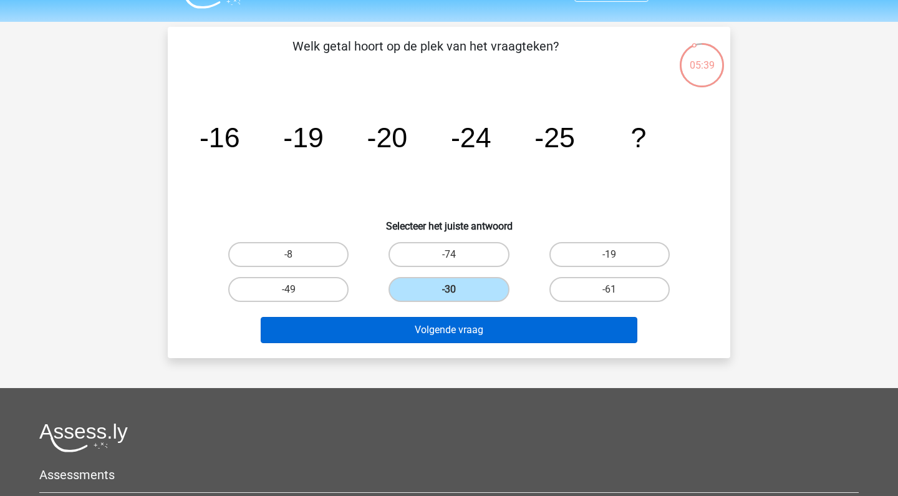
click at [442, 327] on button "Volgende vraag" at bounding box center [449, 330] width 377 height 26
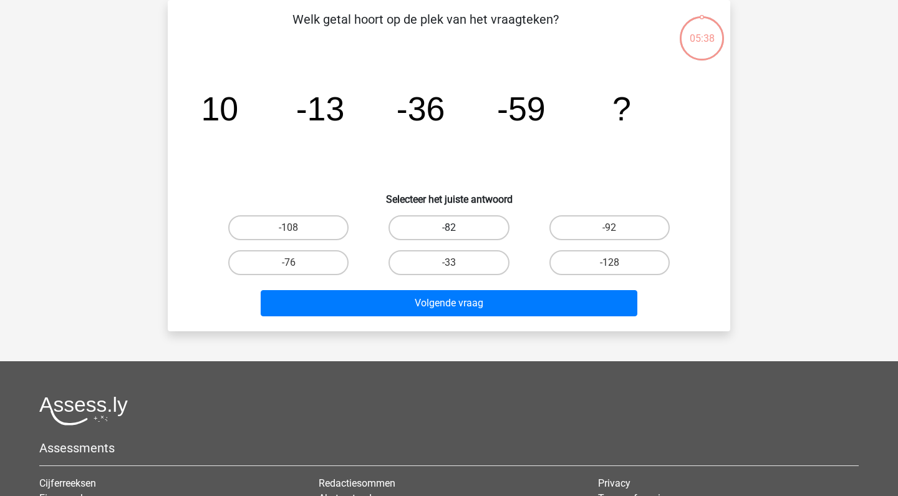
scroll to position [32, 0]
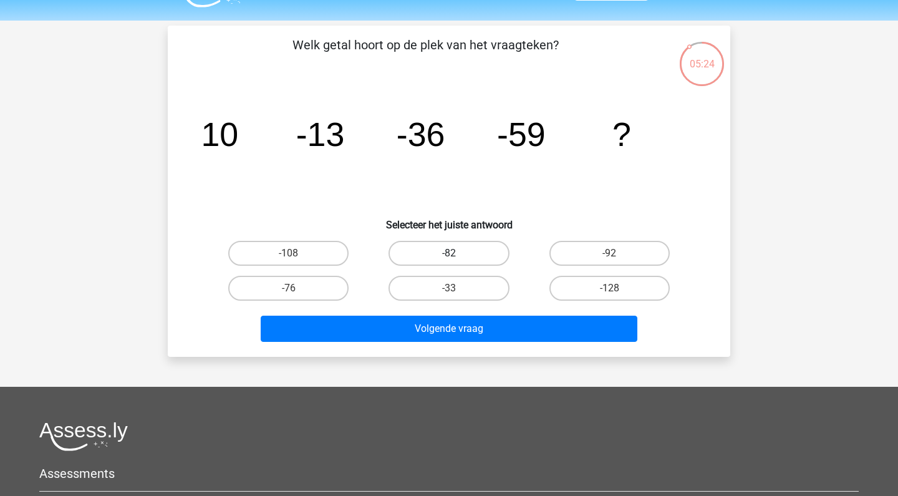
click at [445, 258] on label "-82" at bounding box center [449, 253] width 120 height 25
click at [449, 258] on input "-82" at bounding box center [453, 257] width 8 height 8
radio input "true"
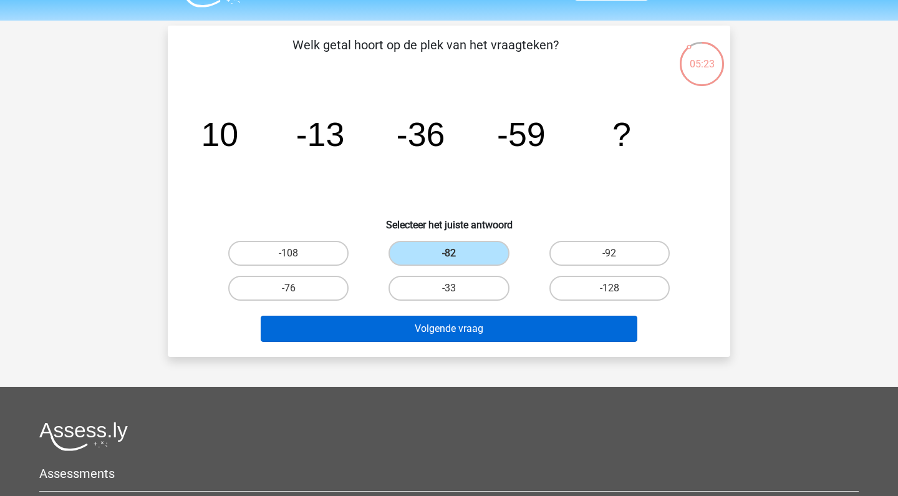
click at [426, 330] on button "Volgende vraag" at bounding box center [449, 329] width 377 height 26
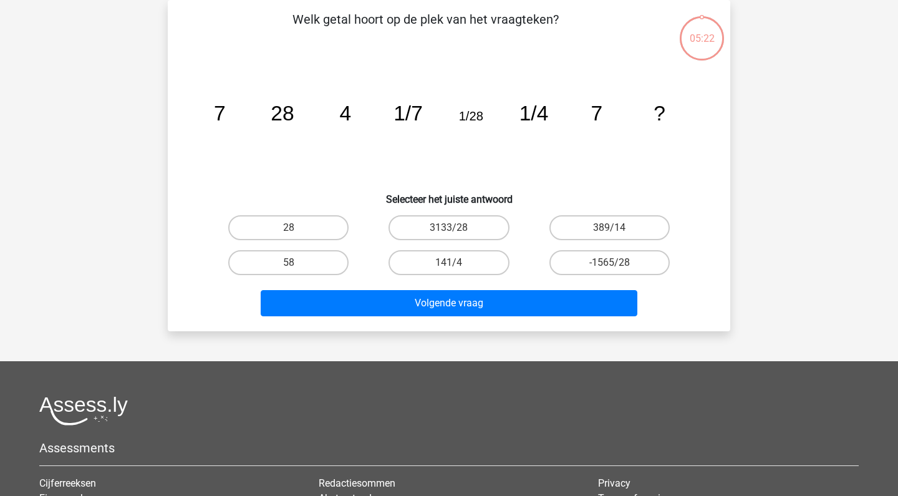
scroll to position [30, 0]
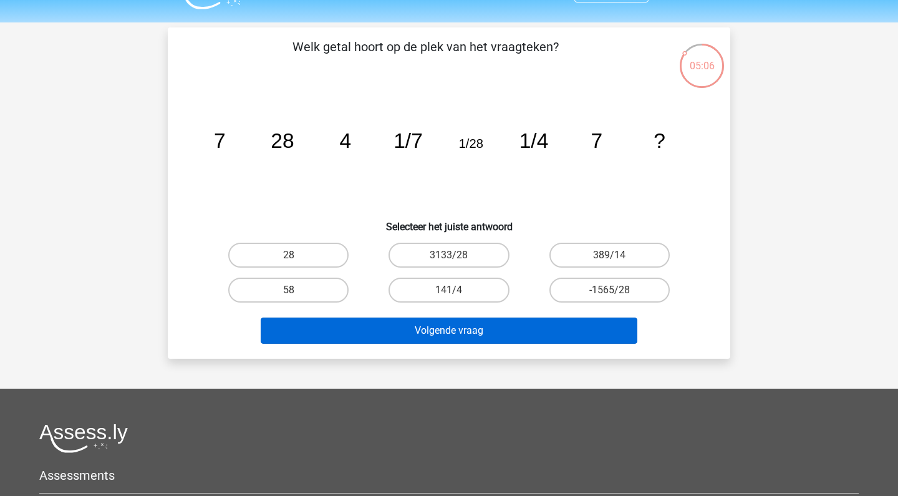
click at [461, 324] on button "Volgende vraag" at bounding box center [449, 330] width 377 height 26
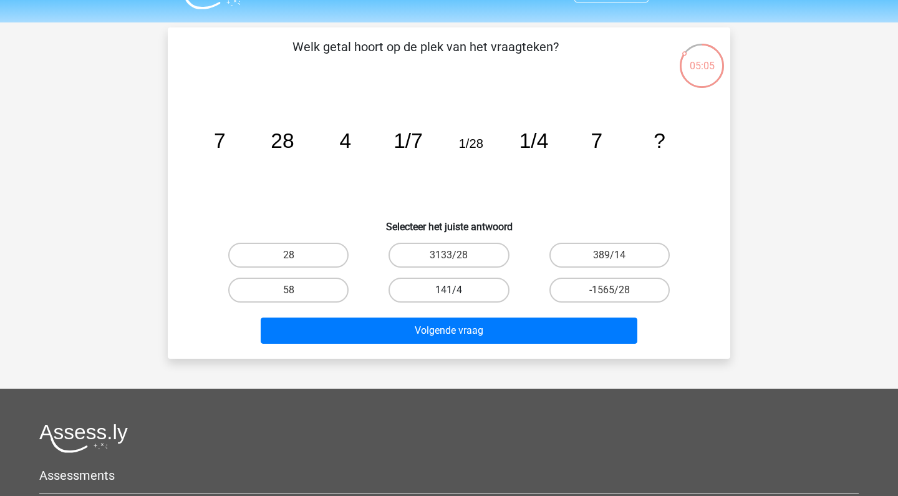
click at [445, 287] on label "141/4" at bounding box center [449, 290] width 120 height 25
click at [449, 290] on input "141/4" at bounding box center [453, 294] width 8 height 8
radio input "true"
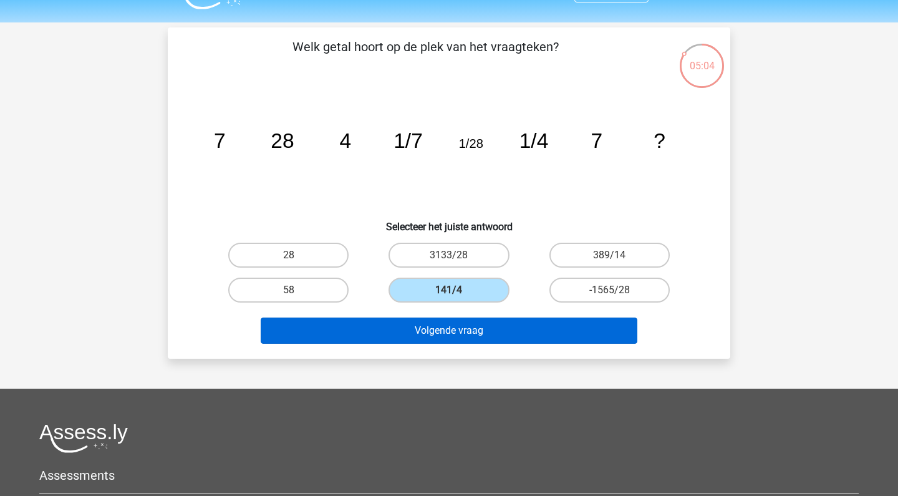
click at [425, 343] on button "Volgende vraag" at bounding box center [449, 330] width 377 height 26
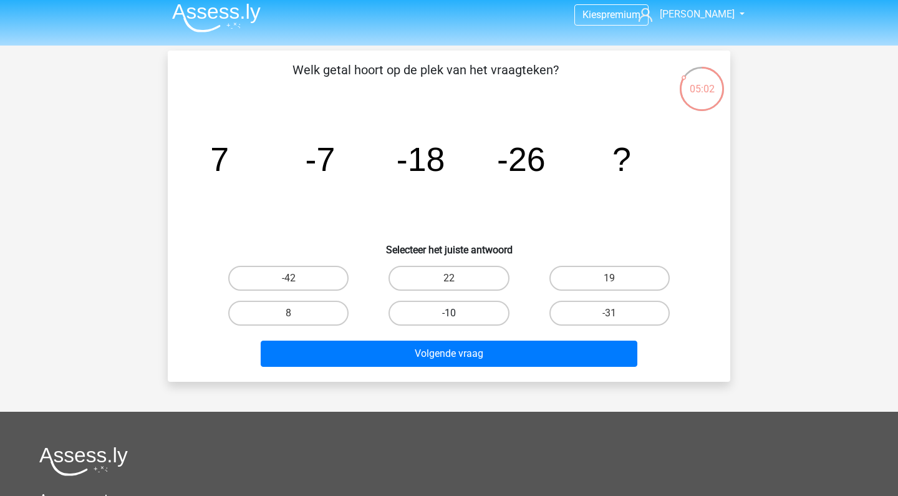
scroll to position [4, 0]
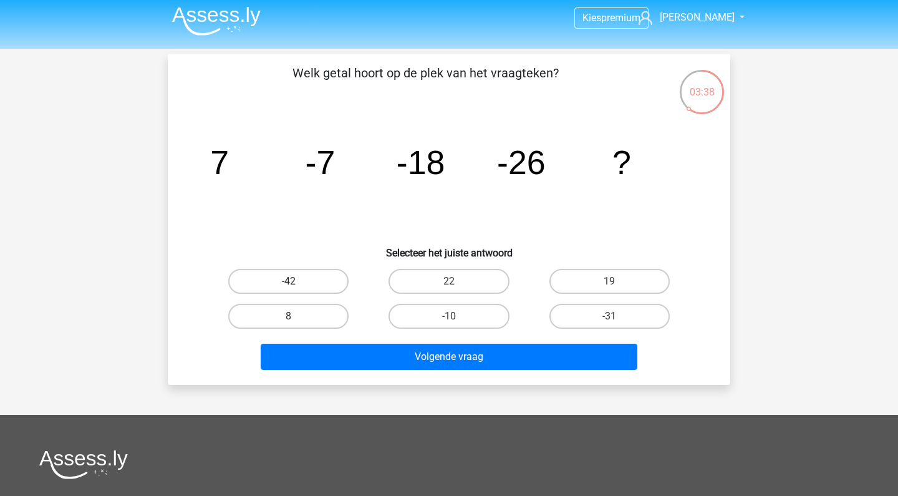
click at [312, 276] on label "-42" at bounding box center [288, 281] width 120 height 25
click at [297, 281] on input "-42" at bounding box center [293, 285] width 8 height 8
radio input "true"
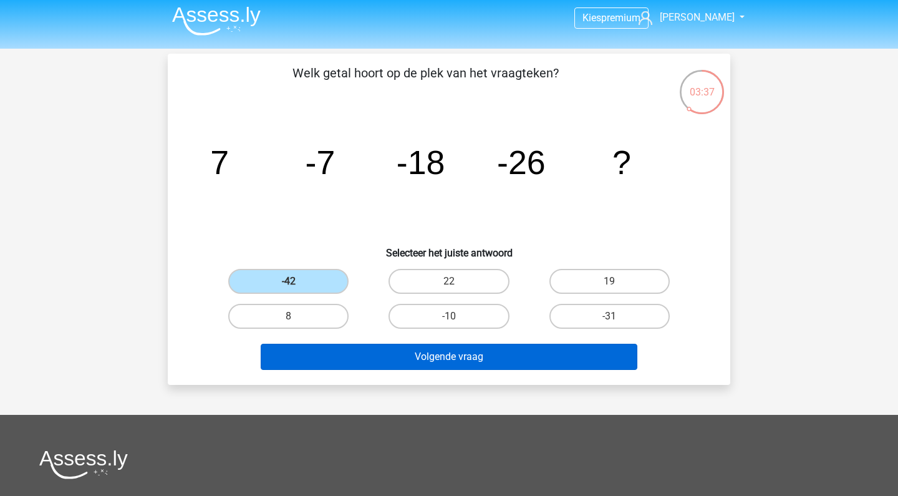
click at [412, 355] on button "Volgende vraag" at bounding box center [449, 357] width 377 height 26
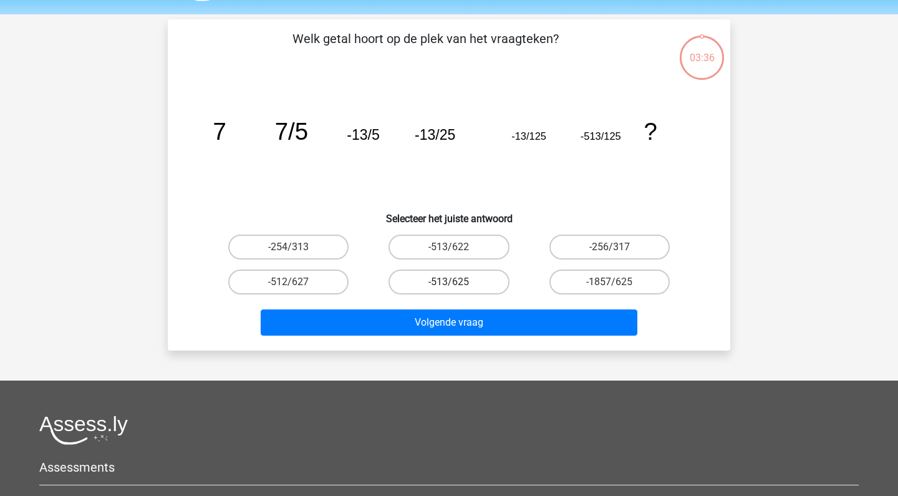
scroll to position [32, 0]
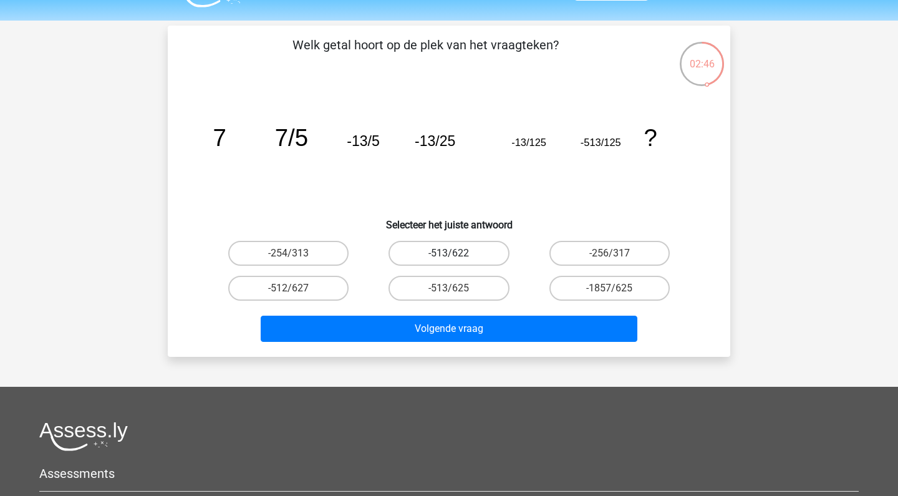
click at [445, 253] on label "-513/622" at bounding box center [449, 253] width 120 height 25
click at [449, 253] on input "-513/622" at bounding box center [453, 257] width 8 height 8
radio input "true"
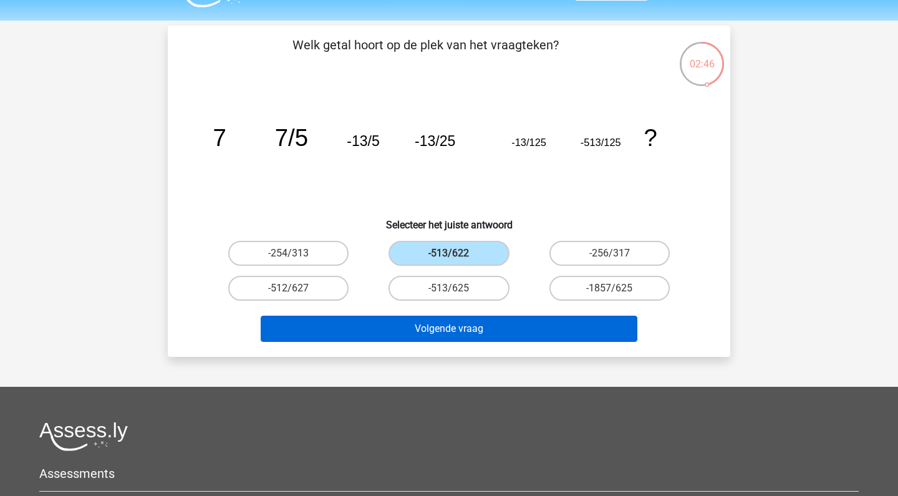
click at [427, 334] on button "Volgende vraag" at bounding box center [449, 329] width 377 height 26
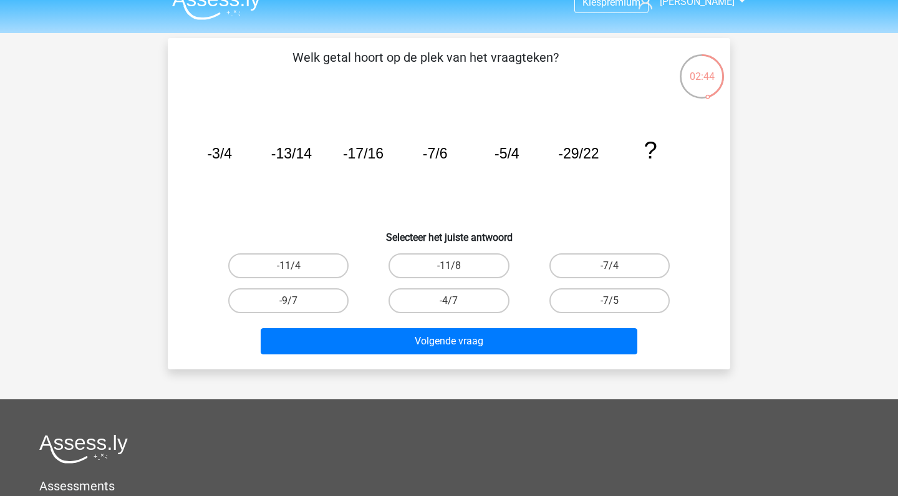
scroll to position [19, 0]
click at [450, 263] on label "-11/8" at bounding box center [449, 265] width 120 height 25
click at [450, 266] on input "-11/8" at bounding box center [453, 270] width 8 height 8
radio input "true"
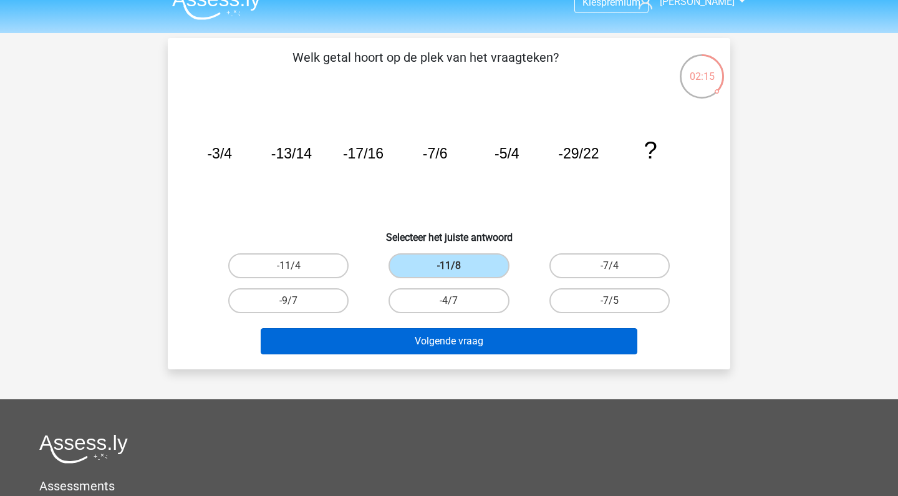
click at [428, 338] on button "Volgende vraag" at bounding box center [449, 341] width 377 height 26
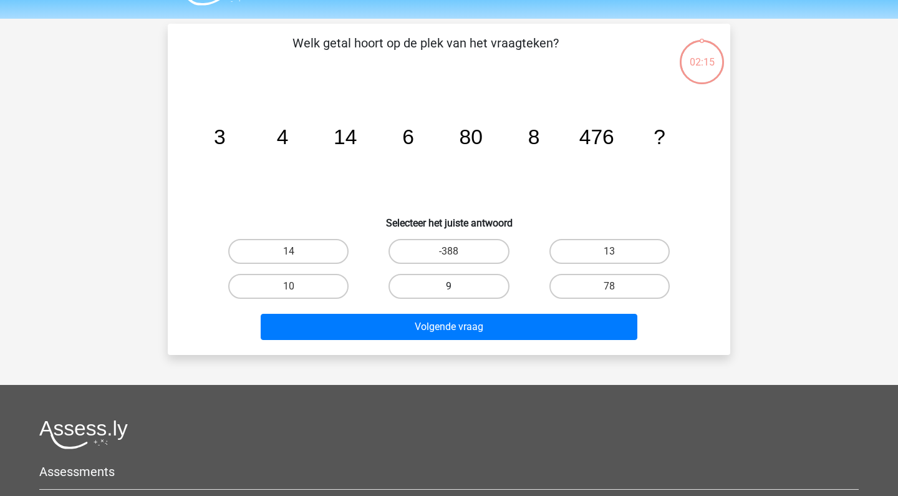
scroll to position [32, 0]
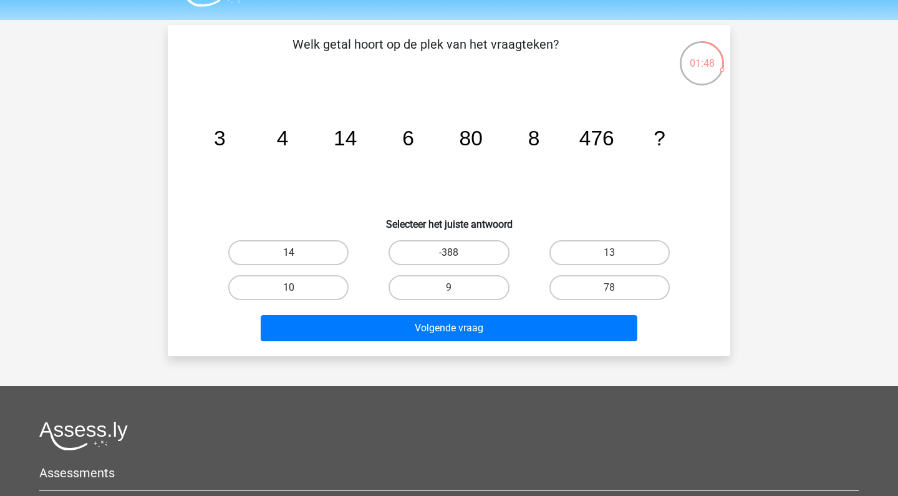
click at [325, 256] on label "14" at bounding box center [288, 252] width 120 height 25
click at [297, 256] on input "14" at bounding box center [293, 257] width 8 height 8
radio input "true"
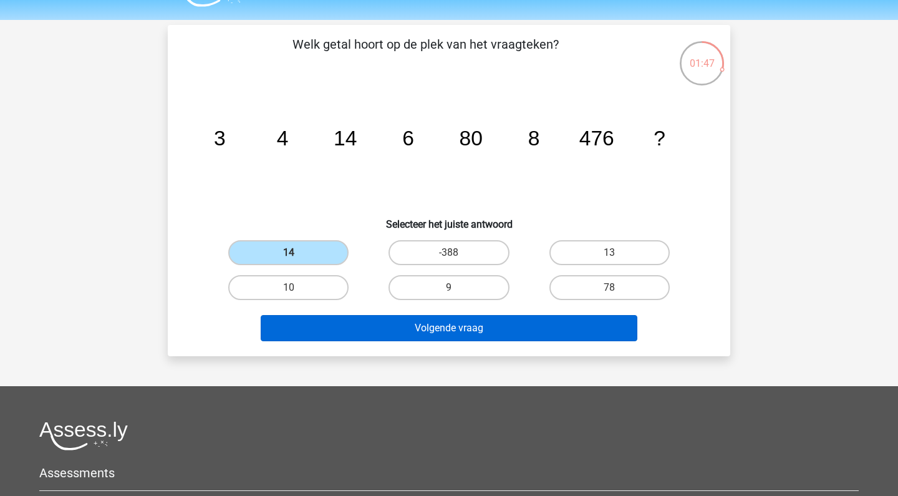
click at [381, 340] on button "Volgende vraag" at bounding box center [449, 328] width 377 height 26
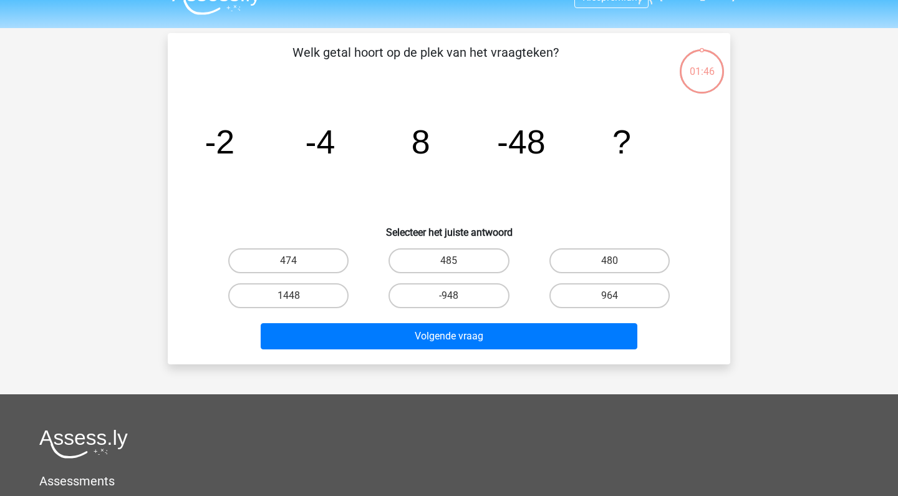
scroll to position [22, 0]
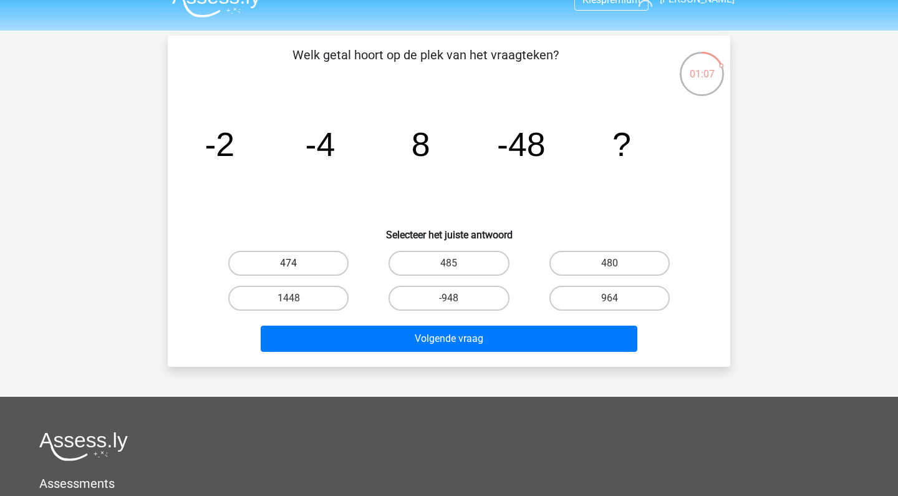
click at [321, 263] on label "474" at bounding box center [288, 263] width 120 height 25
click at [297, 263] on input "474" at bounding box center [293, 267] width 8 height 8
radio input "true"
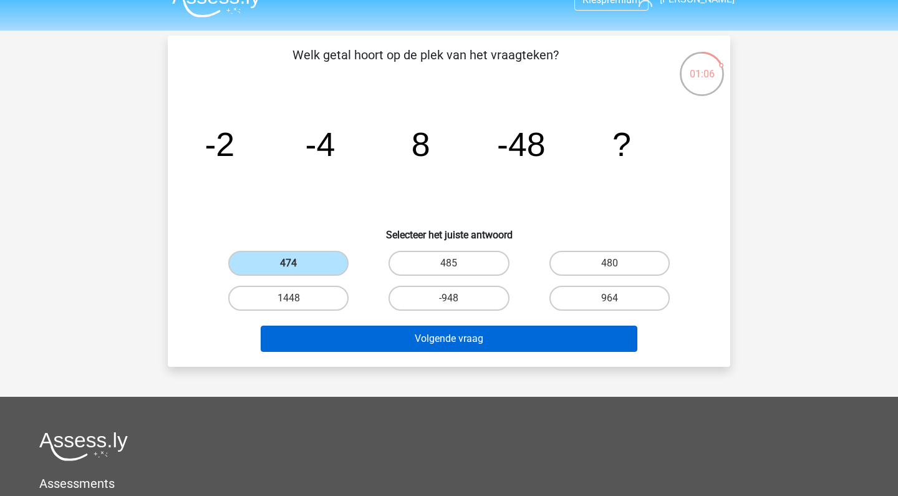
click at [347, 337] on button "Volgende vraag" at bounding box center [449, 339] width 377 height 26
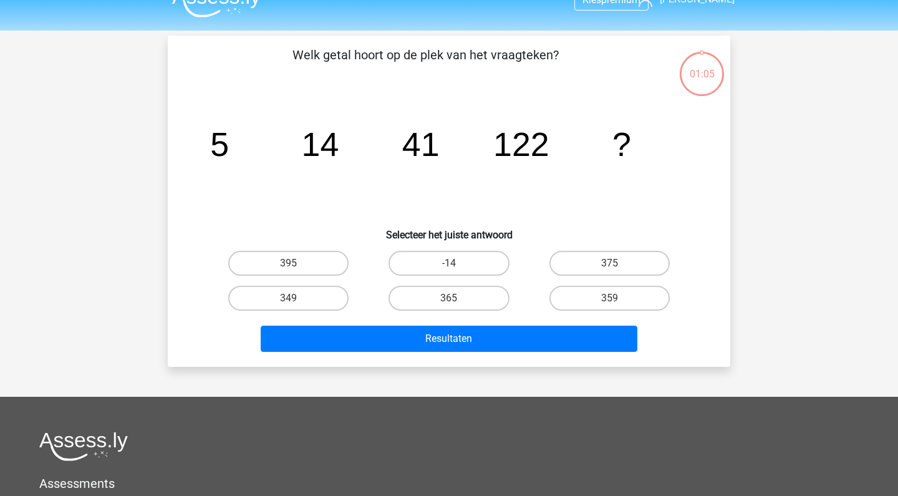
scroll to position [57, 0]
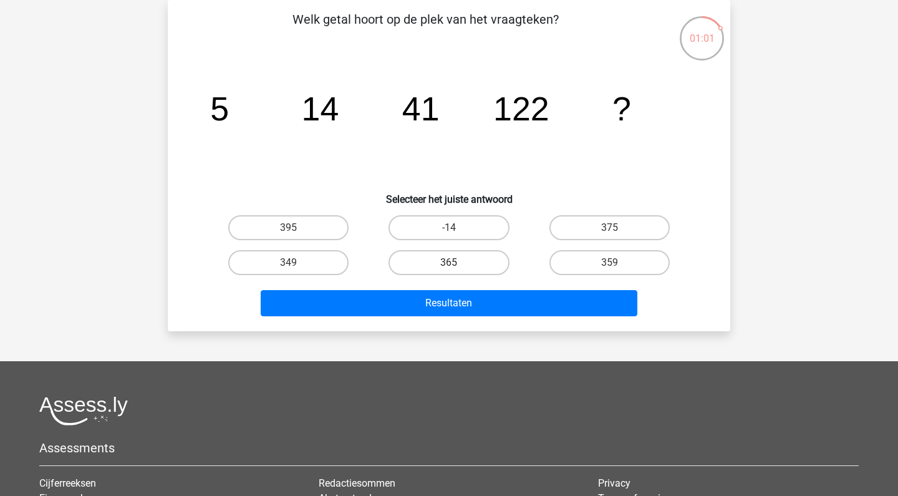
click at [446, 271] on label "365" at bounding box center [449, 262] width 120 height 25
click at [449, 271] on input "365" at bounding box center [453, 267] width 8 height 8
radio input "true"
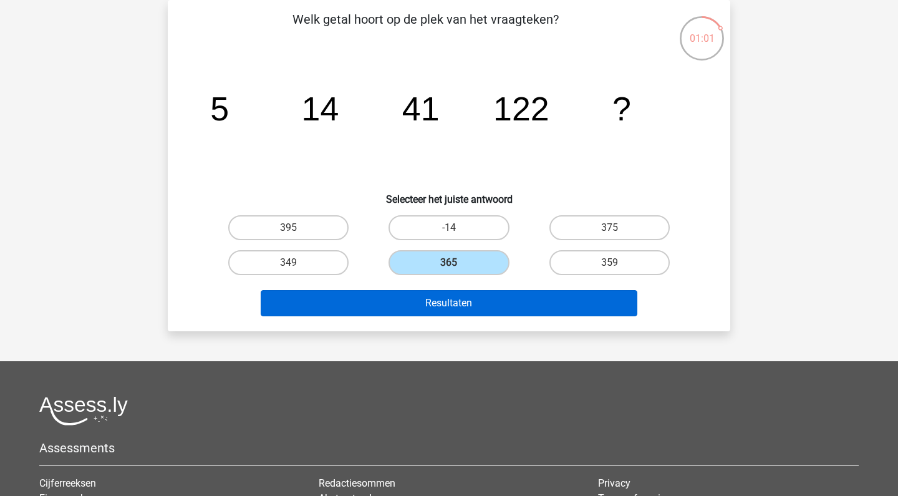
click at [442, 301] on button "Resultaten" at bounding box center [449, 303] width 377 height 26
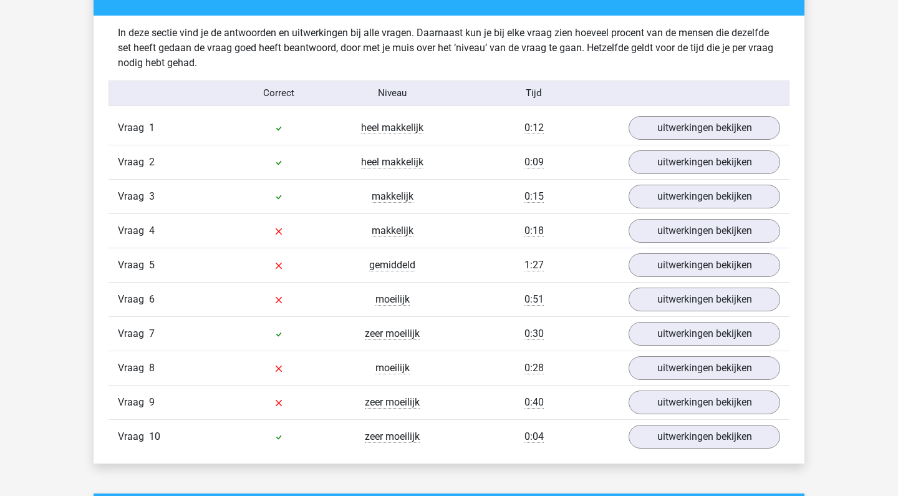
scroll to position [966, 0]
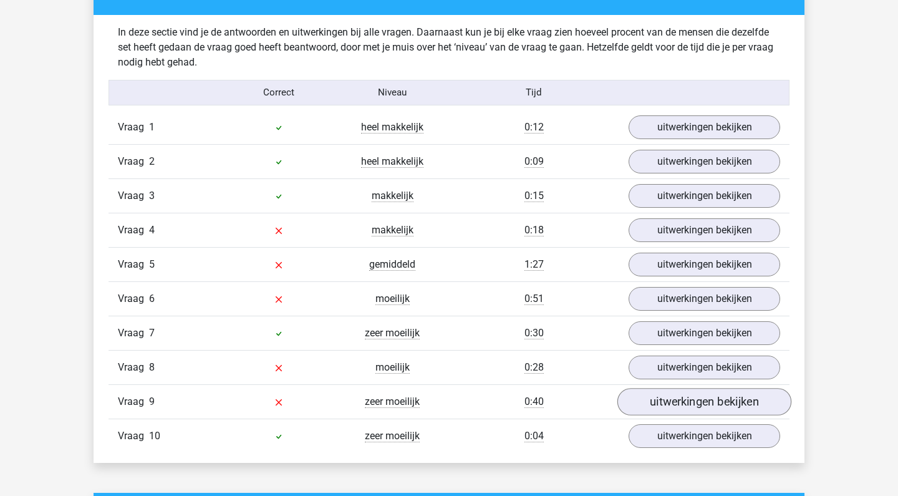
click at [676, 403] on link "uitwerkingen bekijken" at bounding box center [704, 401] width 174 height 27
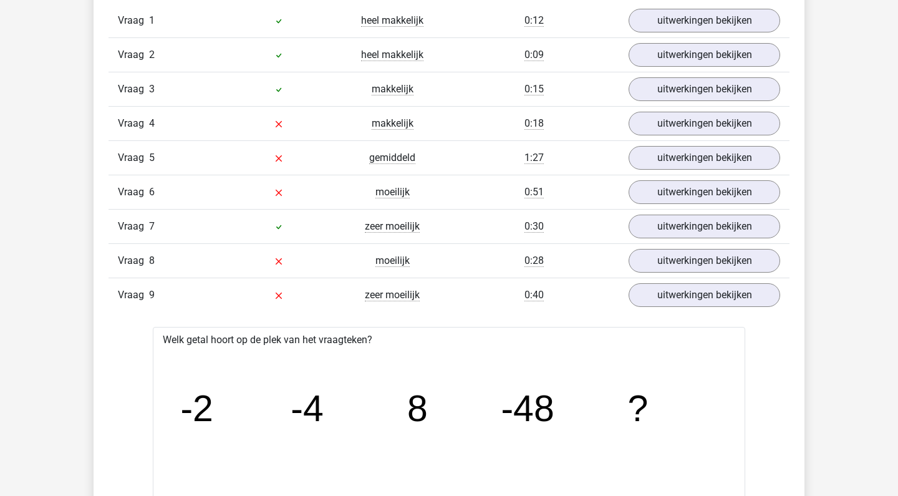
scroll to position [1067, 0]
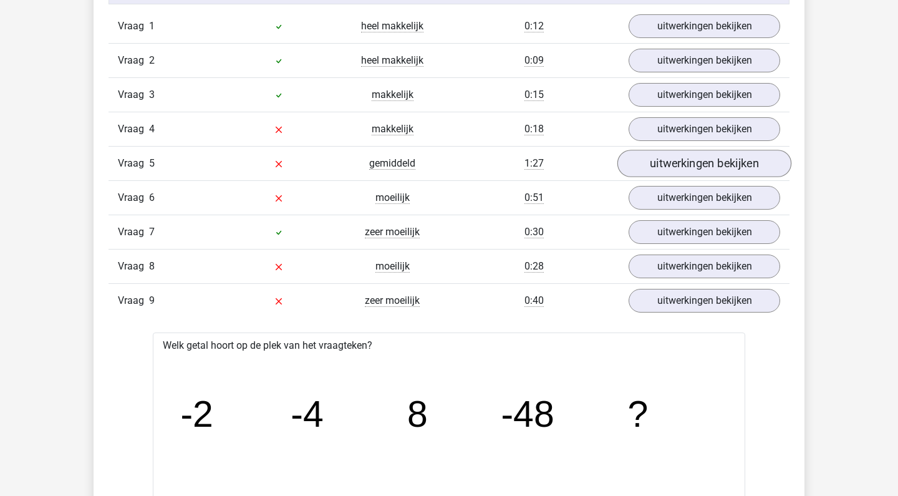
click at [682, 168] on link "uitwerkingen bekijken" at bounding box center [704, 163] width 174 height 27
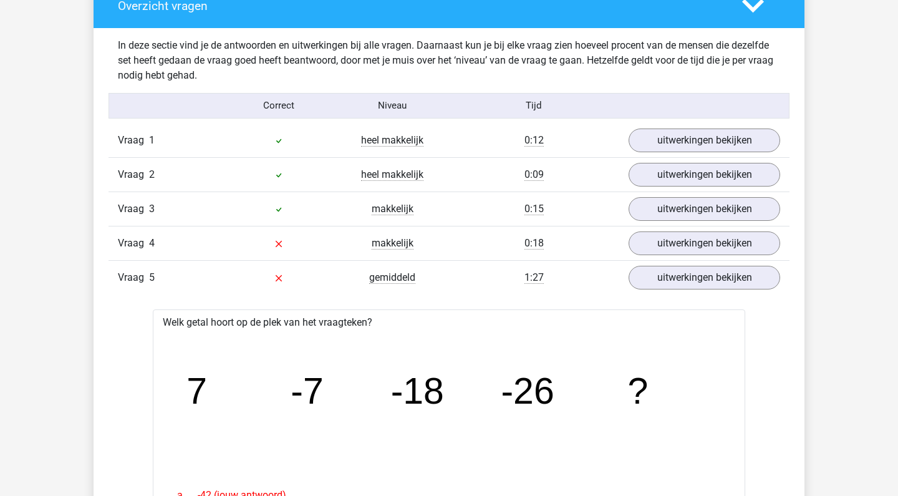
scroll to position [953, 0]
click at [688, 205] on link "uitwerkingen bekijken" at bounding box center [704, 208] width 174 height 27
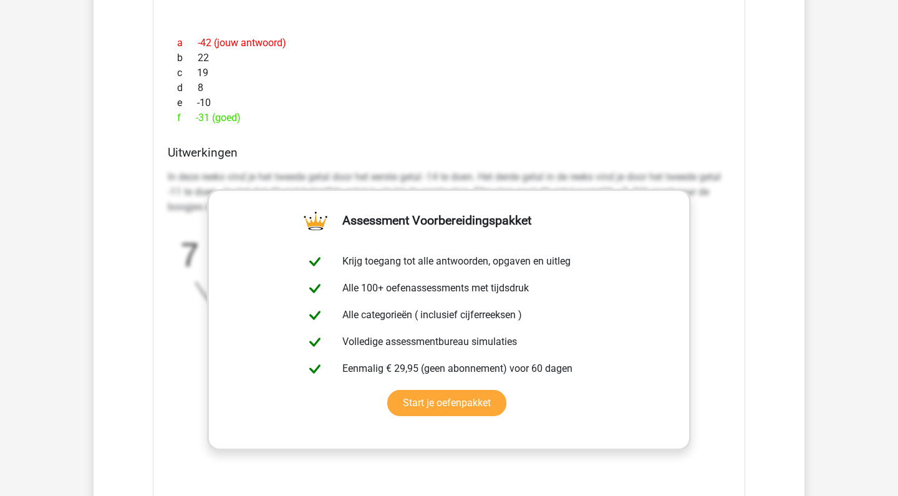
scroll to position [2655, 0]
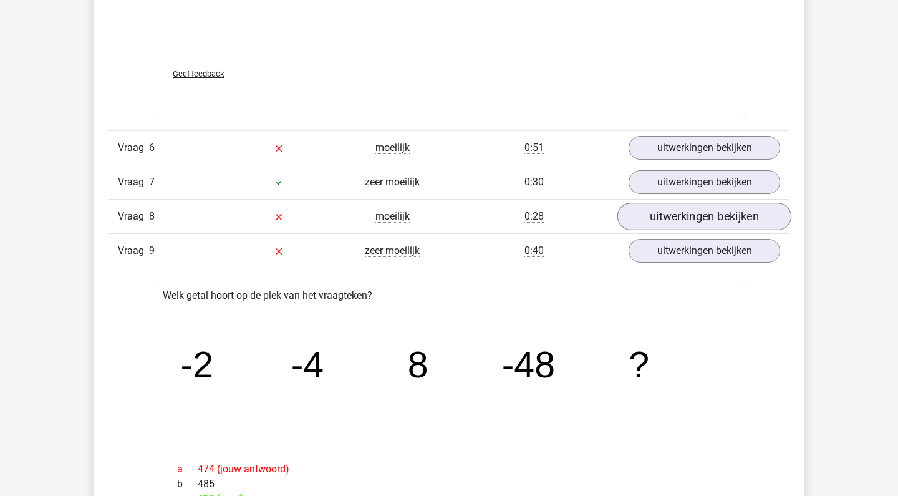
click at [685, 213] on link "uitwerkingen bekijken" at bounding box center [704, 216] width 174 height 27
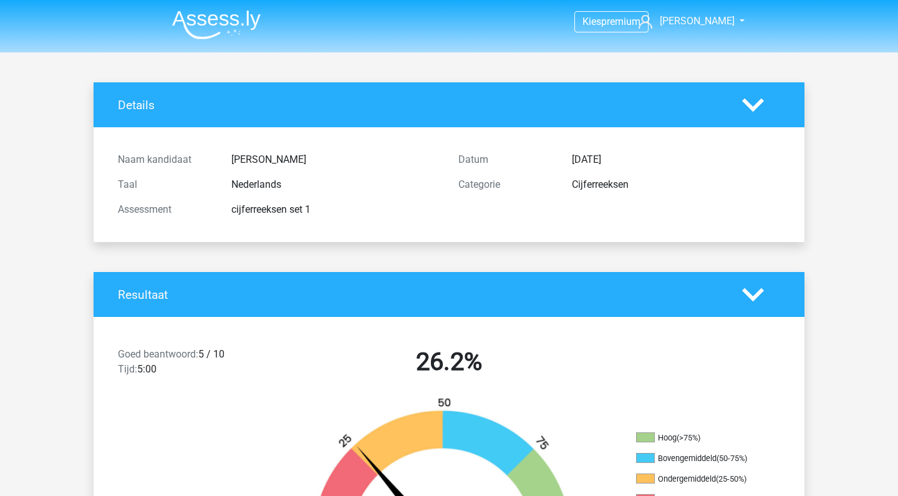
scroll to position [0, 0]
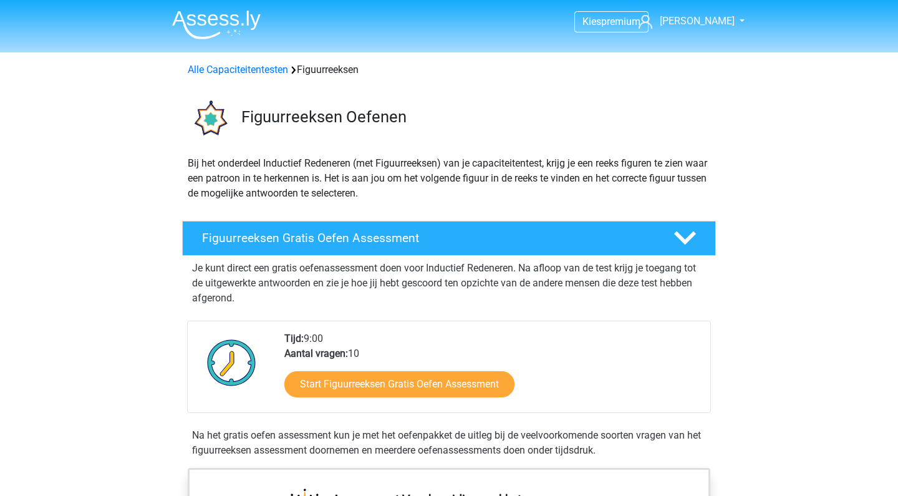
scroll to position [164, 0]
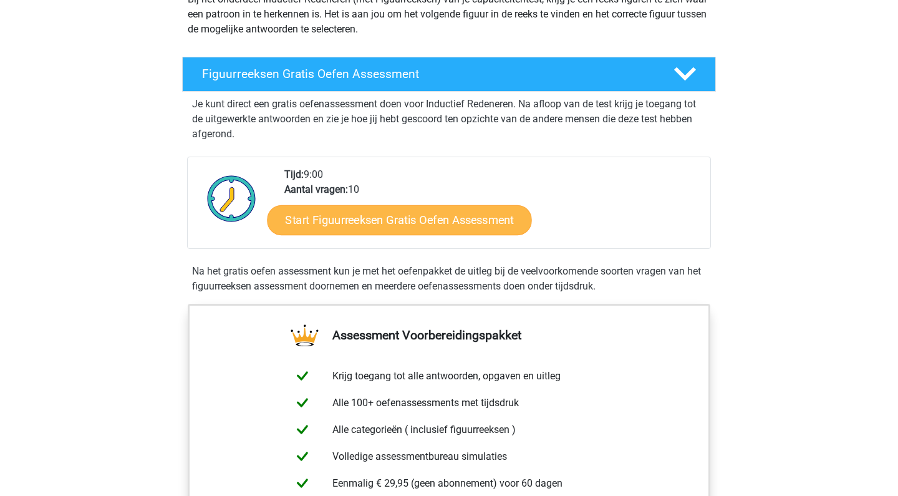
click at [466, 223] on link "Start Figuurreeksen Gratis Oefen Assessment" at bounding box center [400, 220] width 264 height 30
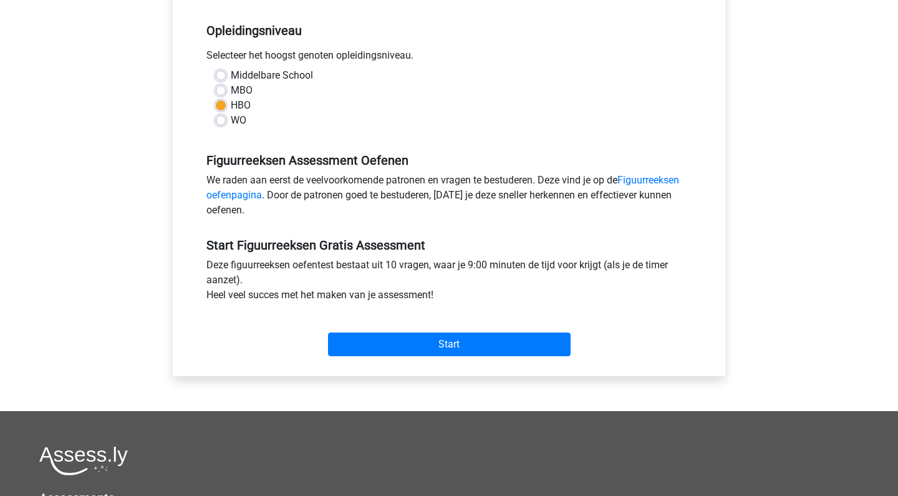
scroll to position [247, 0]
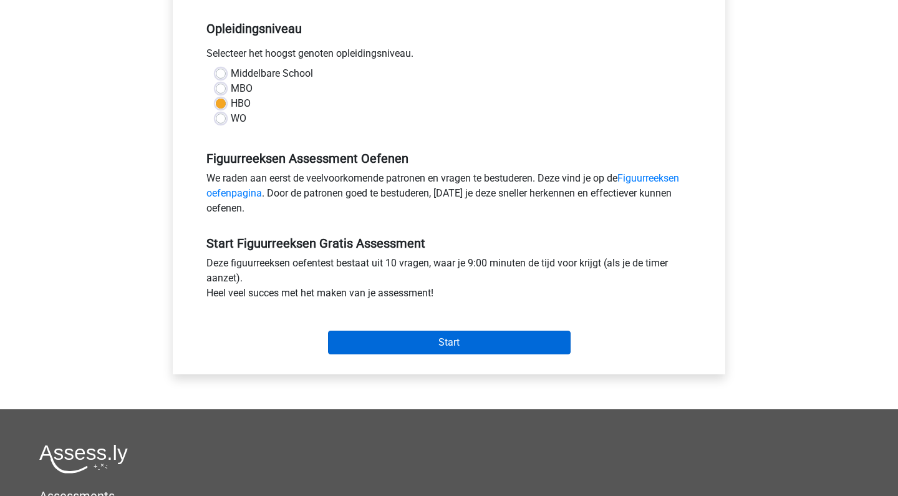
click at [436, 348] on input "Start" at bounding box center [449, 343] width 243 height 24
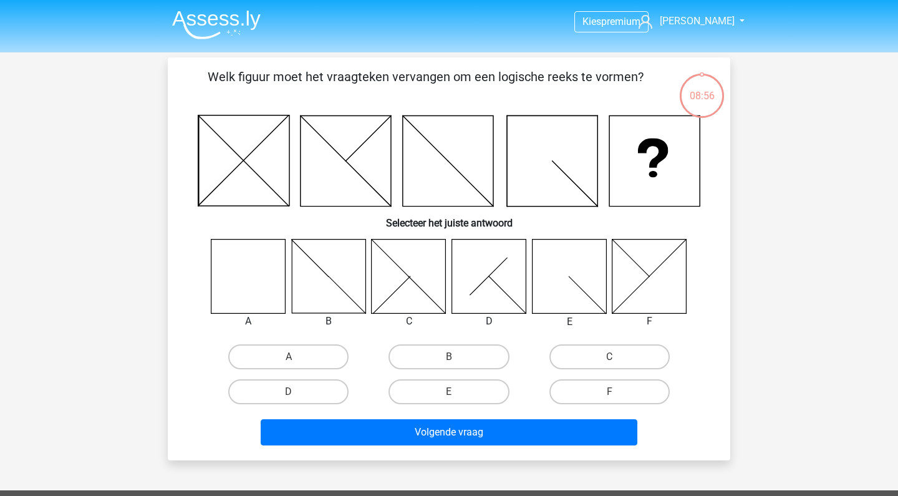
click at [279, 285] on icon at bounding box center [248, 276] width 74 height 74
click at [295, 354] on label "A" at bounding box center [288, 356] width 120 height 25
click at [295, 357] on input "A" at bounding box center [293, 361] width 8 height 8
radio input "true"
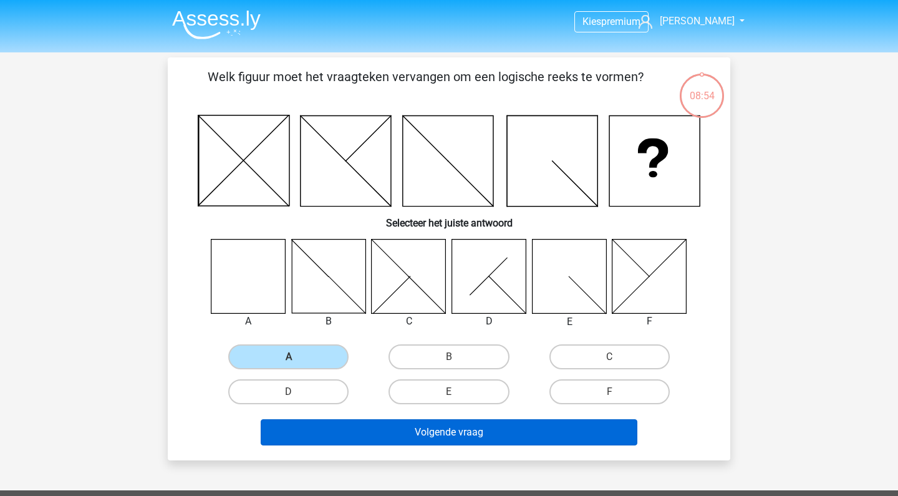
click at [388, 421] on button "Volgende vraag" at bounding box center [449, 432] width 377 height 26
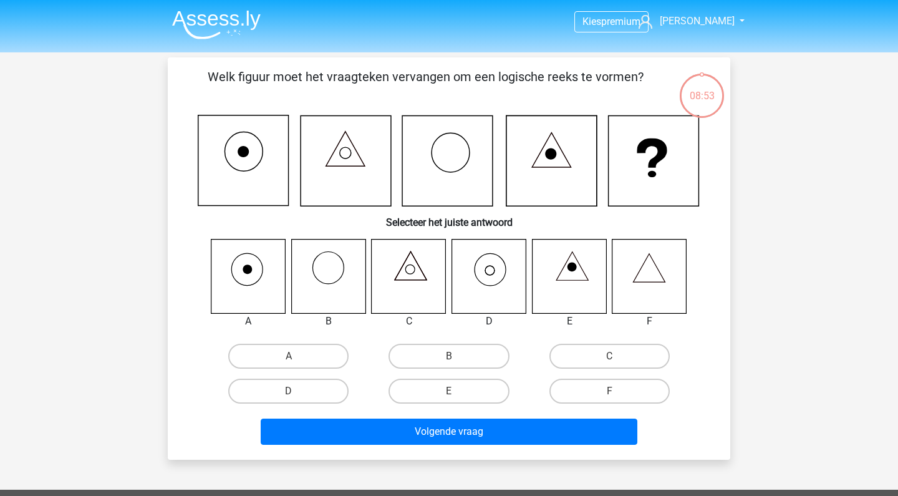
scroll to position [57, 0]
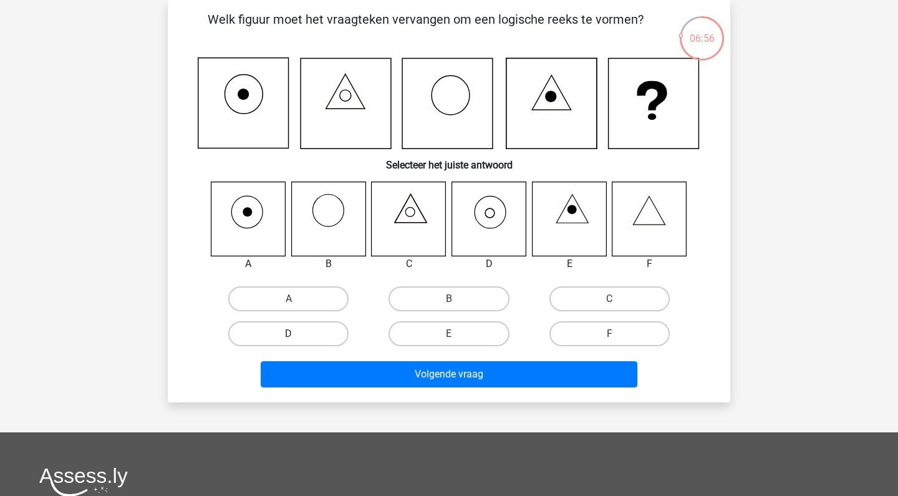
click at [283, 334] on label "D" at bounding box center [288, 333] width 120 height 25
click at [289, 334] on input "D" at bounding box center [293, 338] width 8 height 8
radio input "true"
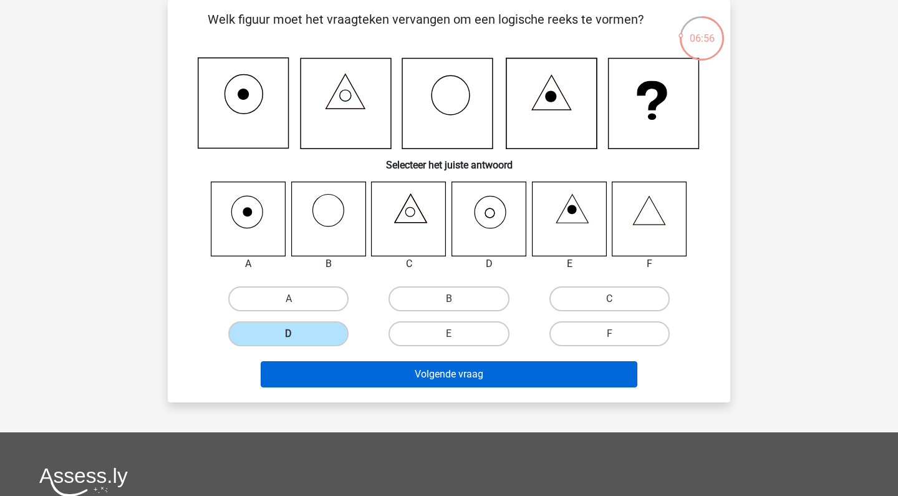
click at [382, 369] on button "Volgende vraag" at bounding box center [449, 374] width 377 height 26
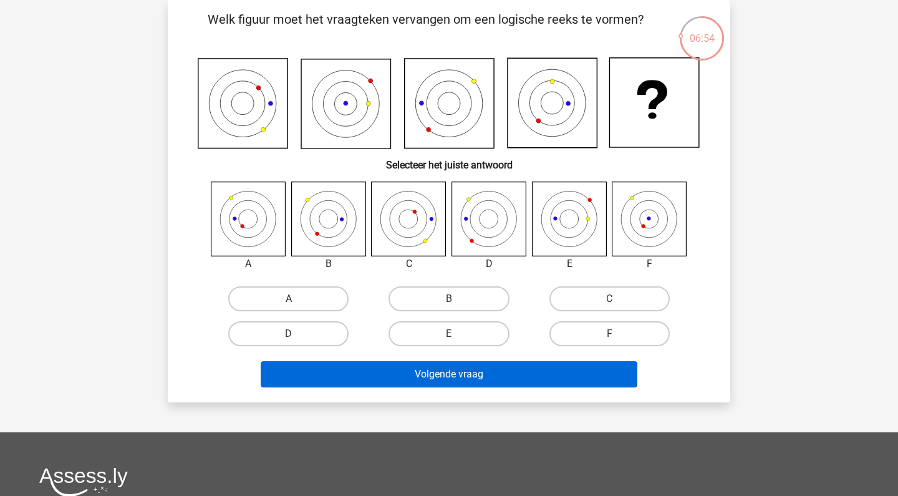
click at [447, 374] on button "Volgende vraag" at bounding box center [449, 374] width 377 height 26
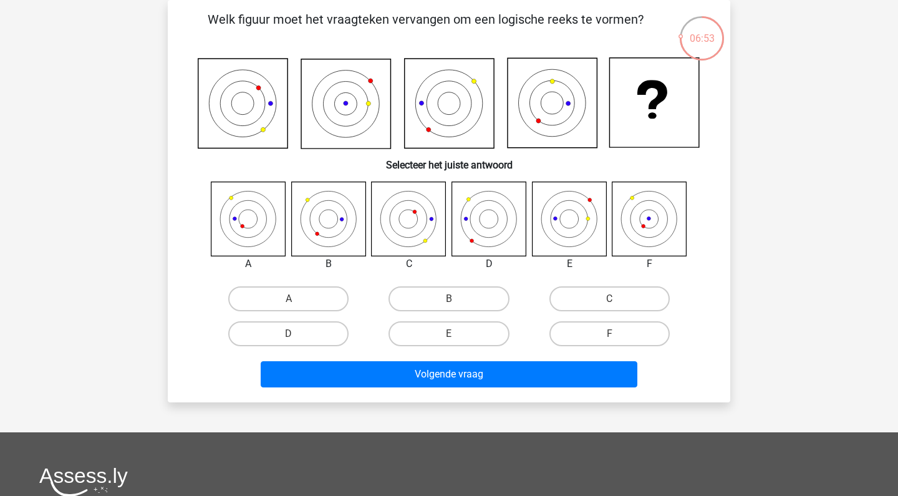
click at [331, 314] on div "A" at bounding box center [288, 298] width 160 height 35
click at [313, 298] on label "A" at bounding box center [288, 298] width 120 height 25
click at [297, 299] on input "A" at bounding box center [293, 303] width 8 height 8
radio input "true"
click at [367, 360] on div "Volgende vraag" at bounding box center [449, 371] width 523 height 41
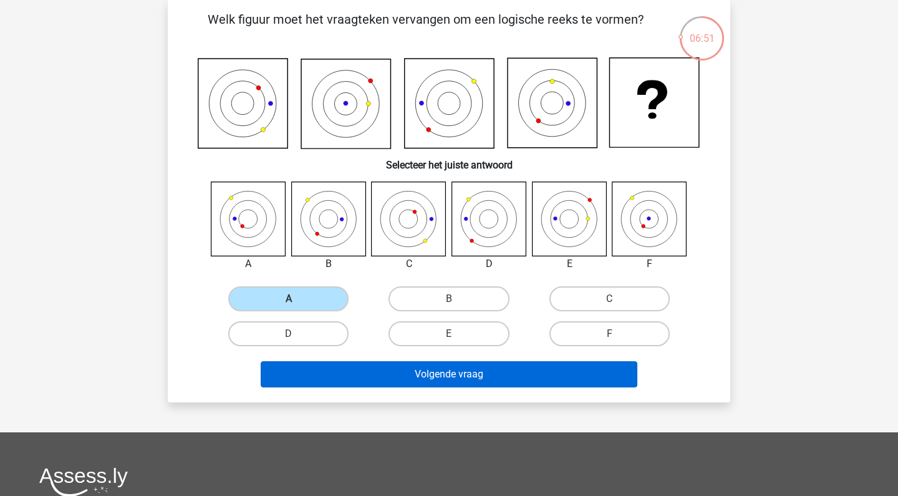
click at [372, 374] on button "Volgende vraag" at bounding box center [449, 374] width 377 height 26
click at [453, 381] on button "Volgende vraag" at bounding box center [449, 374] width 377 height 26
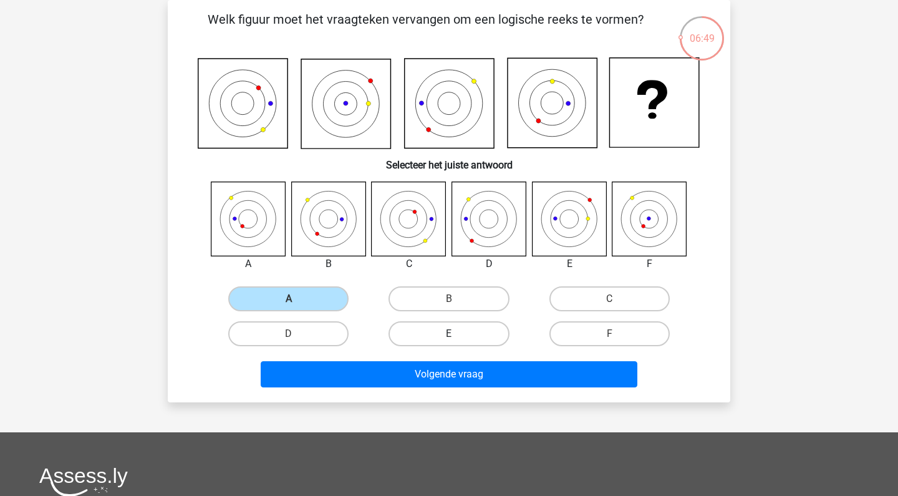
click at [453, 324] on label "E" at bounding box center [449, 333] width 120 height 25
click at [453, 334] on input "E" at bounding box center [453, 338] width 8 height 8
radio input "true"
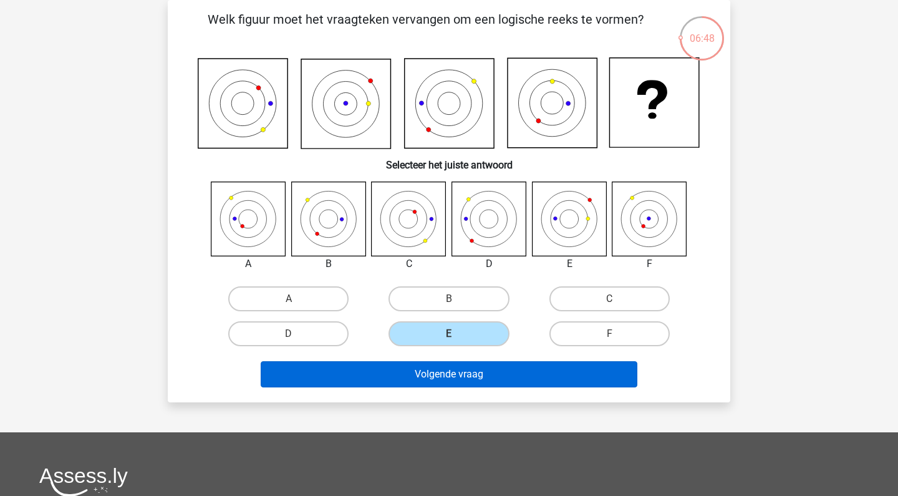
click at [448, 372] on button "Volgende vraag" at bounding box center [449, 374] width 377 height 26
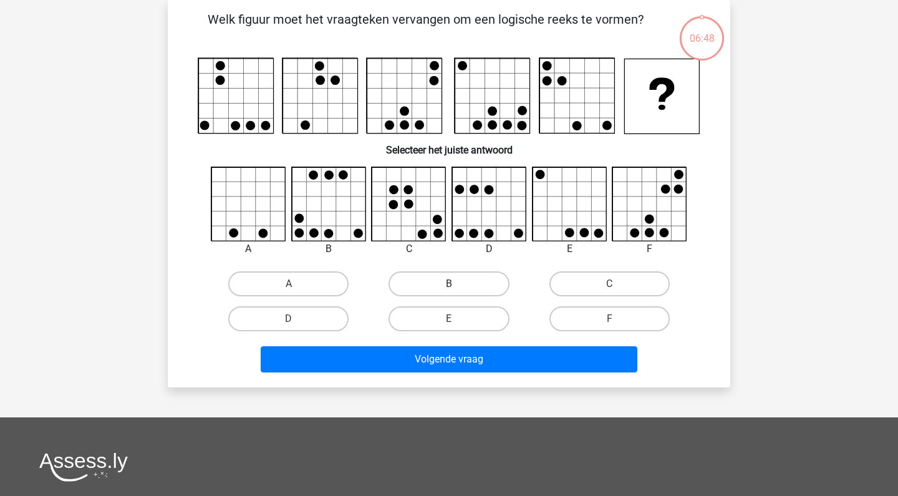
click at [460, 280] on label "B" at bounding box center [449, 283] width 120 height 25
click at [457, 284] on input "B" at bounding box center [453, 288] width 8 height 8
radio input "true"
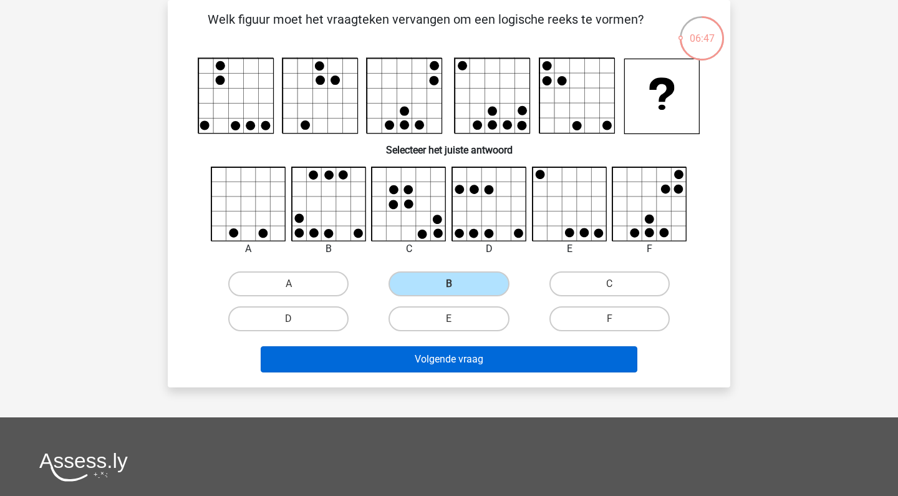
click at [440, 362] on button "Volgende vraag" at bounding box center [449, 359] width 377 height 26
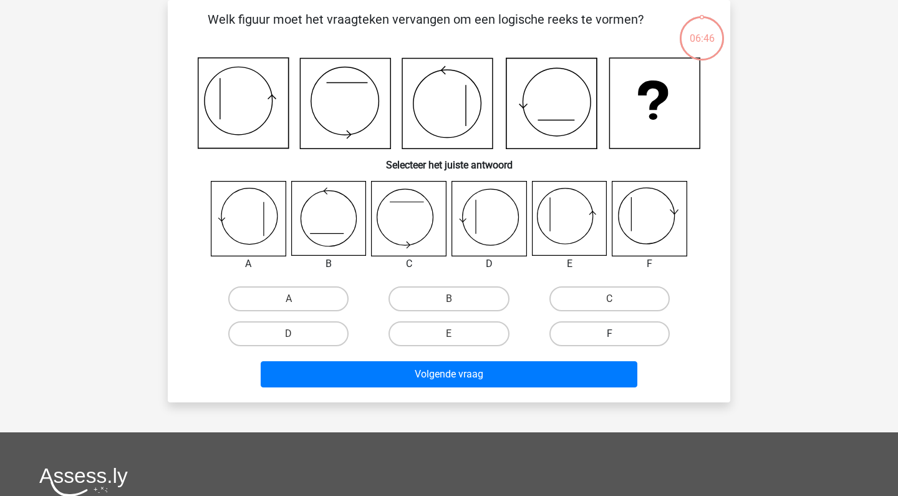
click at [622, 327] on label "F" at bounding box center [609, 333] width 120 height 25
click at [617, 334] on input "F" at bounding box center [613, 338] width 8 height 8
radio input "true"
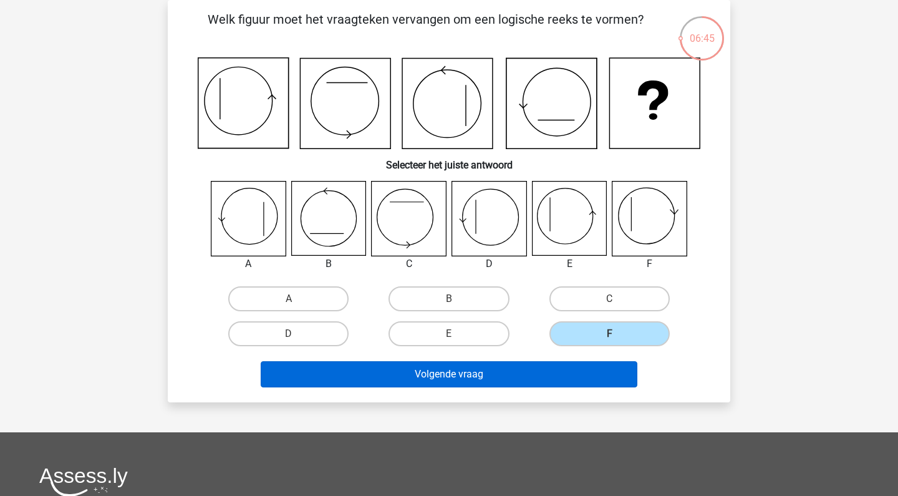
click at [483, 382] on button "Volgende vraag" at bounding box center [449, 374] width 377 height 26
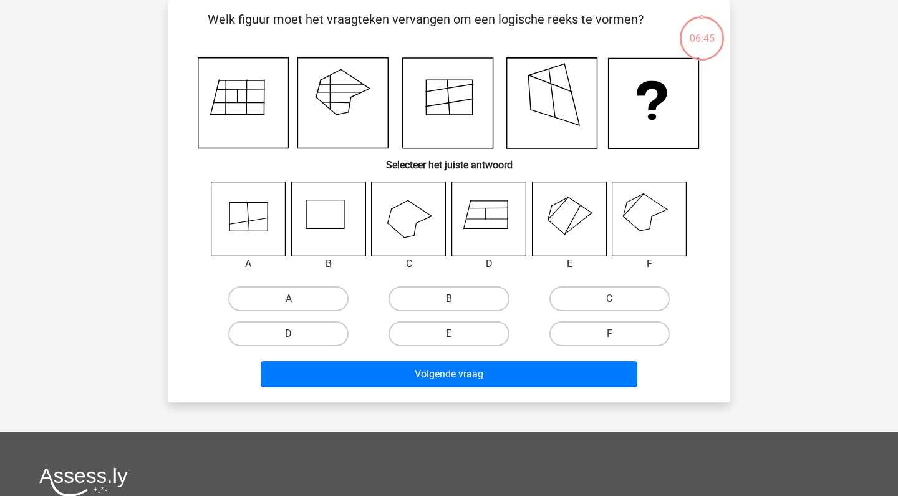
click at [448, 314] on div "B" at bounding box center [449, 298] width 160 height 35
click at [449, 292] on label "B" at bounding box center [449, 298] width 120 height 25
click at [449, 299] on input "B" at bounding box center [453, 303] width 8 height 8
radio input "true"
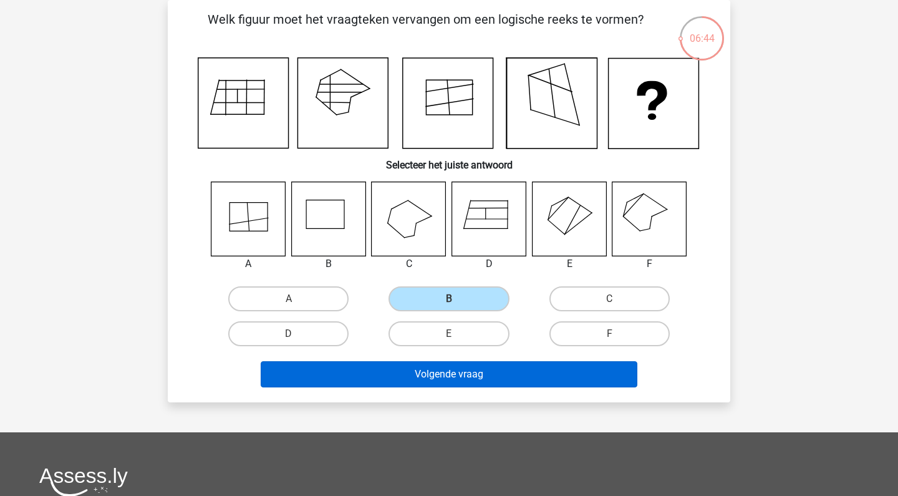
click at [440, 378] on button "Volgende vraag" at bounding box center [449, 374] width 377 height 26
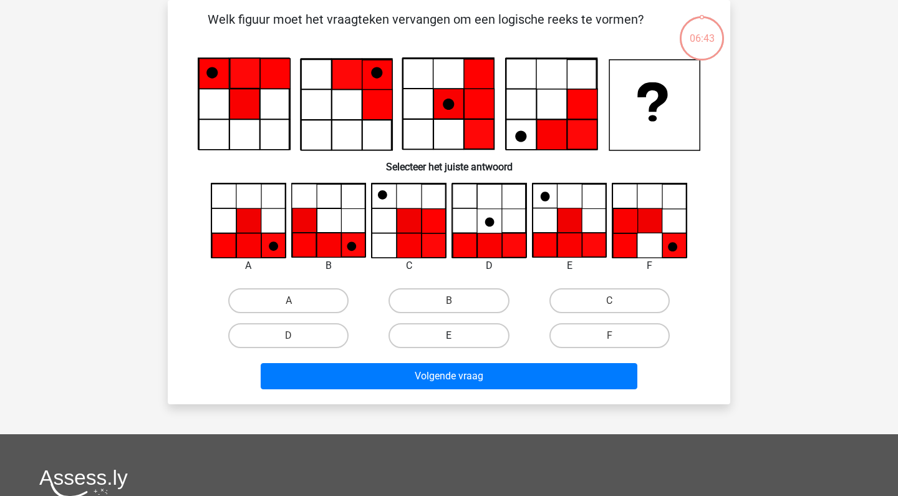
click at [448, 332] on label "E" at bounding box center [449, 335] width 120 height 25
click at [449, 335] on input "E" at bounding box center [453, 339] width 8 height 8
radio input "true"
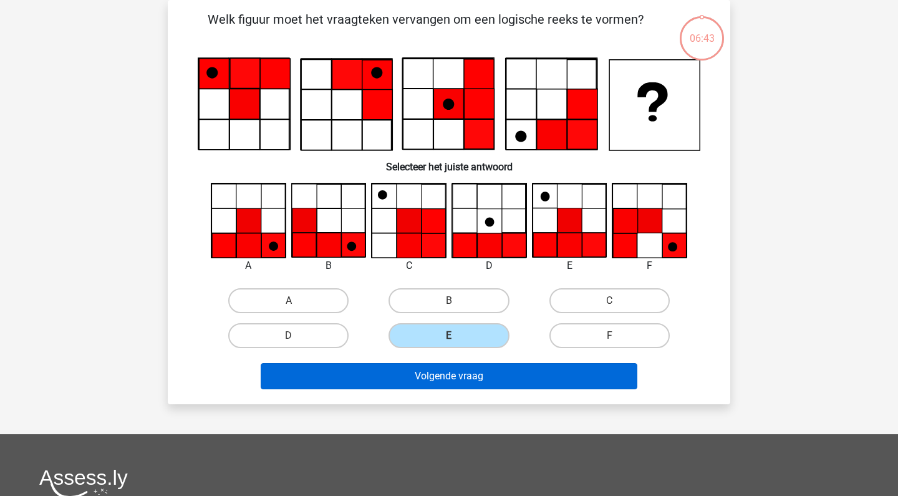
click at [447, 379] on button "Volgende vraag" at bounding box center [449, 376] width 377 height 26
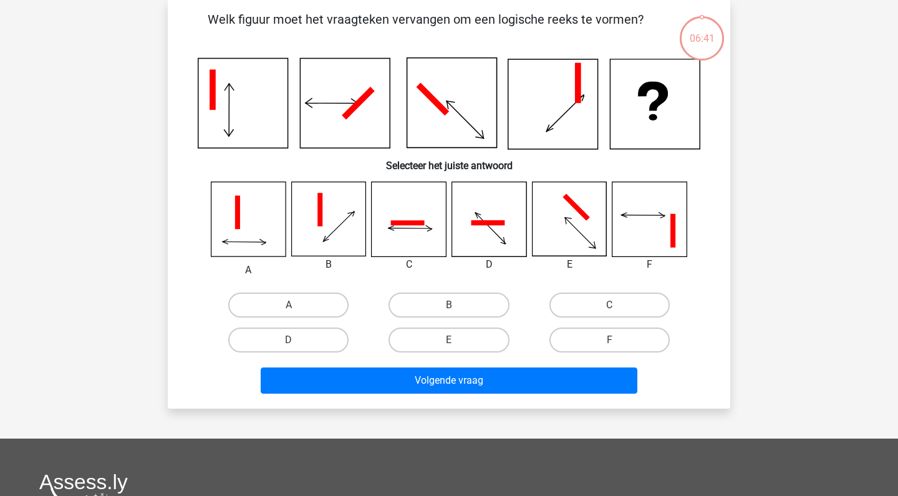
click at [453, 305] on input "B" at bounding box center [453, 309] width 8 height 8
radio input "true"
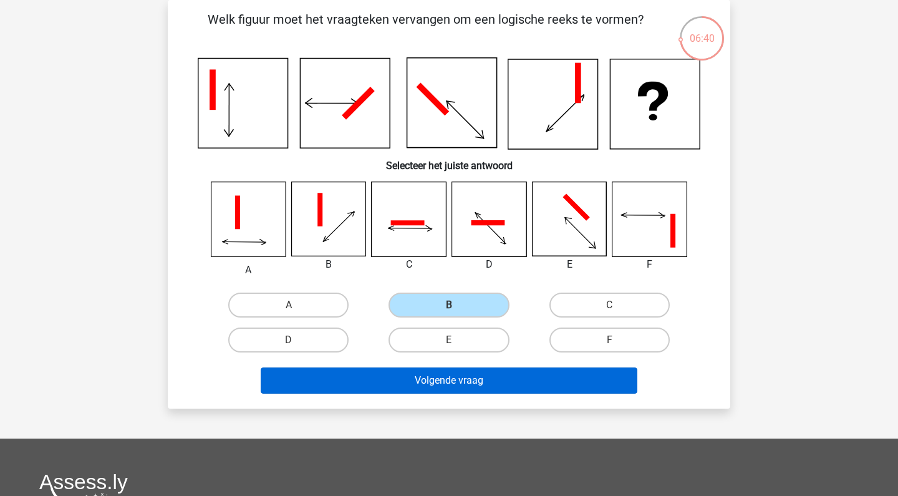
click at [432, 376] on button "Volgende vraag" at bounding box center [449, 380] width 377 height 26
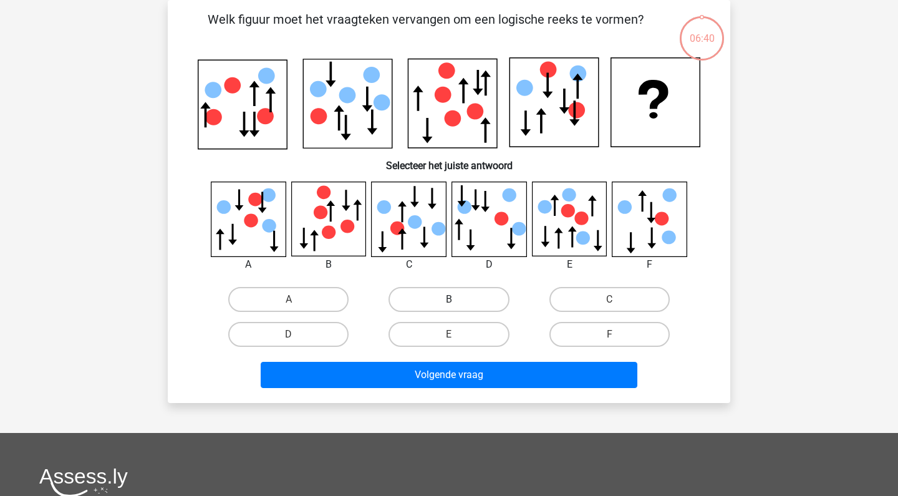
click at [447, 302] on label "B" at bounding box center [449, 299] width 120 height 25
click at [449, 302] on input "B" at bounding box center [453, 303] width 8 height 8
radio input "true"
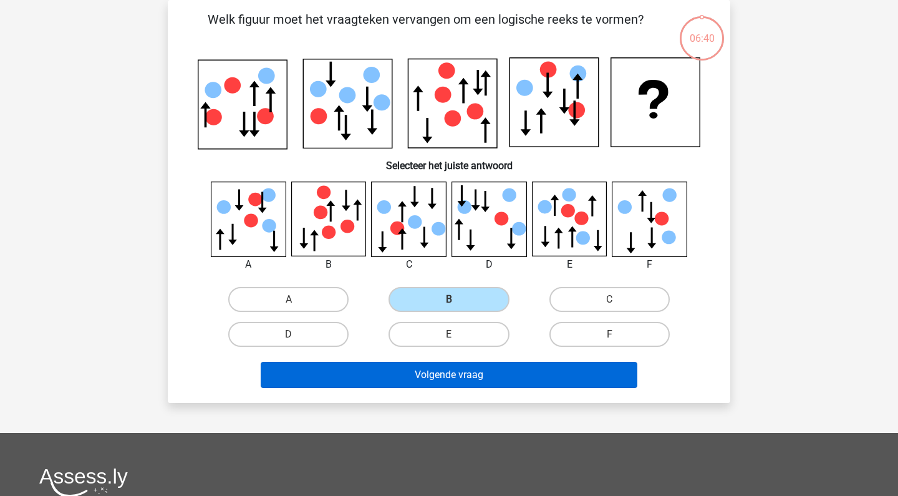
click at [442, 382] on button "Volgende vraag" at bounding box center [449, 375] width 377 height 26
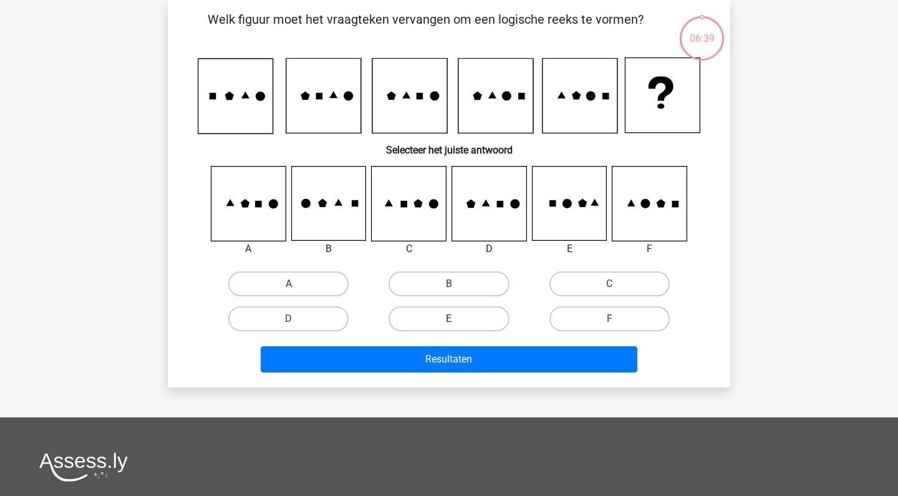
click at [460, 321] on label "E" at bounding box center [449, 318] width 120 height 25
click at [457, 321] on input "E" at bounding box center [453, 323] width 8 height 8
radio input "true"
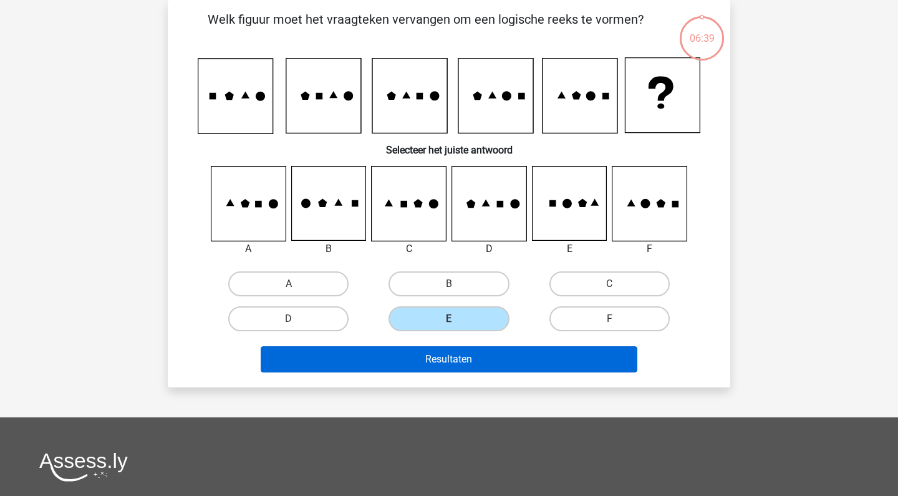
click at [452, 361] on button "Resultaten" at bounding box center [449, 359] width 377 height 26
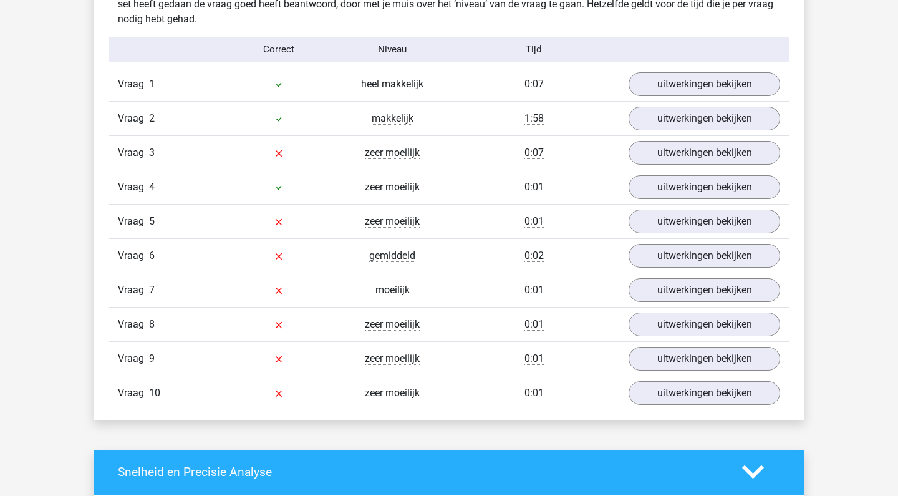
scroll to position [980, 0]
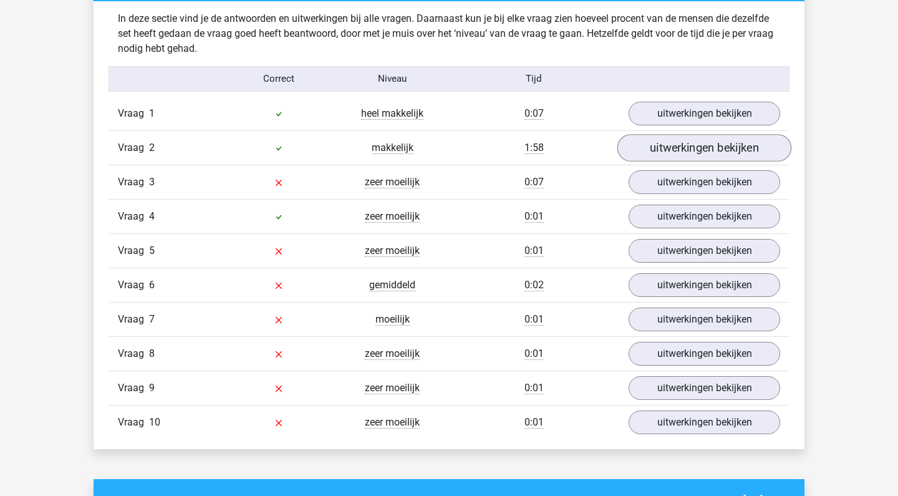
click at [672, 150] on link "uitwerkingen bekijken" at bounding box center [704, 147] width 174 height 27
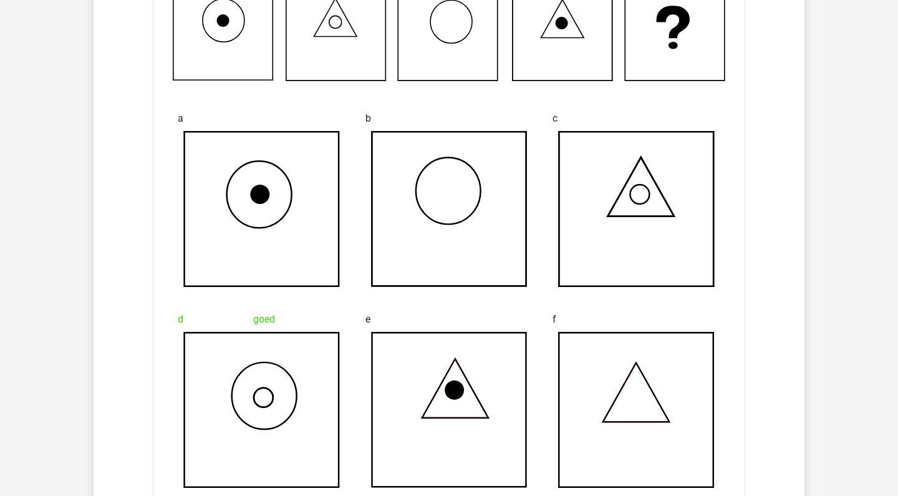
scroll to position [1205, 0]
